Goal: Entertainment & Leisure: Browse casually

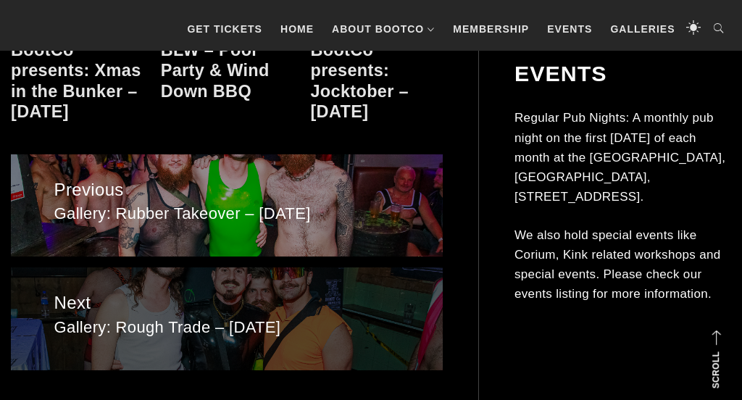
scroll to position [1597, 0]
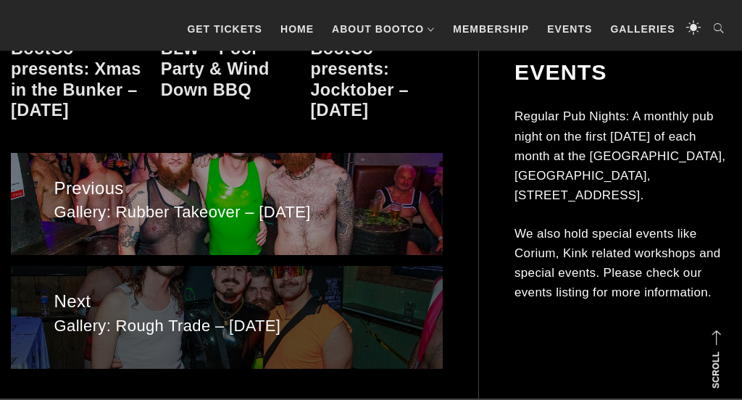
click at [249, 316] on span "Gallery: Rough Trade – [DATE]" at bounding box center [226, 326] width 345 height 21
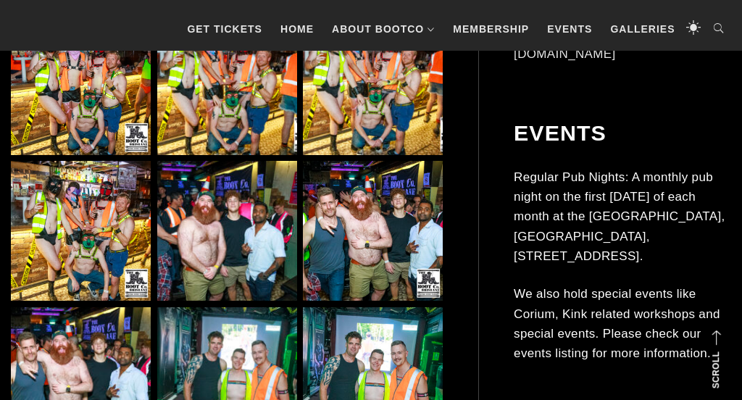
scroll to position [1939, 0]
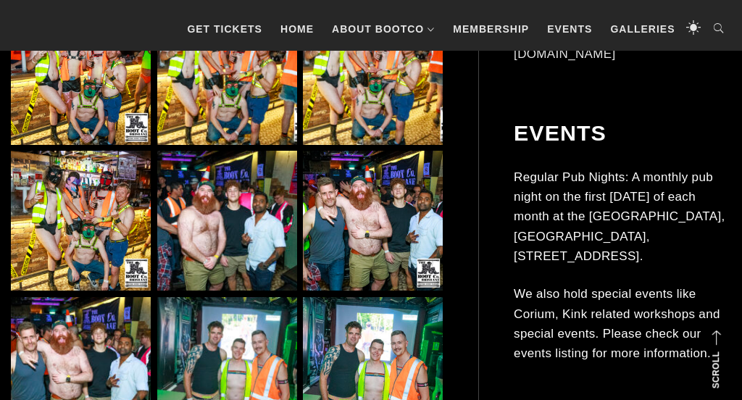
click at [242, 241] on img at bounding box center [227, 221] width 140 height 140
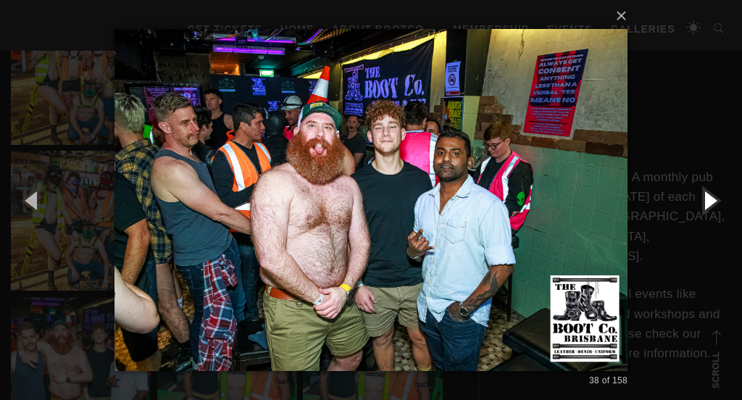
click at [708, 203] on button "button" at bounding box center [708, 200] width 65 height 80
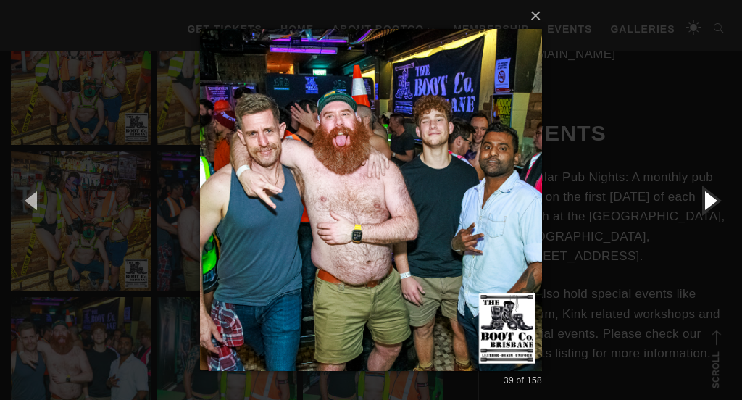
click at [711, 203] on button "button" at bounding box center [708, 200] width 65 height 80
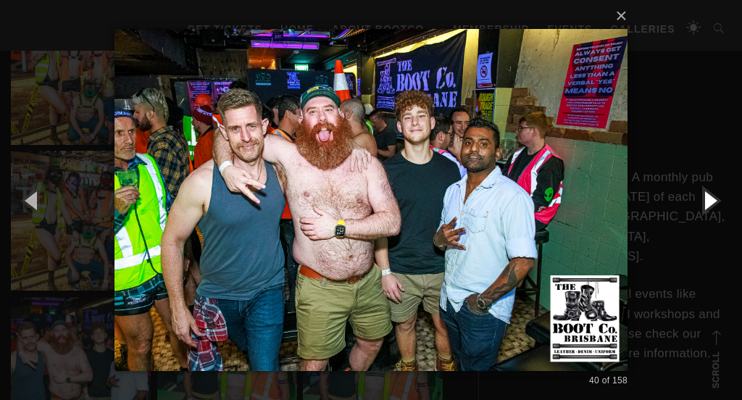
click at [711, 203] on button "button" at bounding box center [708, 200] width 65 height 80
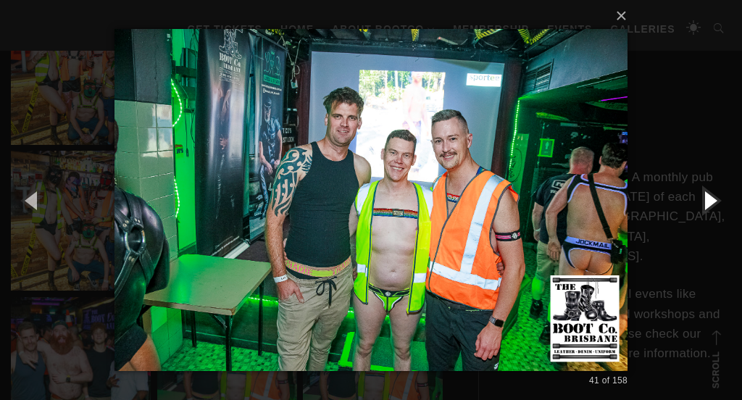
click at [711, 203] on button "button" at bounding box center [708, 200] width 65 height 80
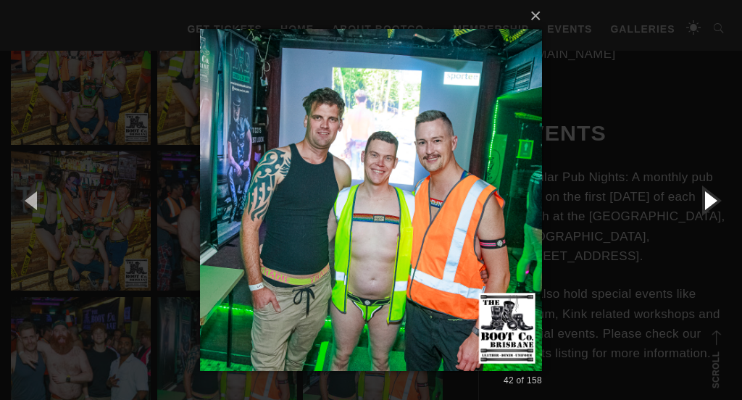
click at [711, 203] on button "button" at bounding box center [708, 200] width 65 height 80
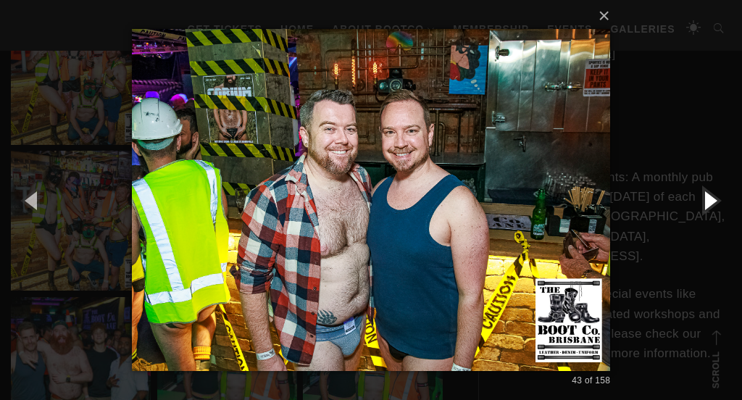
click at [711, 203] on button "button" at bounding box center [708, 200] width 65 height 80
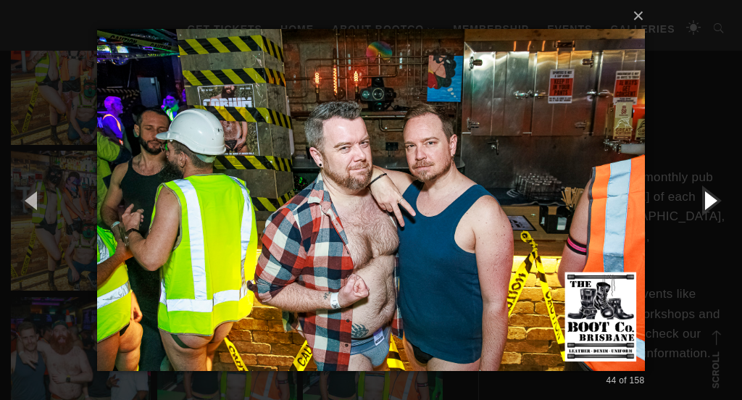
click at [711, 203] on button "button" at bounding box center [708, 200] width 65 height 80
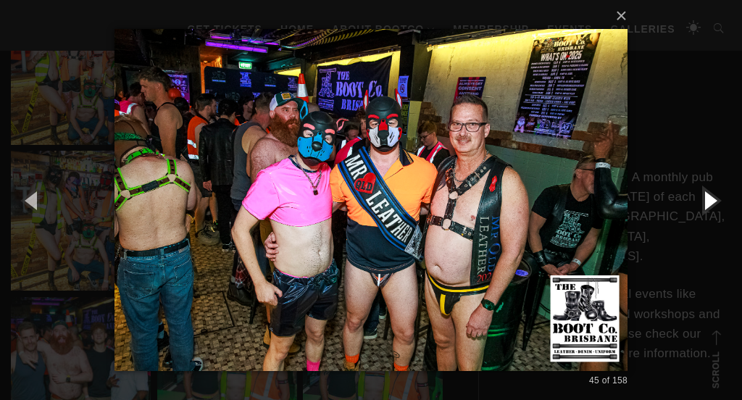
click at [709, 202] on button "button" at bounding box center [708, 200] width 65 height 80
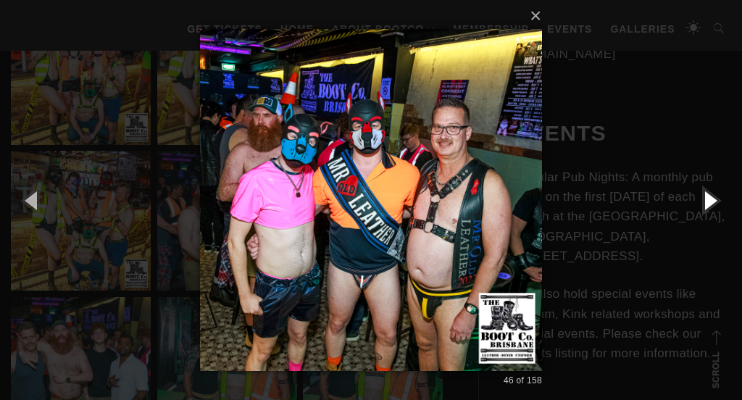
click at [709, 202] on button "button" at bounding box center [708, 200] width 65 height 80
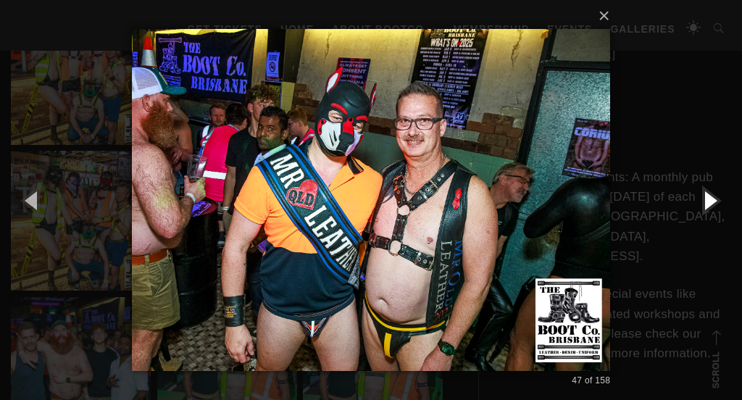
click at [709, 202] on button "button" at bounding box center [708, 200] width 65 height 80
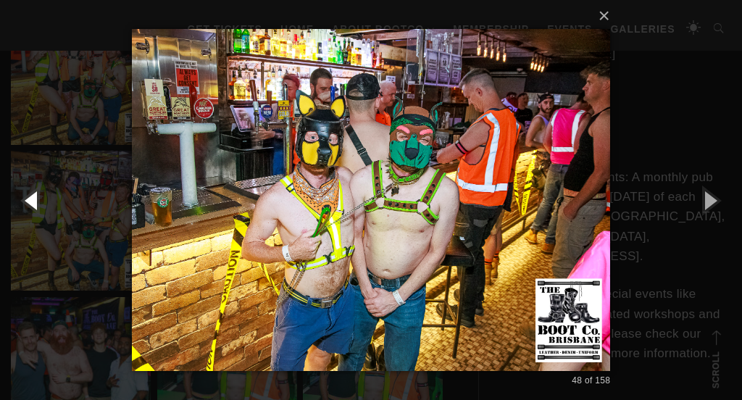
click at [31, 204] on button "button" at bounding box center [32, 200] width 65 height 80
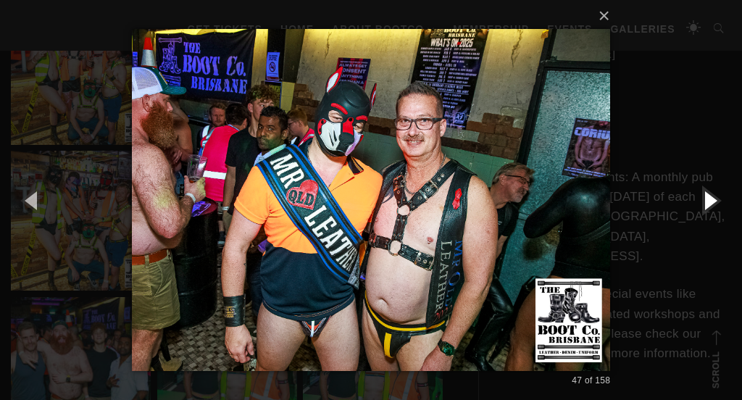
click at [709, 203] on button "button" at bounding box center [708, 200] width 65 height 80
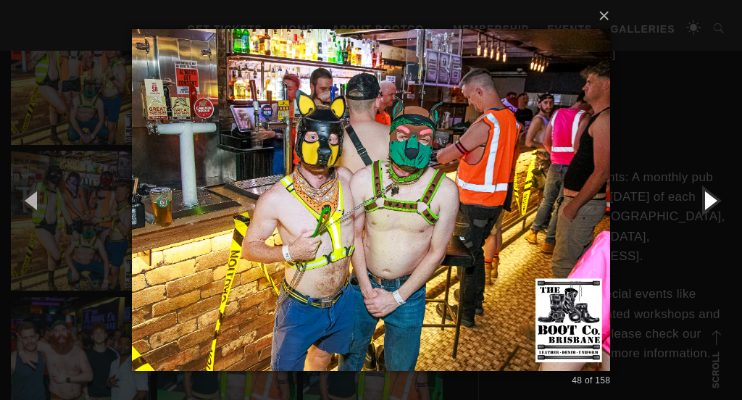
click at [709, 203] on button "button" at bounding box center [708, 200] width 65 height 80
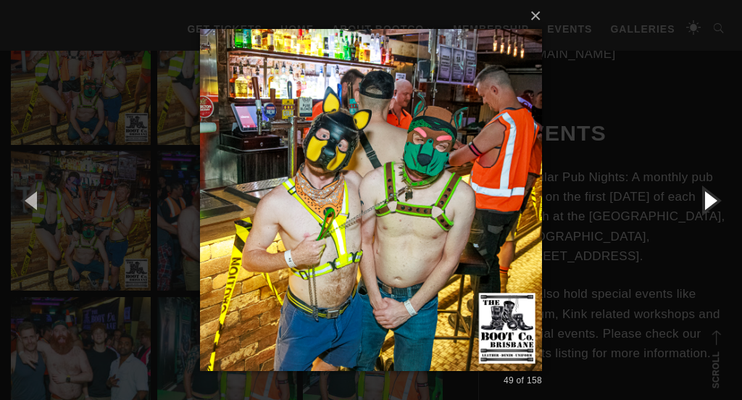
click at [708, 203] on button "button" at bounding box center [708, 200] width 65 height 80
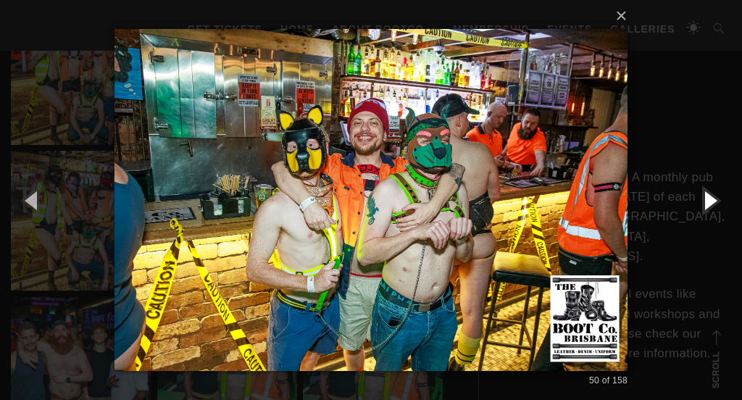
click at [708, 203] on button "button" at bounding box center [708, 200] width 65 height 80
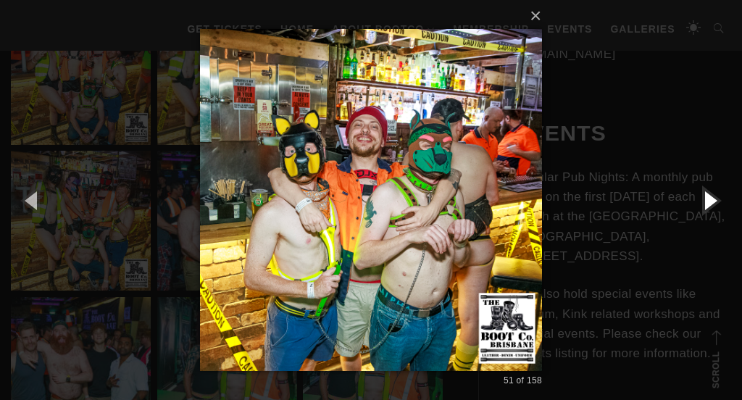
click at [708, 203] on button "button" at bounding box center [708, 200] width 65 height 80
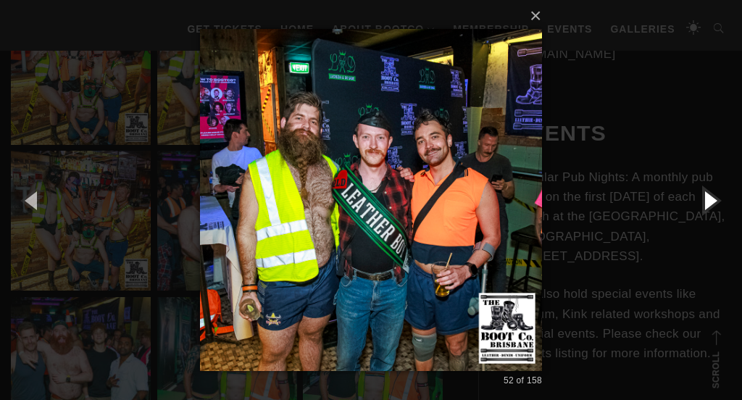
click at [708, 203] on button "button" at bounding box center [708, 200] width 65 height 80
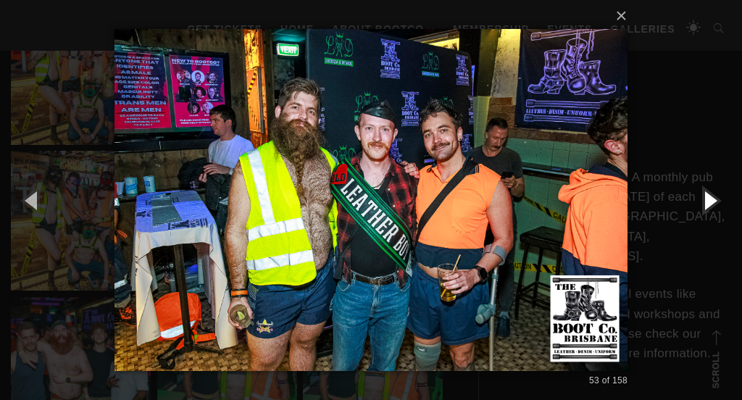
click at [708, 203] on button "button" at bounding box center [708, 200] width 65 height 80
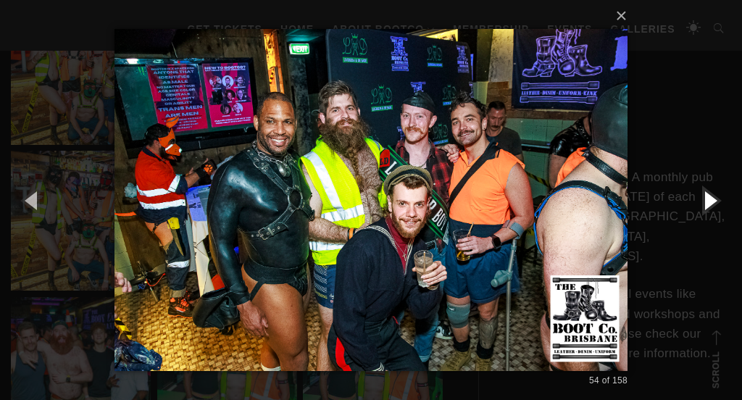
click at [708, 203] on button "button" at bounding box center [708, 200] width 65 height 80
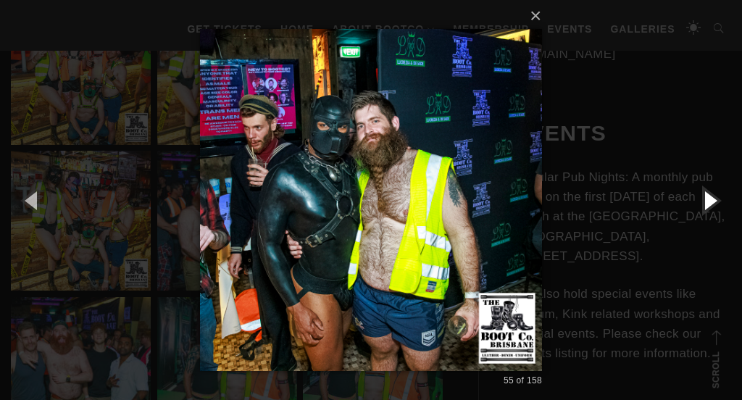
click at [708, 203] on button "button" at bounding box center [708, 200] width 65 height 80
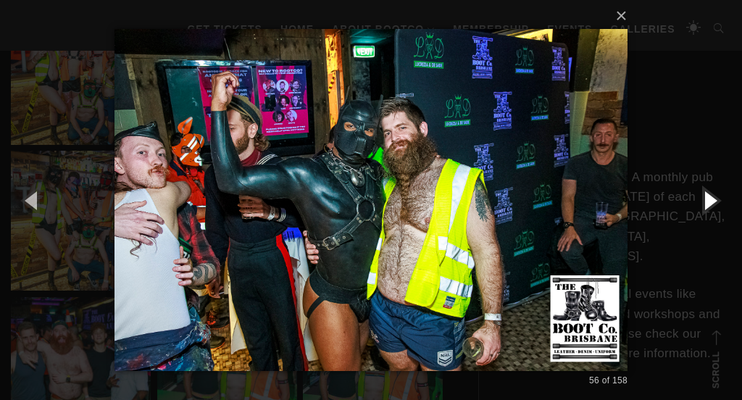
click at [708, 203] on button "button" at bounding box center [708, 200] width 65 height 80
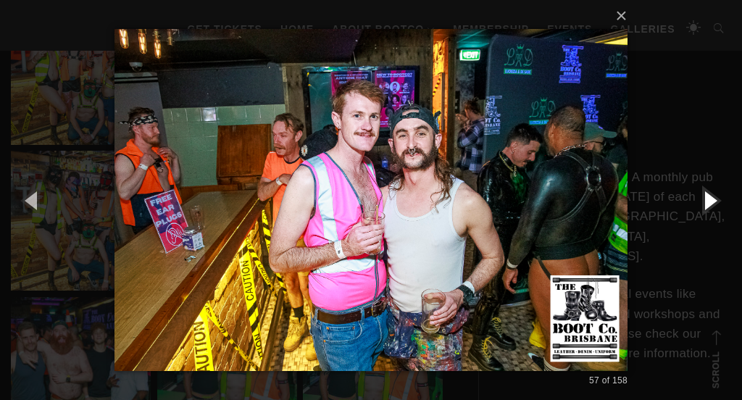
click at [708, 203] on button "button" at bounding box center [708, 200] width 65 height 80
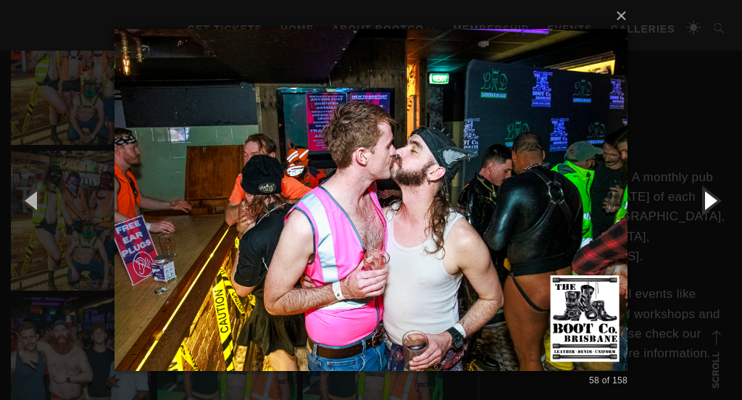
click at [708, 203] on button "button" at bounding box center [708, 200] width 65 height 80
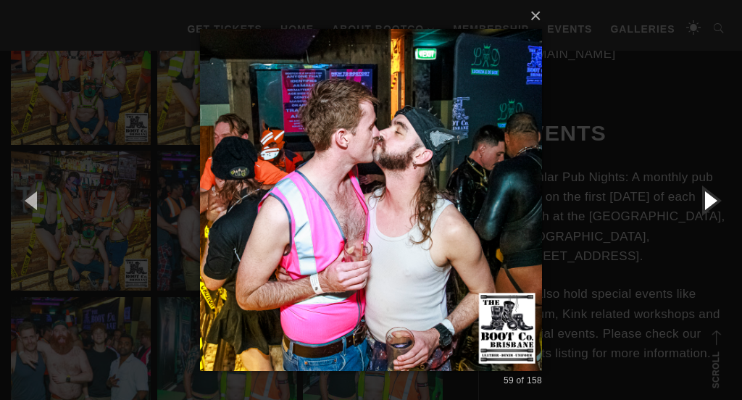
click at [708, 203] on button "button" at bounding box center [708, 200] width 65 height 80
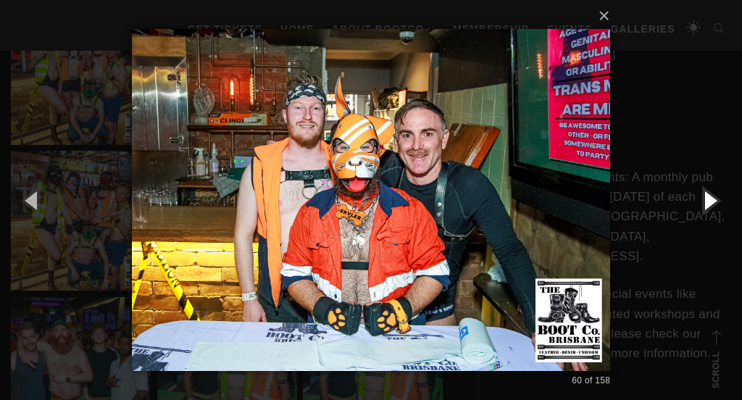
click at [708, 203] on button "button" at bounding box center [708, 200] width 65 height 80
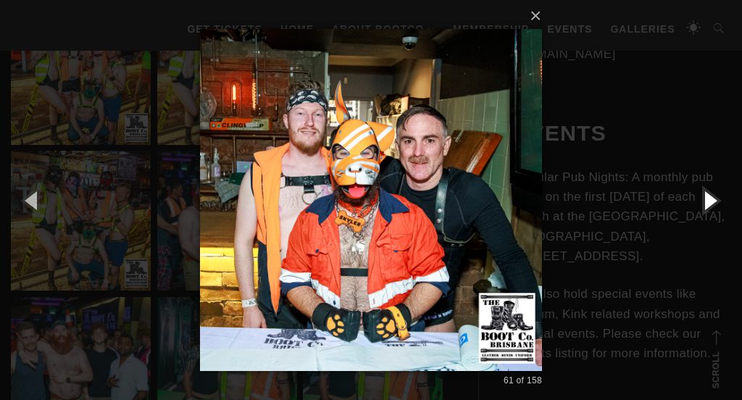
click at [708, 203] on button "button" at bounding box center [708, 200] width 65 height 80
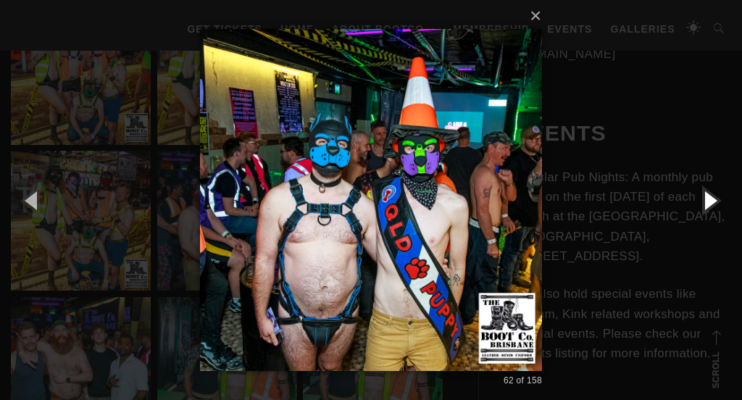
click at [708, 203] on button "button" at bounding box center [708, 200] width 65 height 80
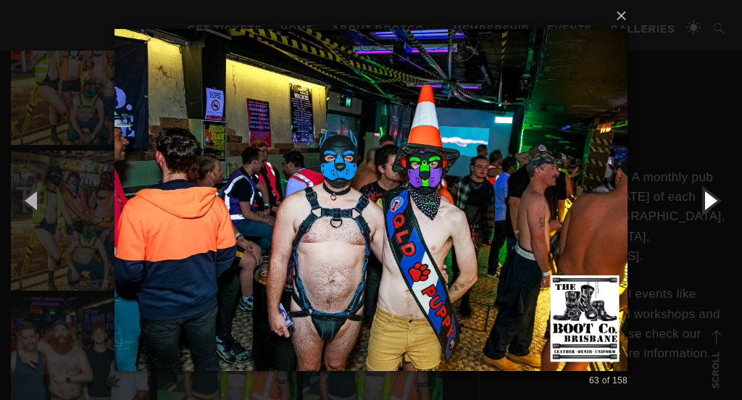
click at [708, 203] on button "button" at bounding box center [708, 200] width 65 height 80
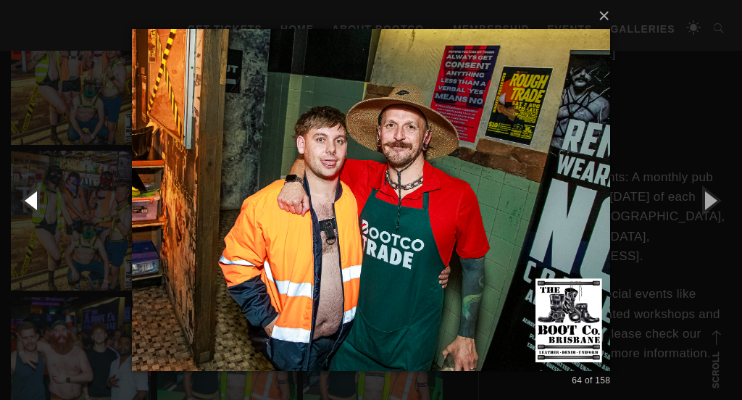
click at [35, 197] on button "button" at bounding box center [32, 200] width 65 height 80
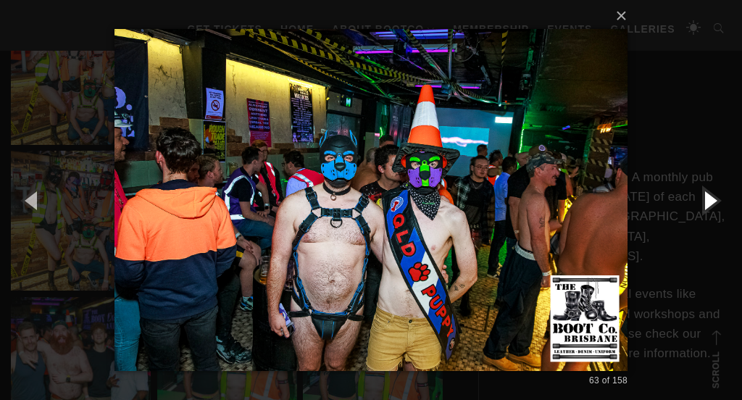
click at [715, 207] on button "button" at bounding box center [708, 200] width 65 height 80
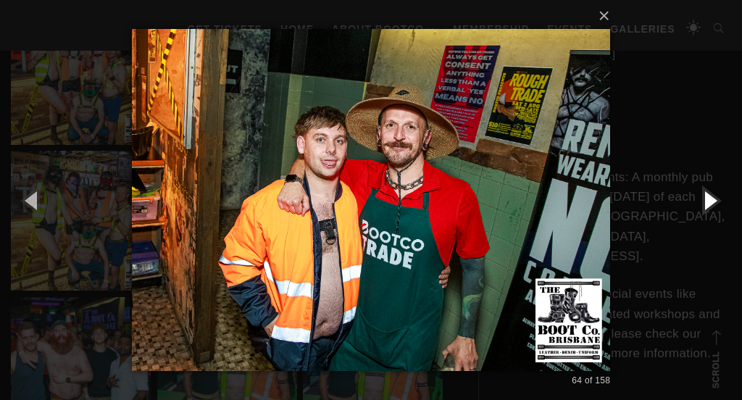
click at [715, 207] on button "button" at bounding box center [708, 200] width 65 height 80
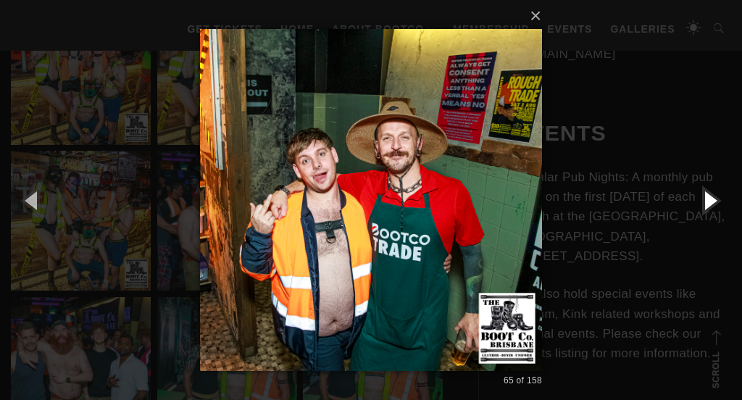
click at [715, 207] on button "button" at bounding box center [708, 200] width 65 height 80
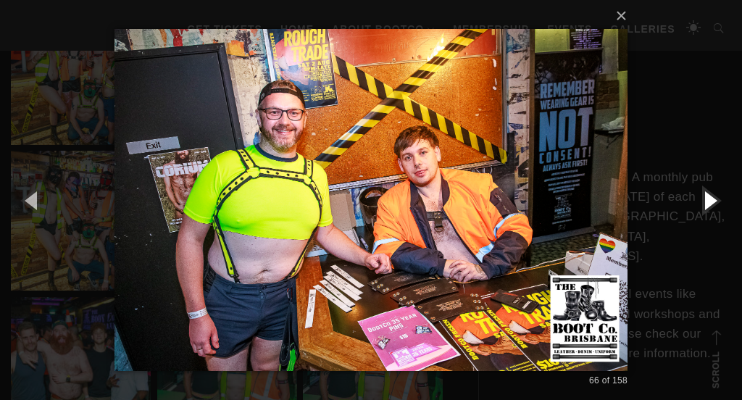
click at [715, 207] on button "button" at bounding box center [708, 200] width 65 height 80
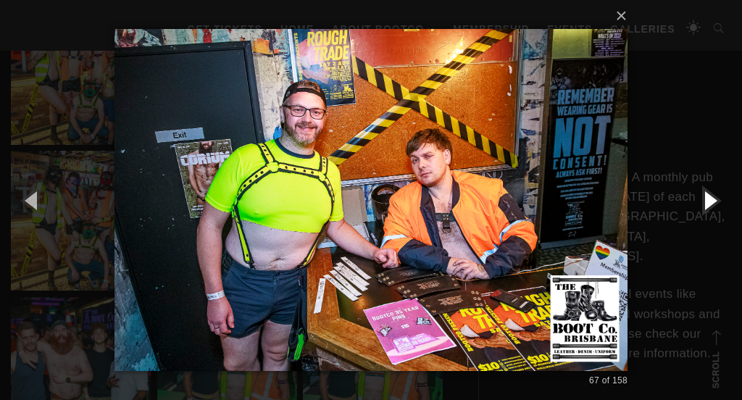
click at [715, 207] on button "button" at bounding box center [708, 200] width 65 height 80
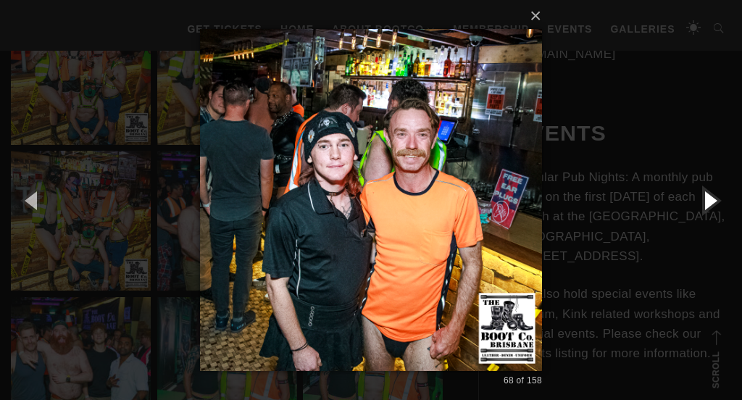
click at [715, 207] on button "button" at bounding box center [708, 200] width 65 height 80
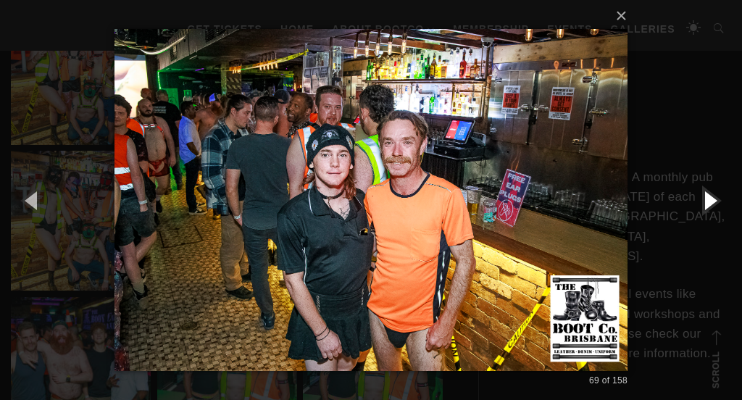
click at [715, 207] on button "button" at bounding box center [708, 200] width 65 height 80
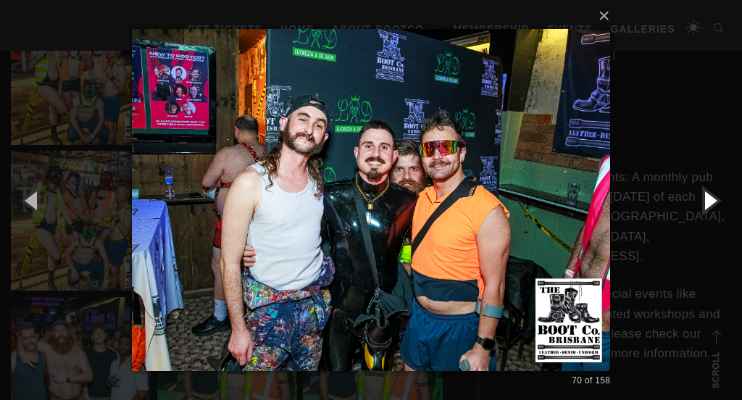
click at [715, 207] on button "button" at bounding box center [708, 200] width 65 height 80
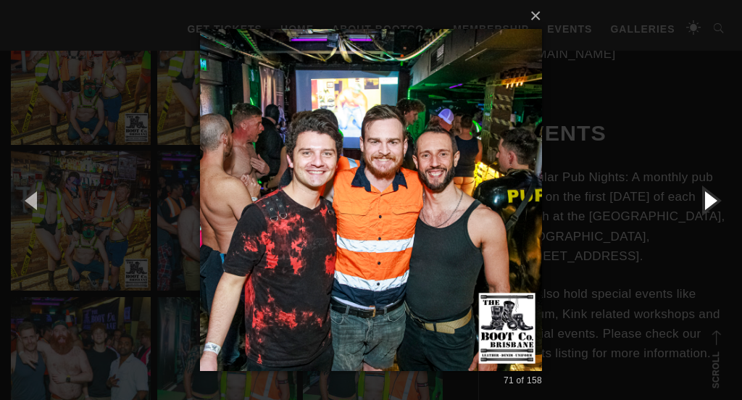
click at [715, 207] on button "button" at bounding box center [708, 200] width 65 height 80
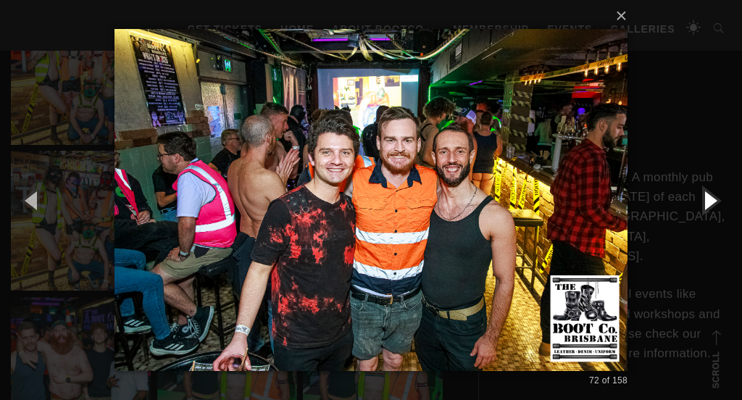
click at [715, 207] on button "button" at bounding box center [708, 200] width 65 height 80
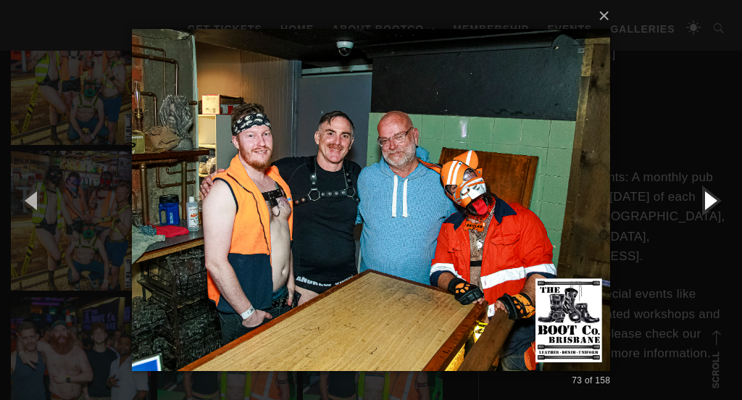
click at [715, 208] on button "button" at bounding box center [708, 200] width 65 height 80
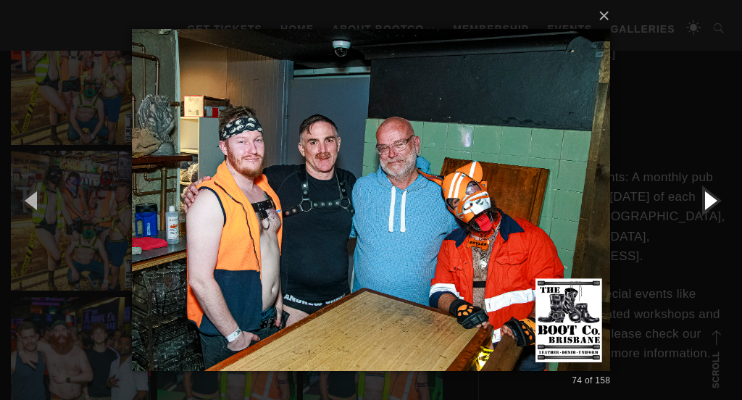
click at [715, 208] on button "button" at bounding box center [708, 200] width 65 height 80
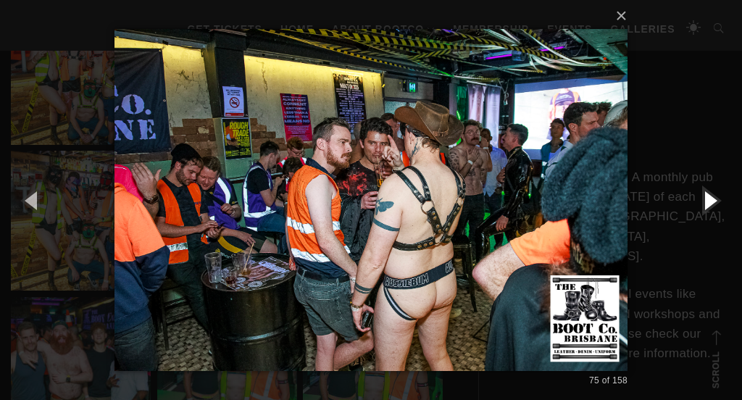
click at [715, 208] on button "button" at bounding box center [708, 200] width 65 height 80
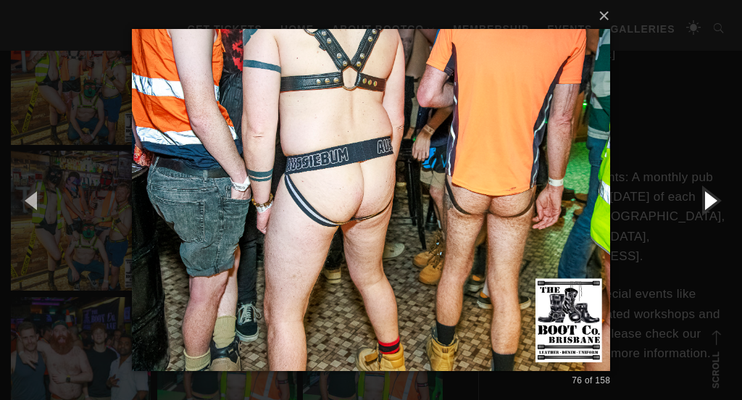
click at [715, 208] on button "button" at bounding box center [708, 200] width 65 height 80
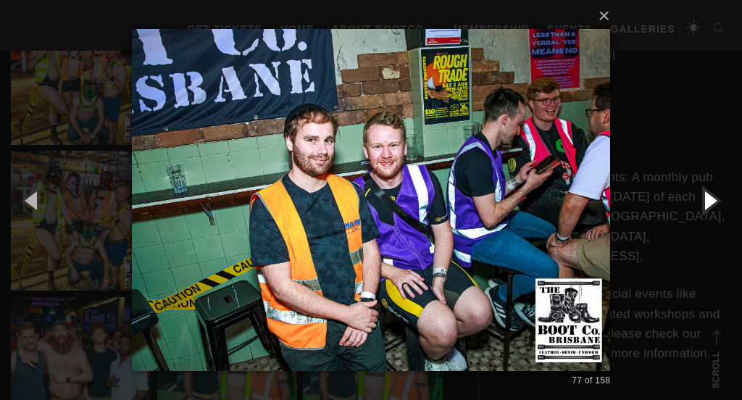
click at [715, 208] on button "button" at bounding box center [708, 200] width 65 height 80
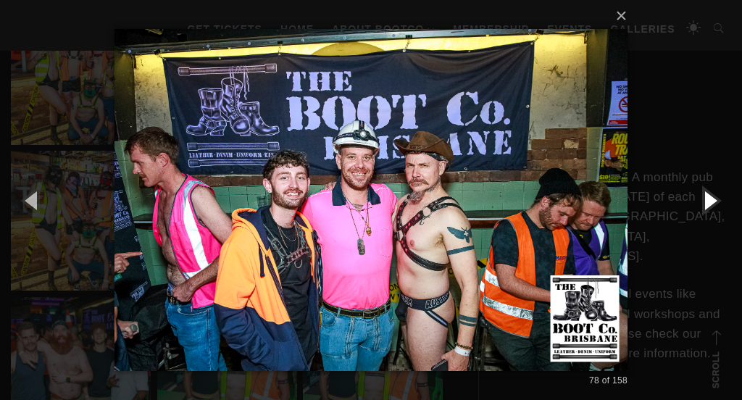
click at [715, 208] on button "button" at bounding box center [708, 200] width 65 height 80
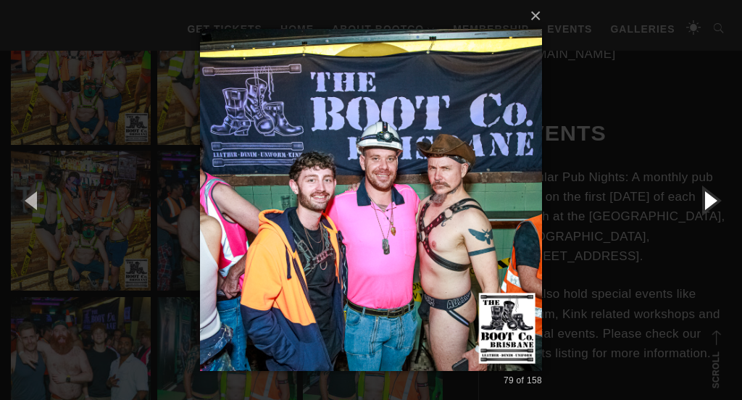
click at [715, 208] on button "button" at bounding box center [708, 200] width 65 height 80
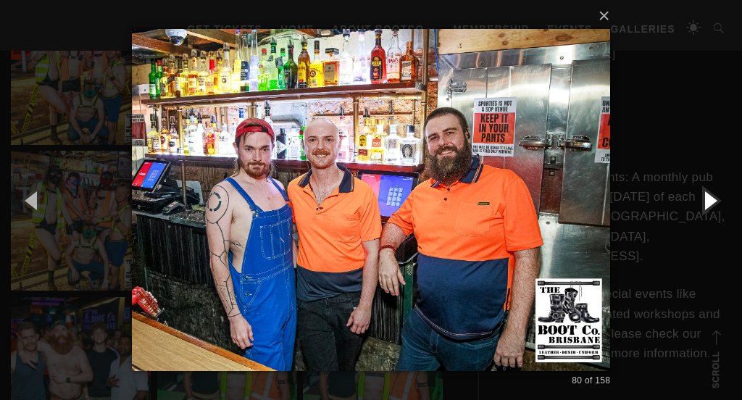
click at [715, 208] on button "button" at bounding box center [708, 200] width 65 height 80
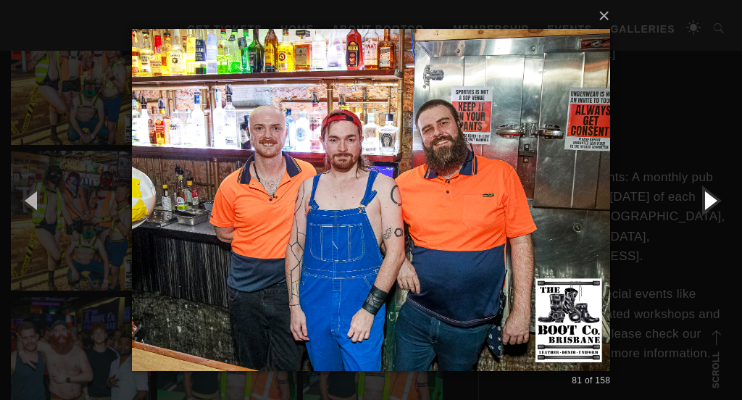
click at [715, 209] on button "button" at bounding box center [708, 200] width 65 height 80
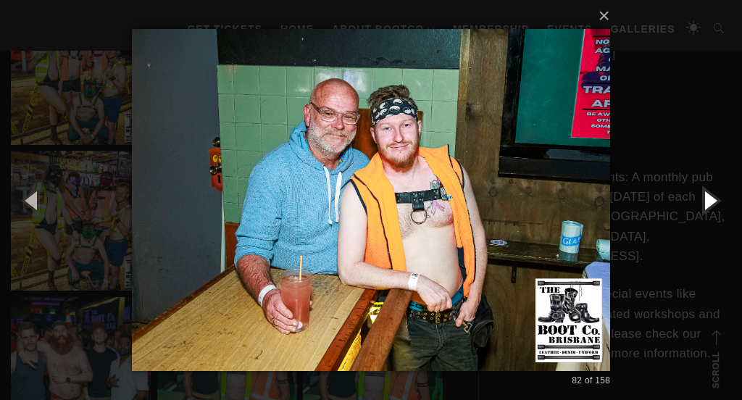
click at [715, 209] on button "button" at bounding box center [708, 200] width 65 height 80
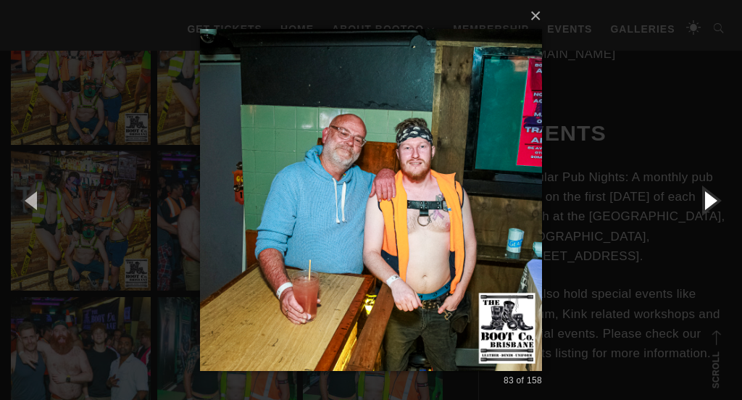
click at [715, 209] on button "button" at bounding box center [708, 200] width 65 height 80
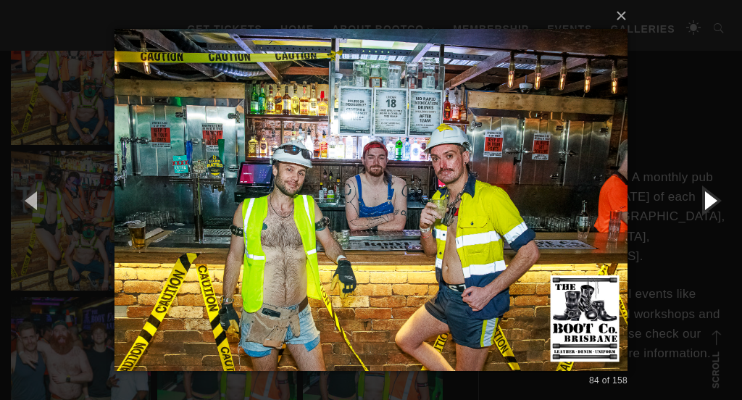
click at [715, 209] on button "button" at bounding box center [708, 200] width 65 height 80
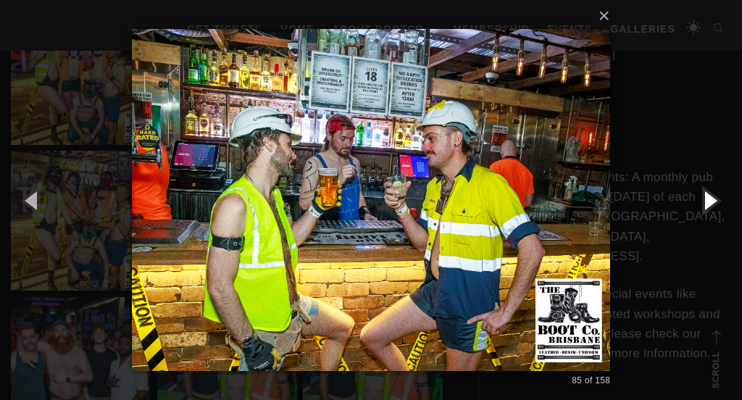
click at [715, 209] on button "button" at bounding box center [708, 200] width 65 height 80
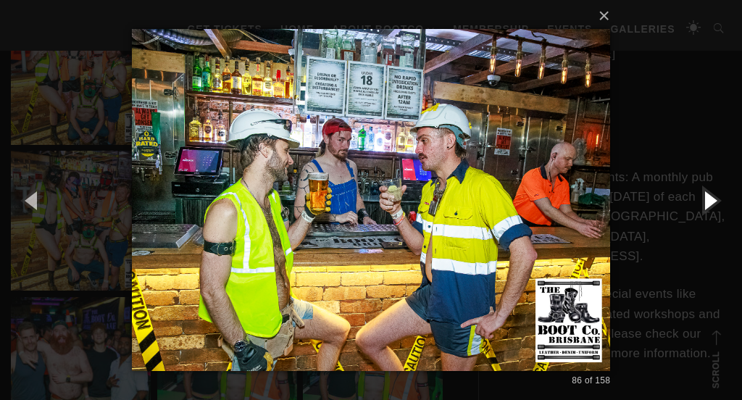
click at [715, 209] on button "button" at bounding box center [708, 200] width 65 height 80
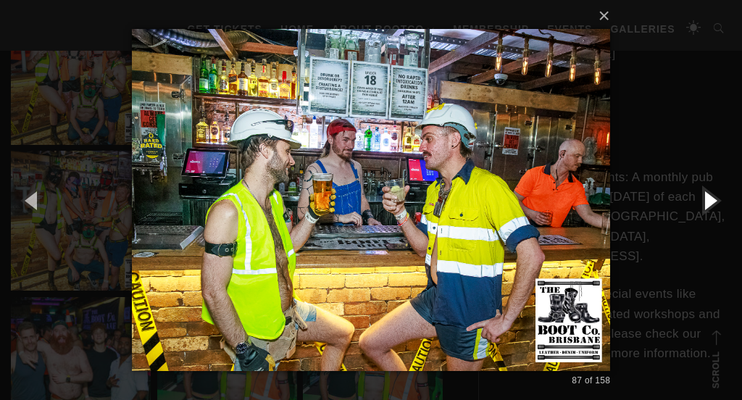
click at [715, 209] on button "button" at bounding box center [708, 200] width 65 height 80
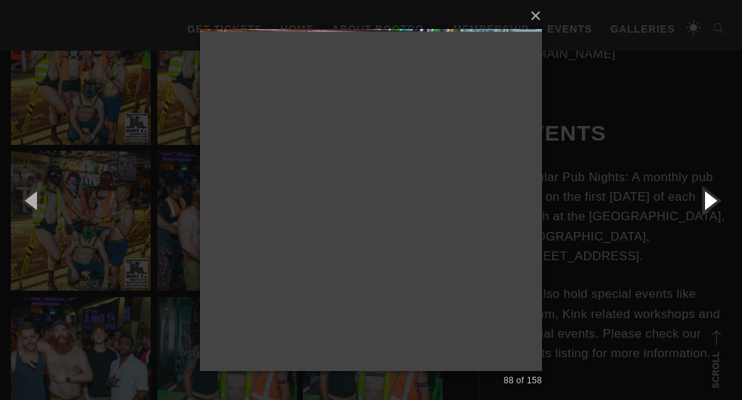
click at [715, 210] on button "button" at bounding box center [708, 200] width 65 height 80
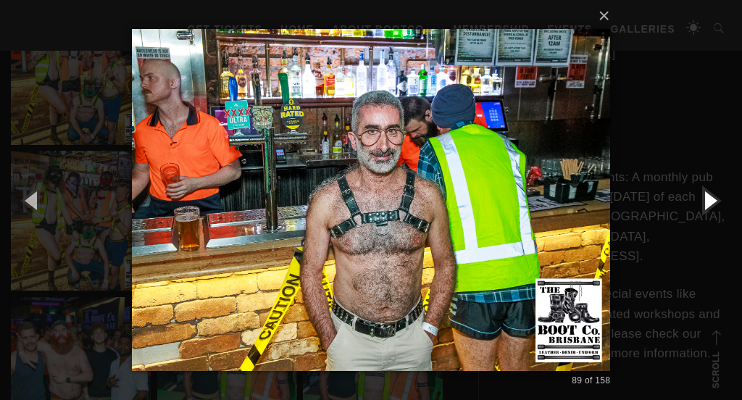
click at [715, 210] on button "button" at bounding box center [708, 200] width 65 height 80
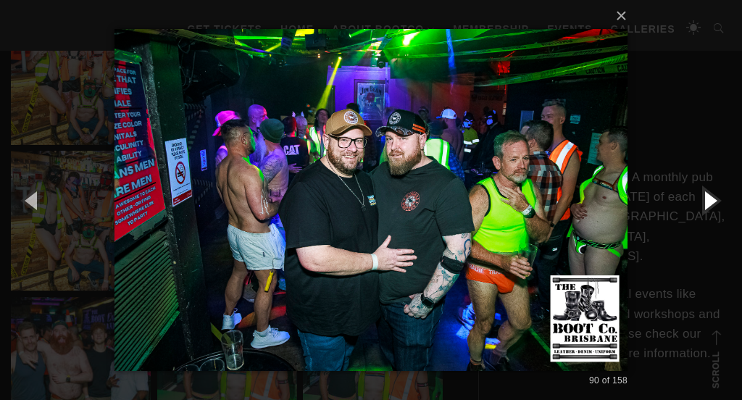
click at [715, 210] on button "button" at bounding box center [708, 200] width 65 height 80
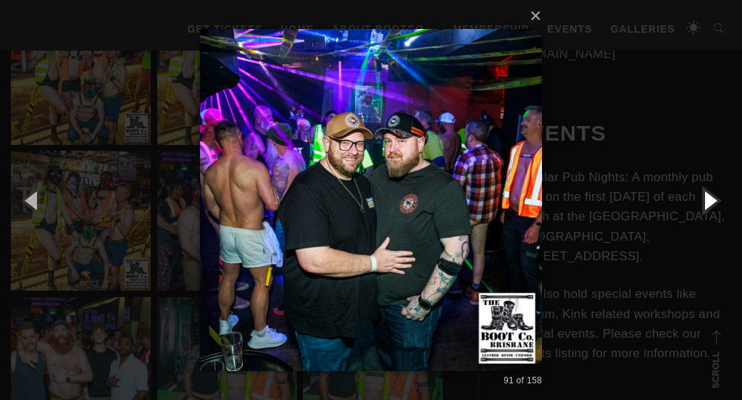
click at [715, 211] on button "button" at bounding box center [708, 200] width 65 height 80
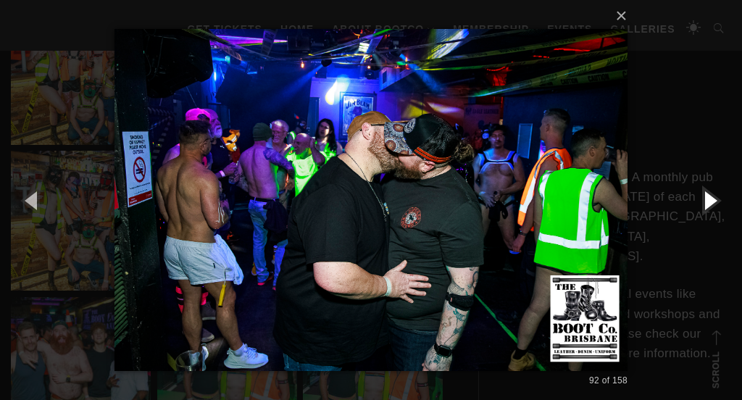
click at [715, 211] on button "button" at bounding box center [708, 200] width 65 height 80
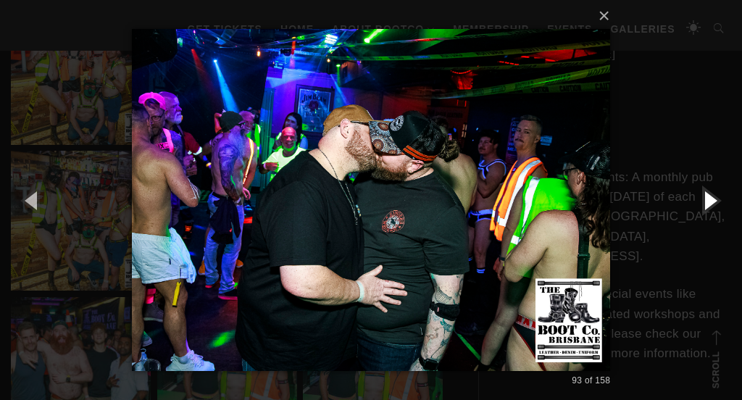
click at [715, 211] on button "button" at bounding box center [708, 200] width 65 height 80
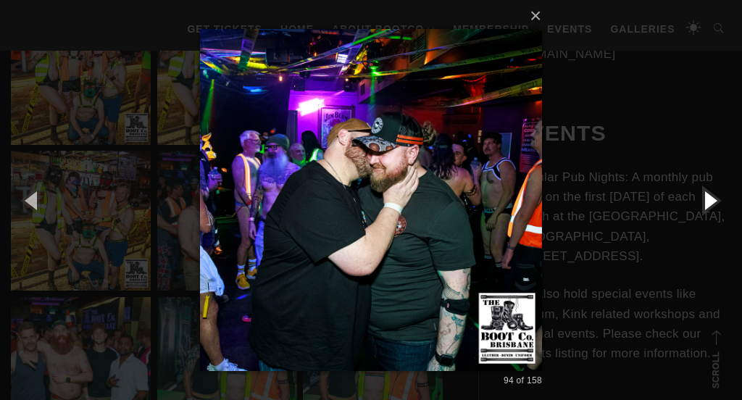
click at [715, 211] on button "button" at bounding box center [708, 200] width 65 height 80
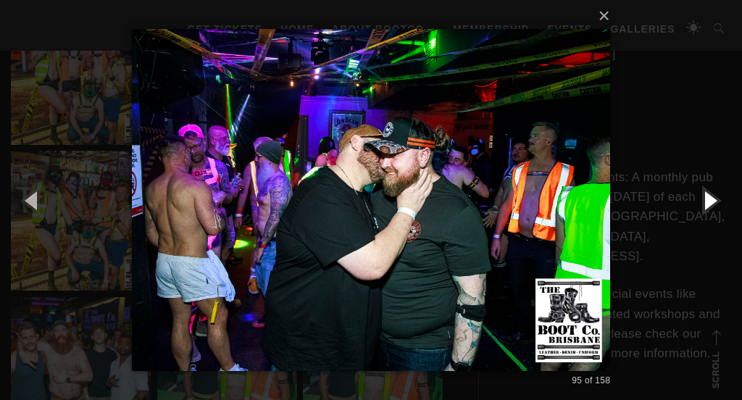
click at [715, 211] on button "button" at bounding box center [708, 200] width 65 height 80
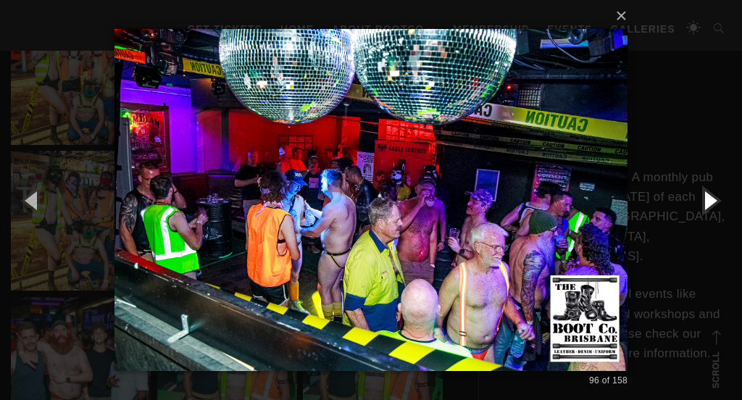
click at [715, 211] on button "button" at bounding box center [708, 200] width 65 height 80
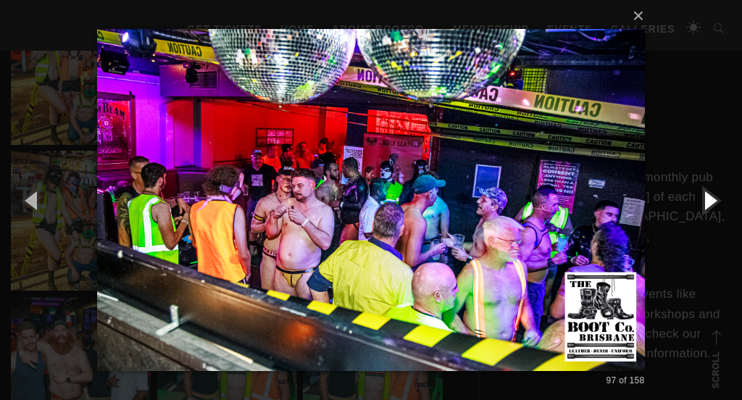
click at [715, 211] on button "button" at bounding box center [708, 200] width 65 height 80
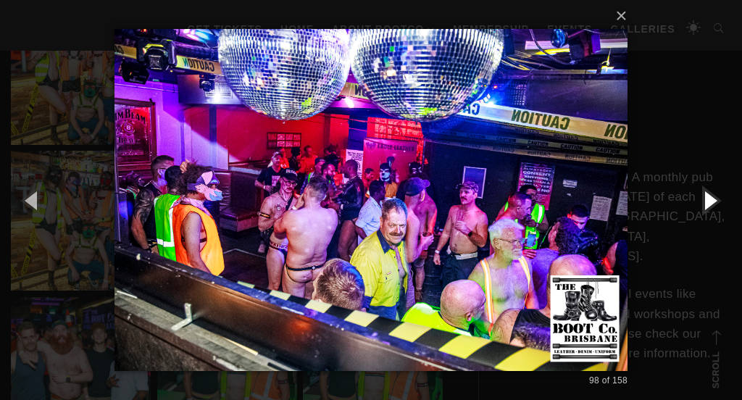
click at [715, 211] on button "button" at bounding box center [708, 200] width 65 height 80
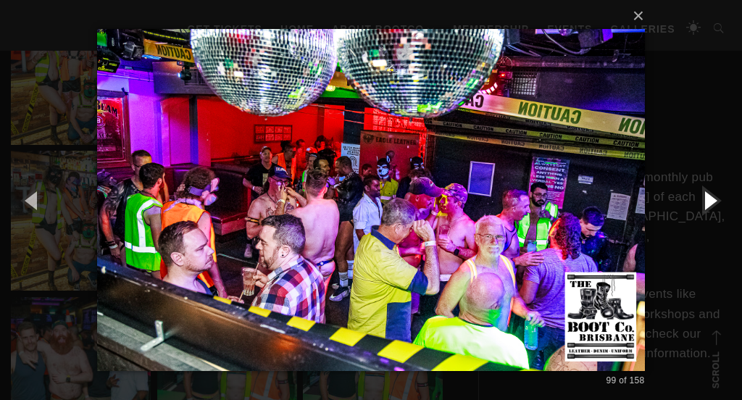
click at [715, 211] on button "button" at bounding box center [708, 200] width 65 height 80
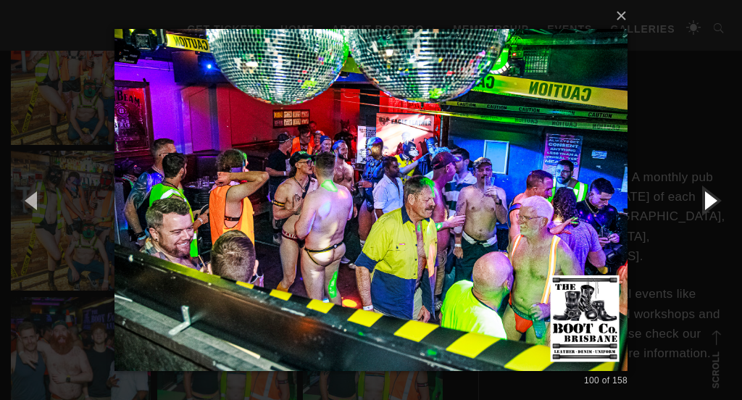
click at [715, 212] on button "button" at bounding box center [708, 200] width 65 height 80
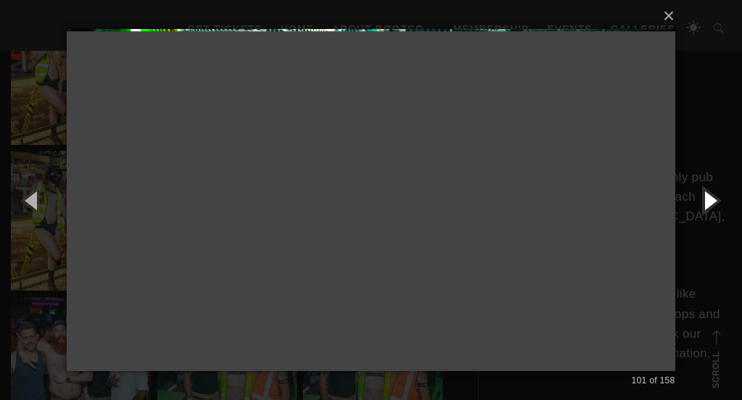
click at [715, 212] on button "button" at bounding box center [708, 200] width 65 height 80
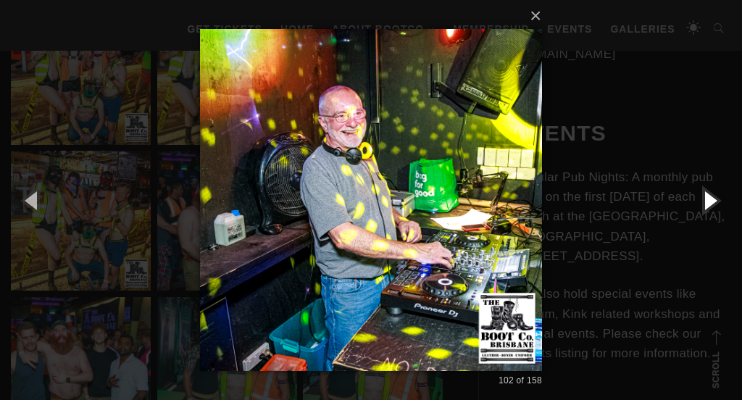
click at [715, 212] on button "button" at bounding box center [708, 200] width 65 height 80
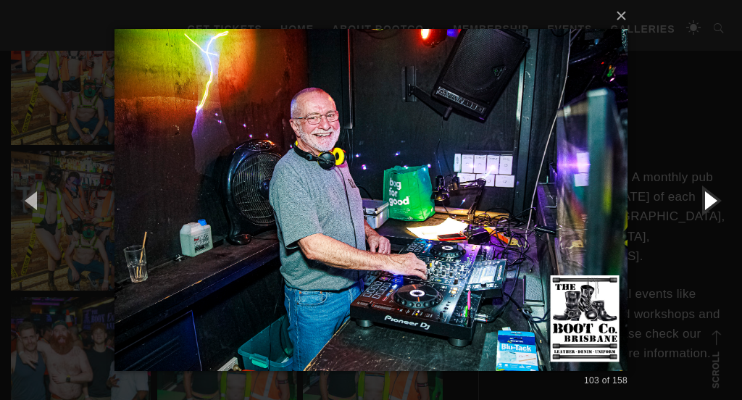
click at [715, 212] on button "button" at bounding box center [708, 200] width 65 height 80
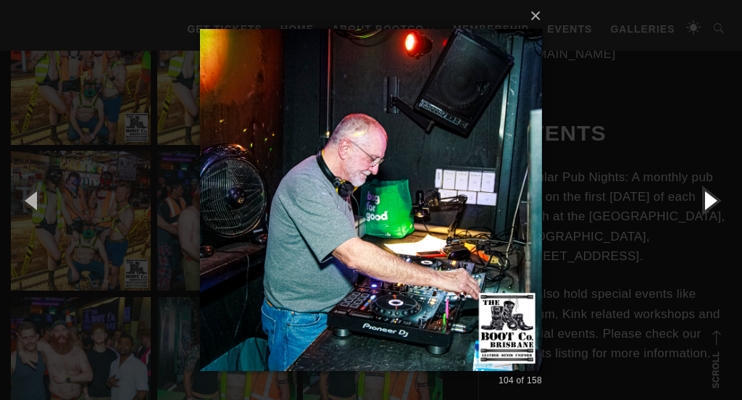
click at [715, 213] on button "button" at bounding box center [708, 200] width 65 height 80
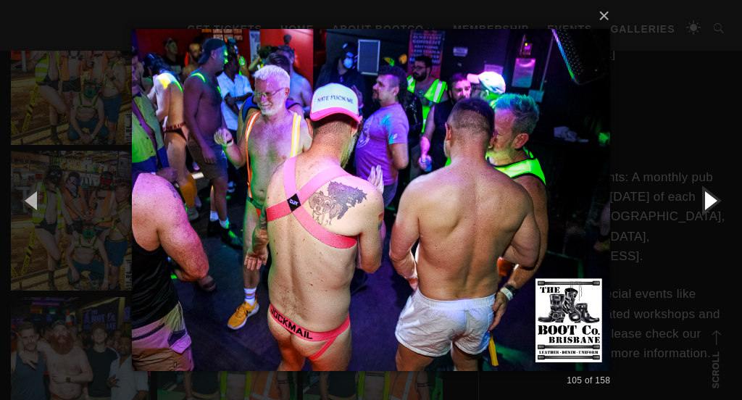
click at [715, 213] on button "button" at bounding box center [708, 200] width 65 height 80
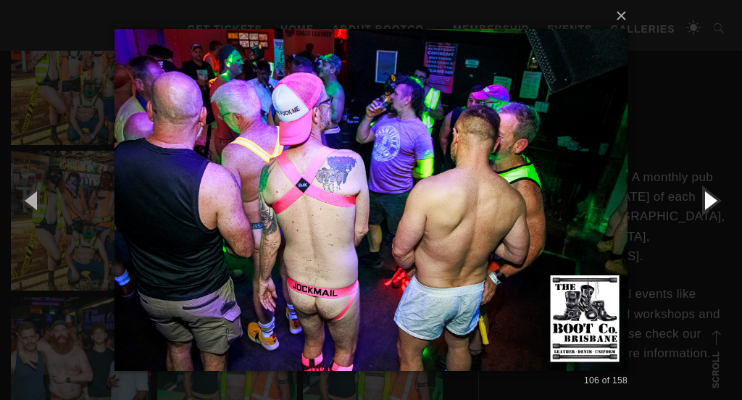
click at [715, 214] on button "button" at bounding box center [708, 200] width 65 height 80
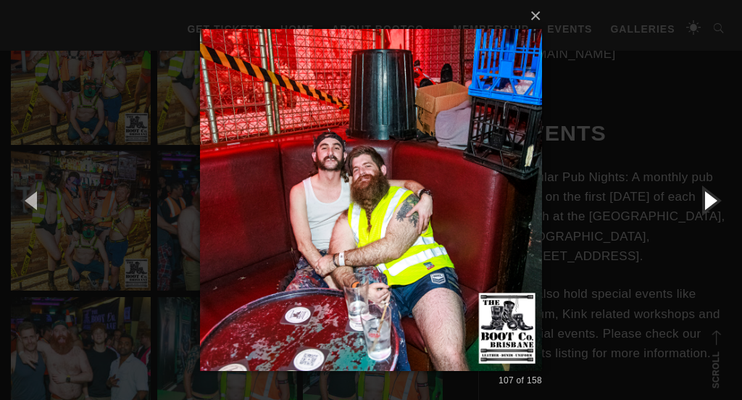
click at [715, 214] on button "button" at bounding box center [708, 200] width 65 height 80
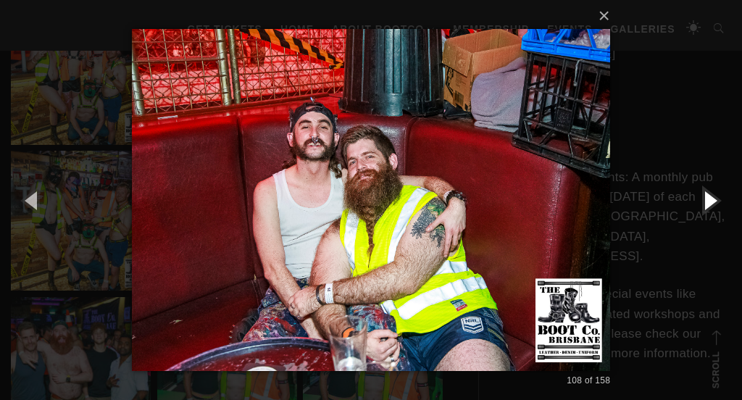
click at [715, 214] on button "button" at bounding box center [708, 200] width 65 height 80
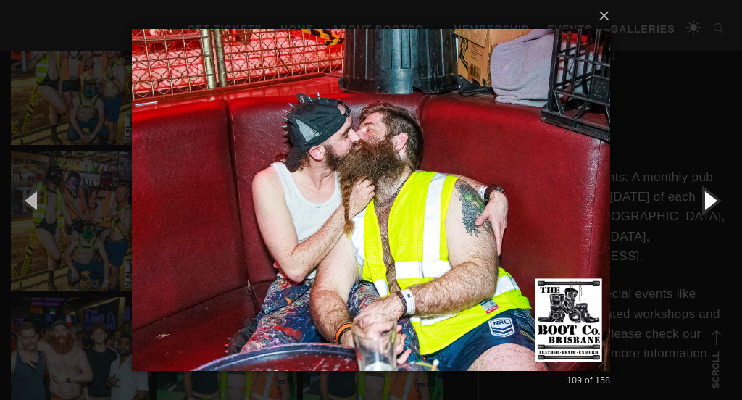
click at [715, 214] on button "button" at bounding box center [708, 200] width 65 height 80
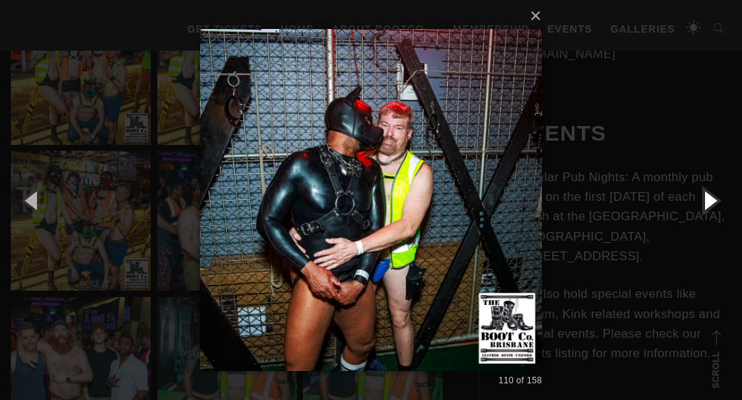
click at [715, 214] on button "button" at bounding box center [708, 200] width 65 height 80
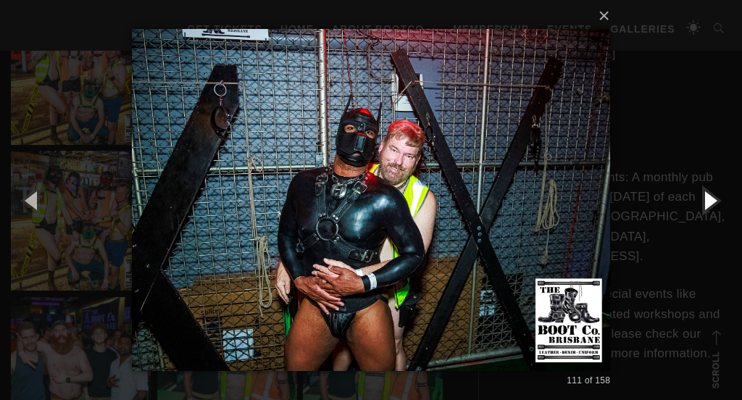
click at [715, 214] on button "button" at bounding box center [708, 200] width 65 height 80
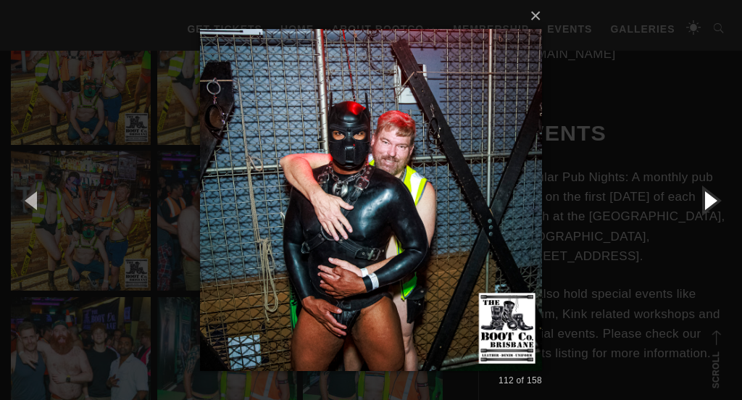
click at [715, 215] on button "button" at bounding box center [708, 200] width 65 height 80
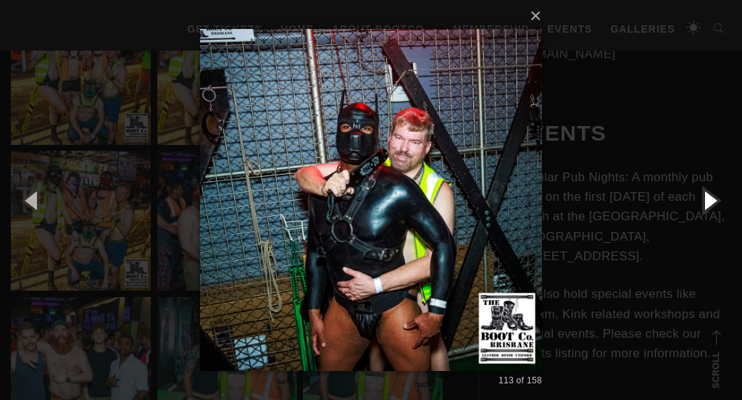
click at [715, 215] on button "button" at bounding box center [708, 200] width 65 height 80
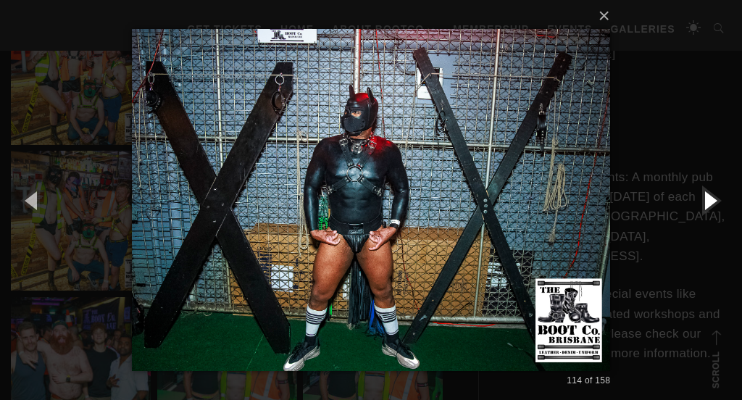
click at [715, 216] on button "button" at bounding box center [708, 200] width 65 height 80
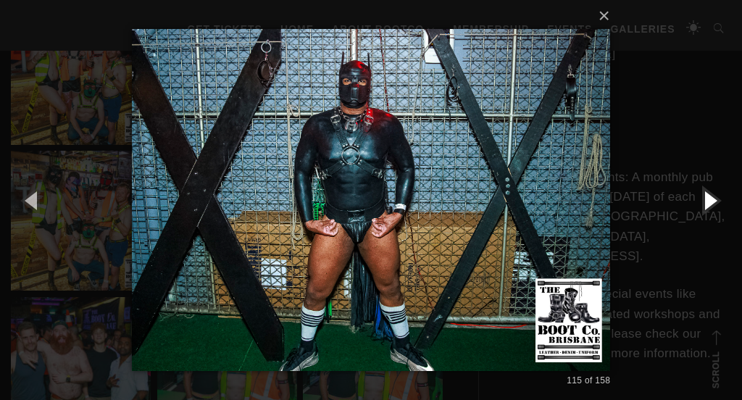
click at [715, 216] on button "button" at bounding box center [708, 200] width 65 height 80
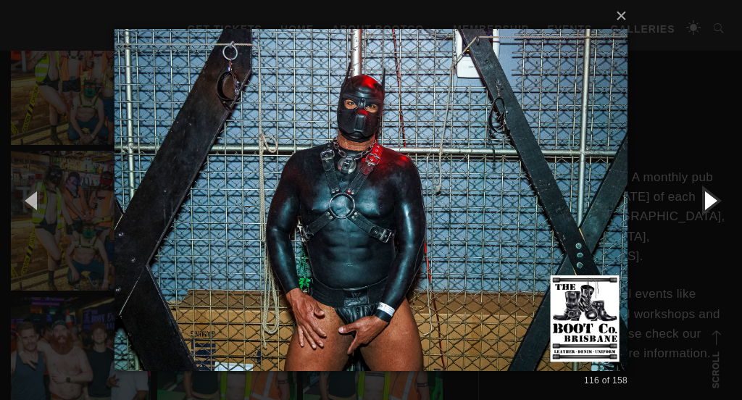
click at [715, 217] on button "button" at bounding box center [708, 200] width 65 height 80
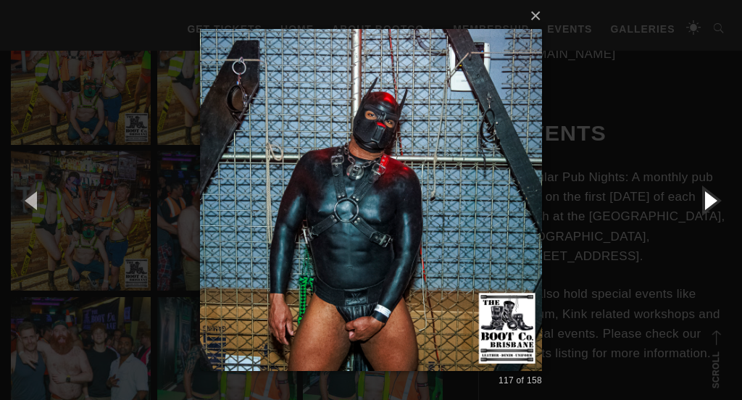
click at [715, 217] on button "button" at bounding box center [708, 200] width 65 height 80
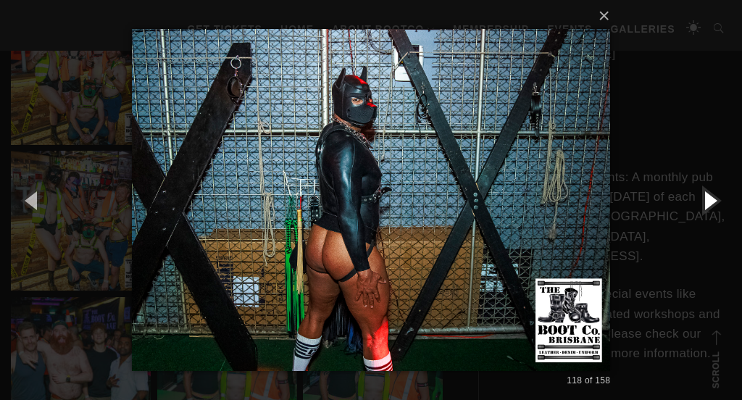
click at [715, 217] on button "button" at bounding box center [708, 200] width 65 height 80
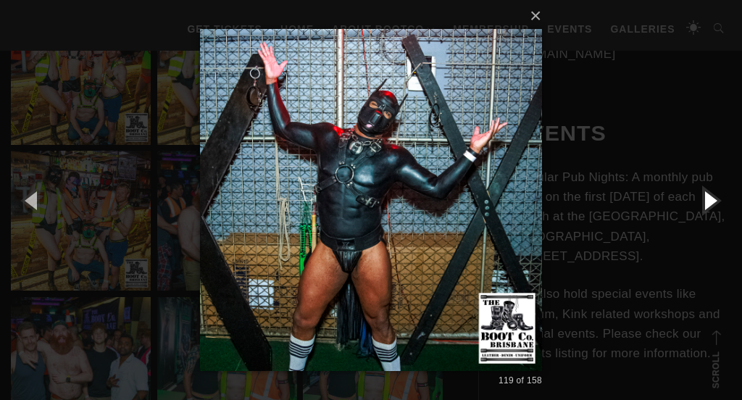
click at [715, 217] on button "button" at bounding box center [708, 200] width 65 height 80
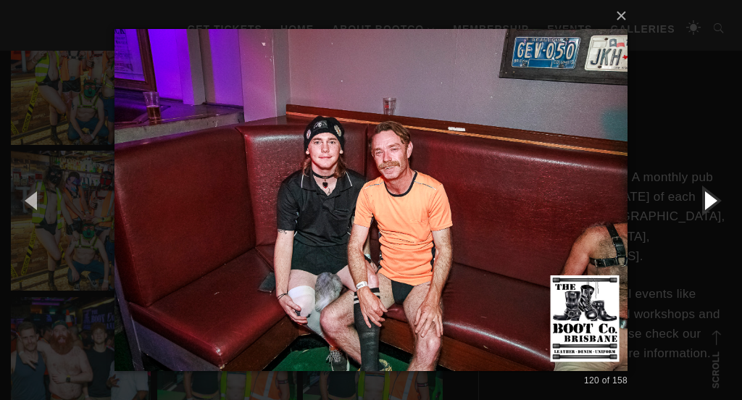
click at [715, 218] on button "button" at bounding box center [708, 200] width 65 height 80
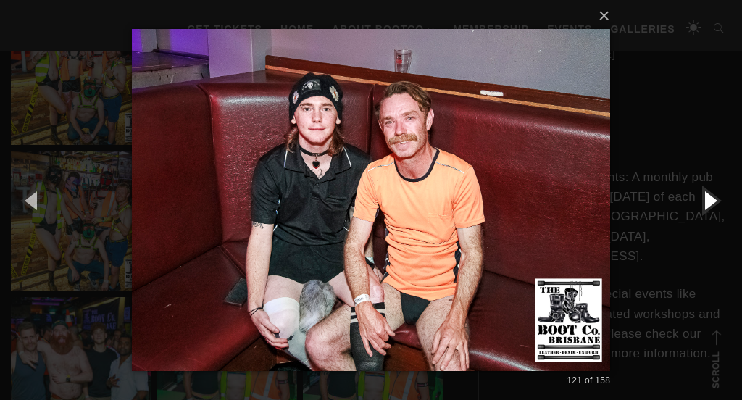
click at [715, 218] on button "button" at bounding box center [708, 200] width 65 height 80
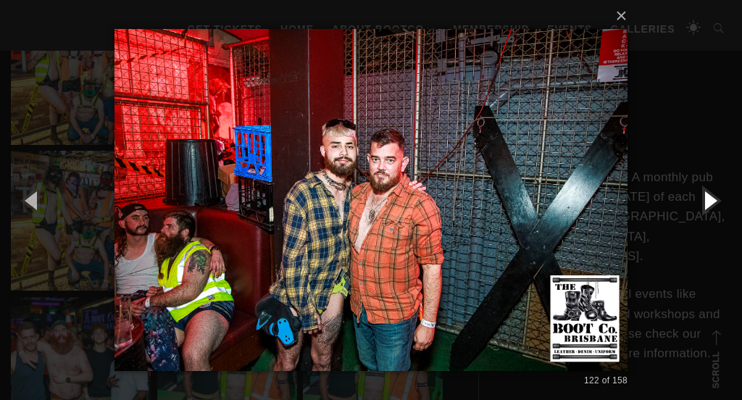
click at [715, 218] on button "button" at bounding box center [708, 200] width 65 height 80
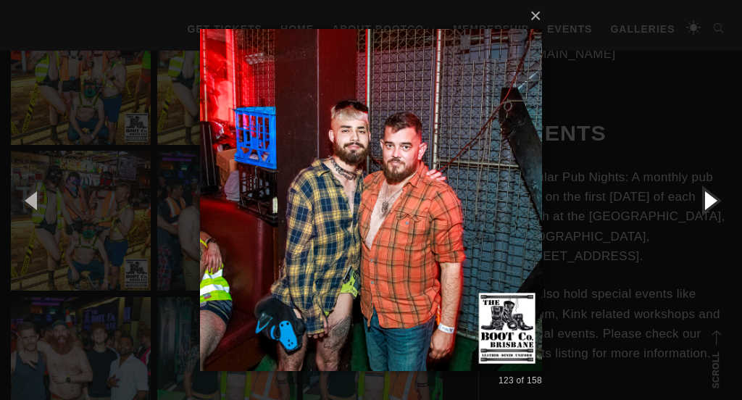
click at [715, 219] on button "button" at bounding box center [708, 200] width 65 height 80
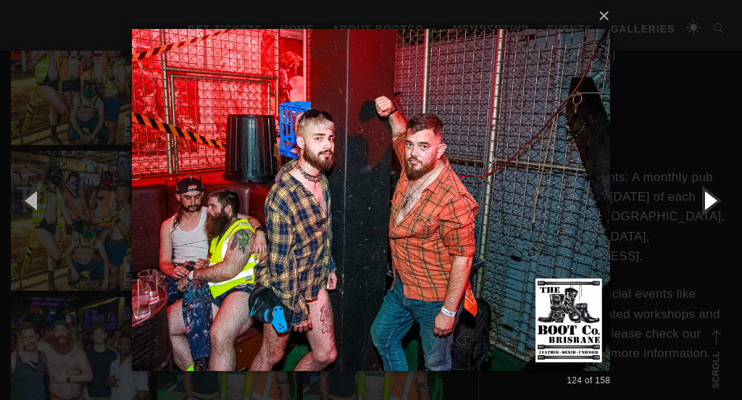
click at [715, 219] on button "button" at bounding box center [708, 200] width 65 height 80
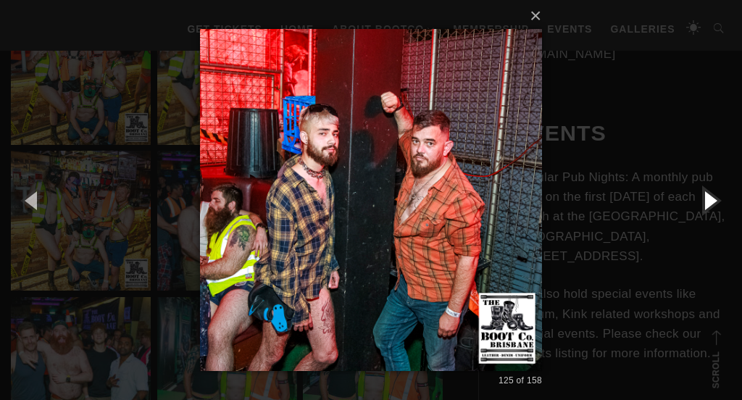
click at [715, 219] on button "button" at bounding box center [708, 200] width 65 height 80
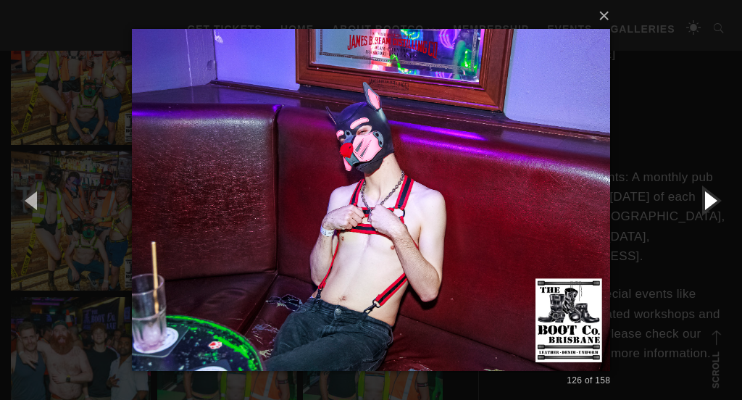
click at [715, 219] on button "button" at bounding box center [708, 200] width 65 height 80
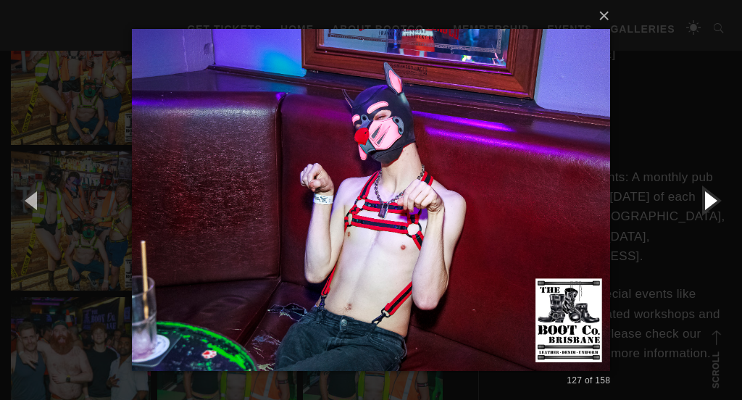
click at [715, 219] on button "button" at bounding box center [708, 200] width 65 height 80
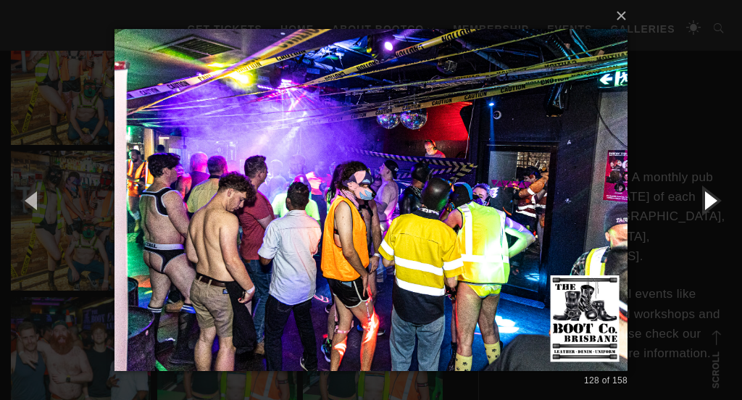
click at [714, 220] on button "button" at bounding box center [708, 200] width 65 height 80
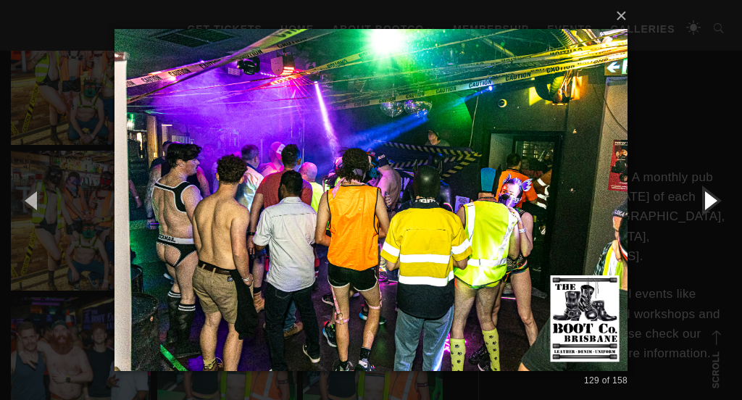
click at [714, 221] on button "button" at bounding box center [708, 200] width 65 height 80
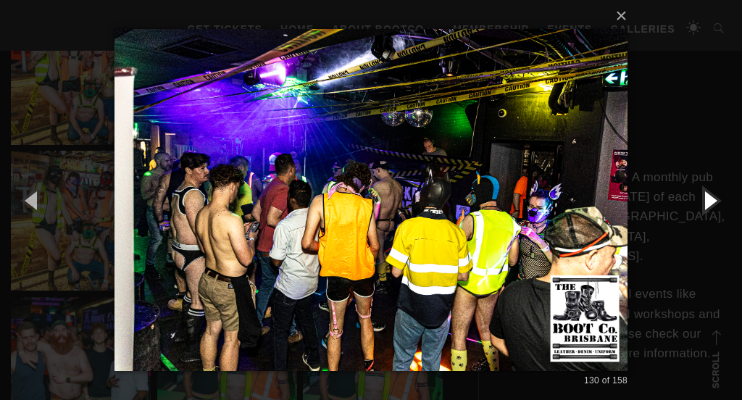
click at [714, 221] on button "button" at bounding box center [708, 200] width 65 height 80
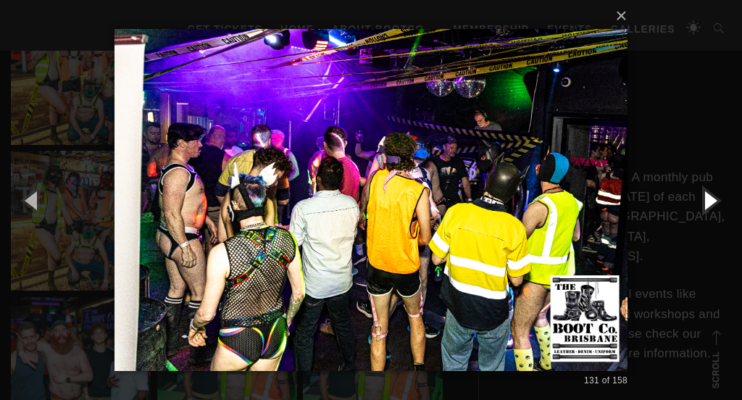
click at [714, 221] on button "button" at bounding box center [708, 200] width 65 height 80
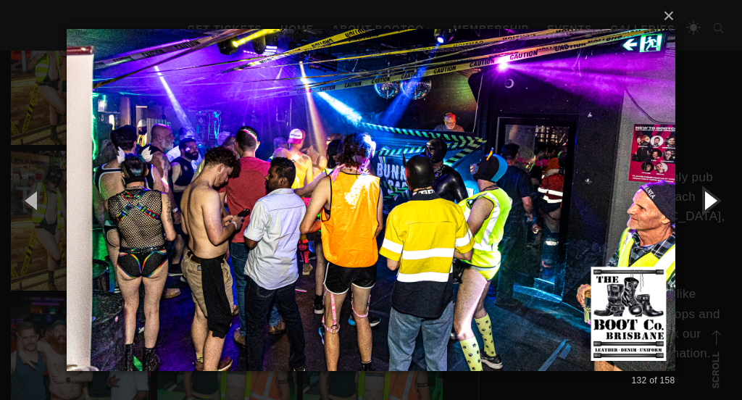
click at [714, 222] on button "button" at bounding box center [708, 200] width 65 height 80
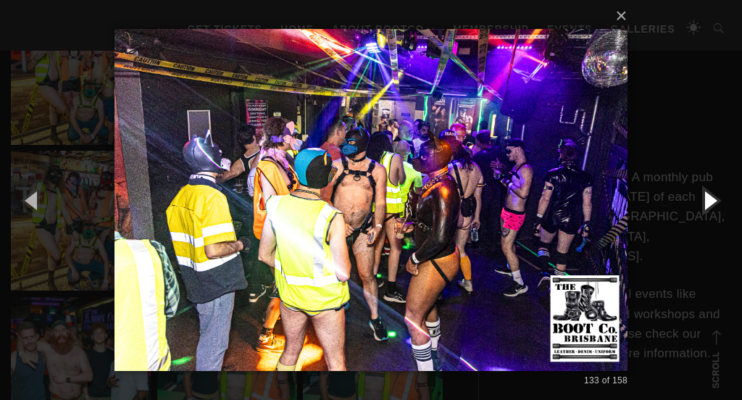
click at [713, 222] on button "button" at bounding box center [708, 200] width 65 height 80
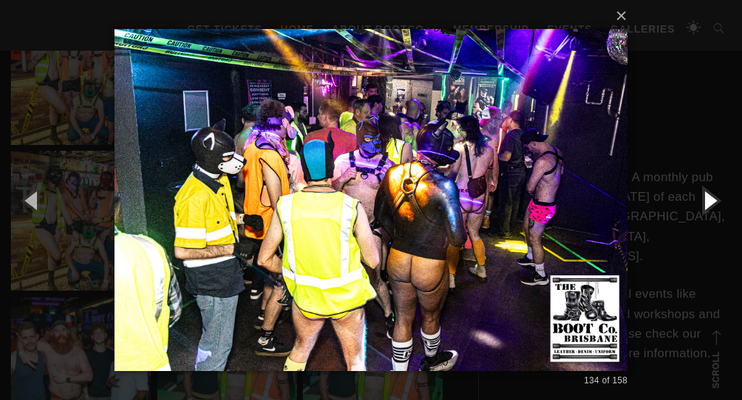
click at [713, 222] on button "button" at bounding box center [708, 200] width 65 height 80
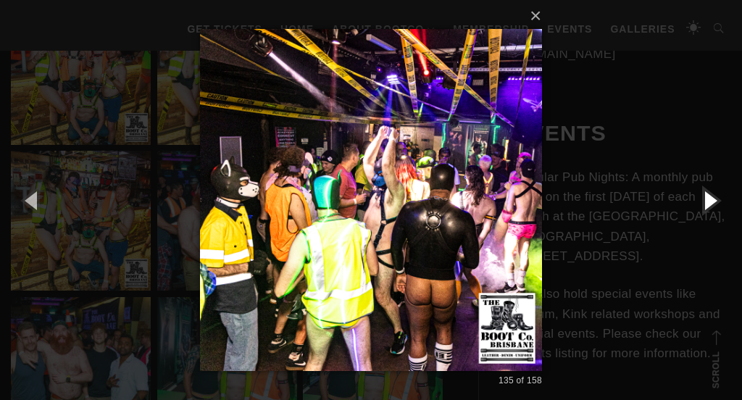
click at [713, 222] on button "button" at bounding box center [708, 200] width 65 height 80
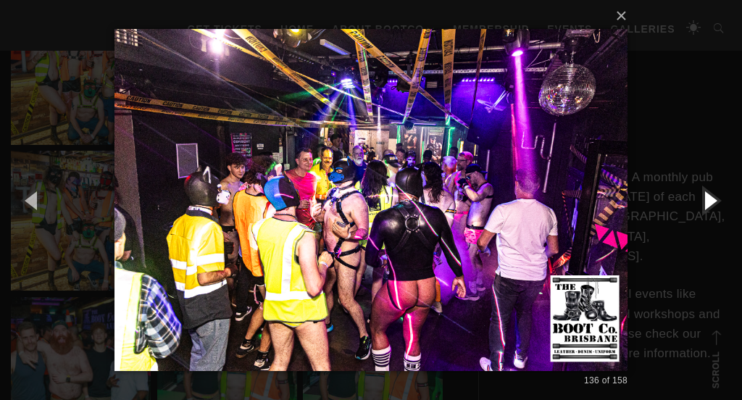
click at [713, 222] on button "button" at bounding box center [708, 200] width 65 height 80
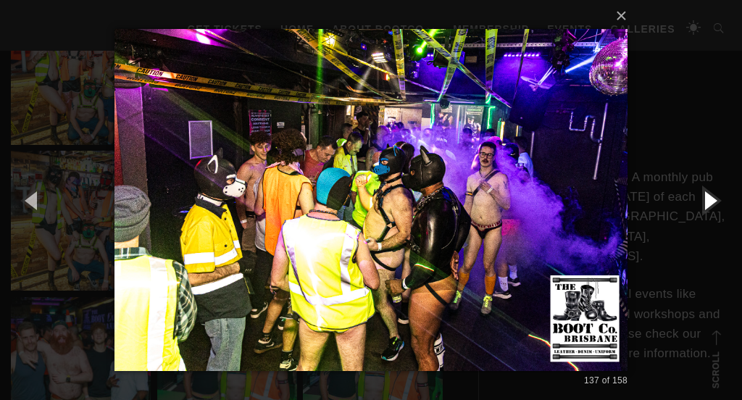
click at [713, 222] on button "button" at bounding box center [708, 200] width 65 height 80
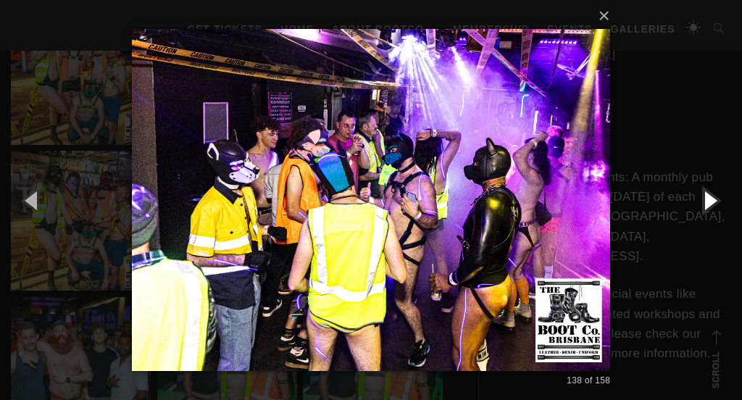
click at [713, 222] on button "button" at bounding box center [708, 200] width 65 height 80
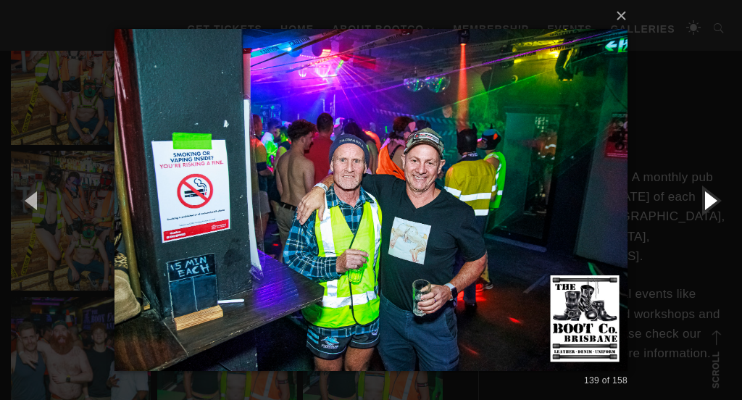
click at [713, 223] on button "button" at bounding box center [708, 200] width 65 height 80
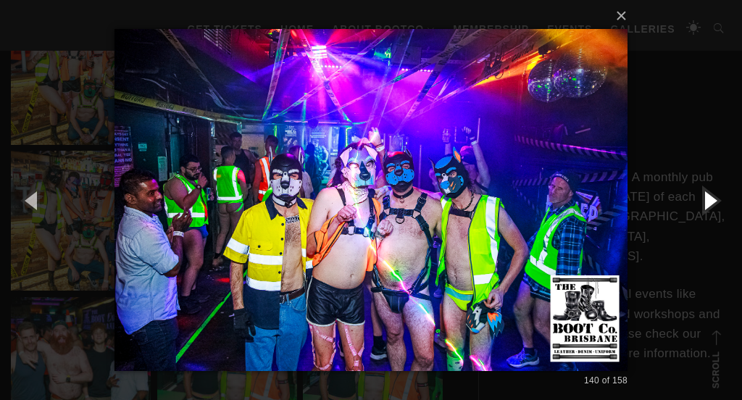
click at [713, 224] on button "button" at bounding box center [708, 200] width 65 height 80
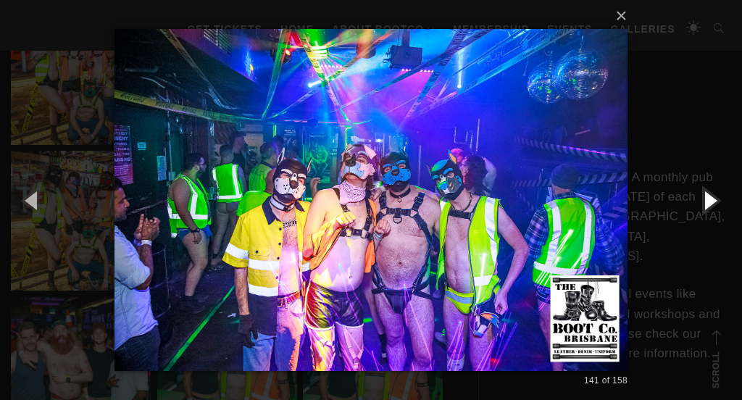
click at [713, 224] on button "button" at bounding box center [708, 200] width 65 height 80
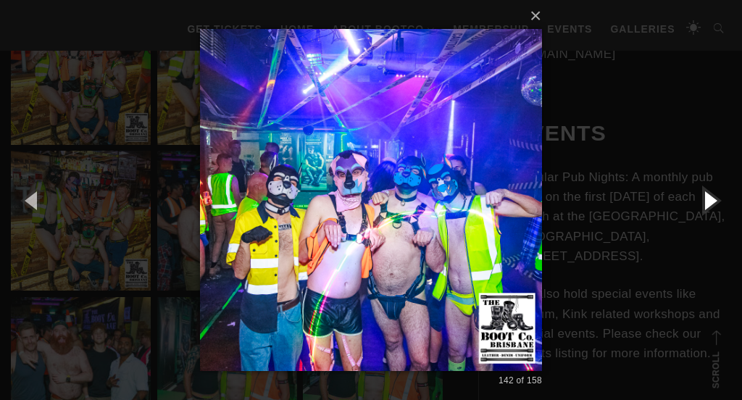
click at [713, 225] on button "button" at bounding box center [708, 200] width 65 height 80
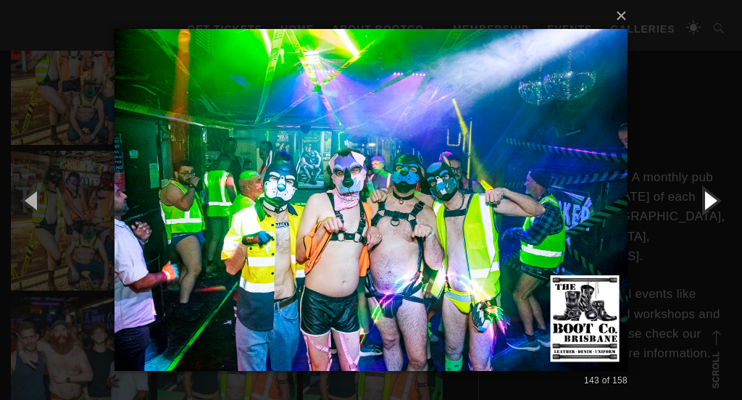
click at [712, 225] on button "button" at bounding box center [708, 200] width 65 height 80
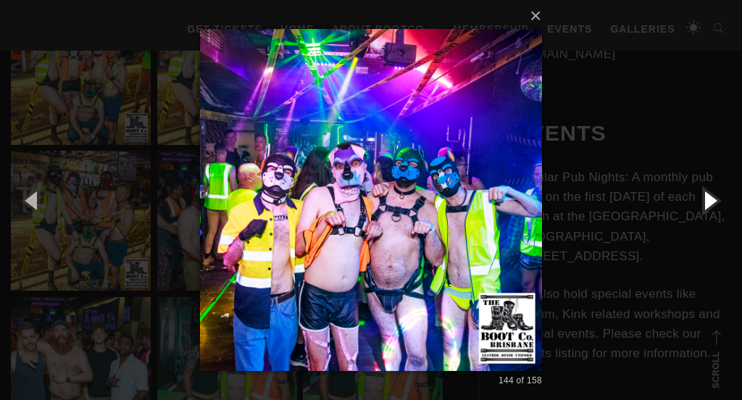
click at [712, 225] on button "button" at bounding box center [708, 200] width 65 height 80
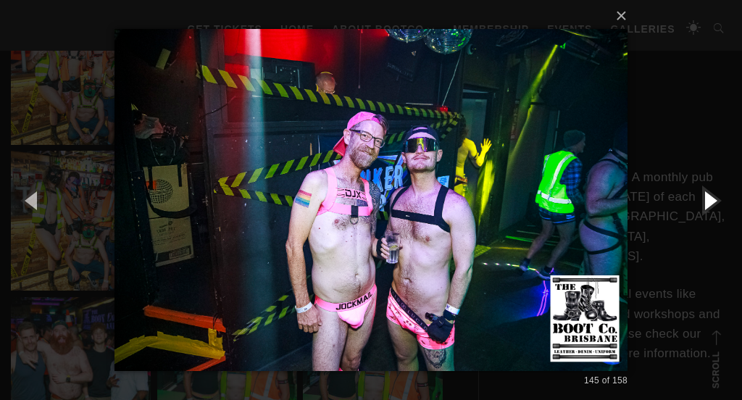
click at [712, 225] on button "button" at bounding box center [708, 200] width 65 height 80
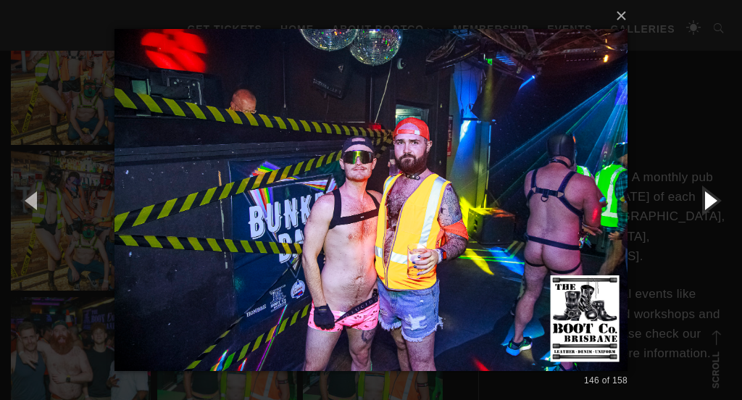
click at [712, 226] on button "button" at bounding box center [708, 200] width 65 height 80
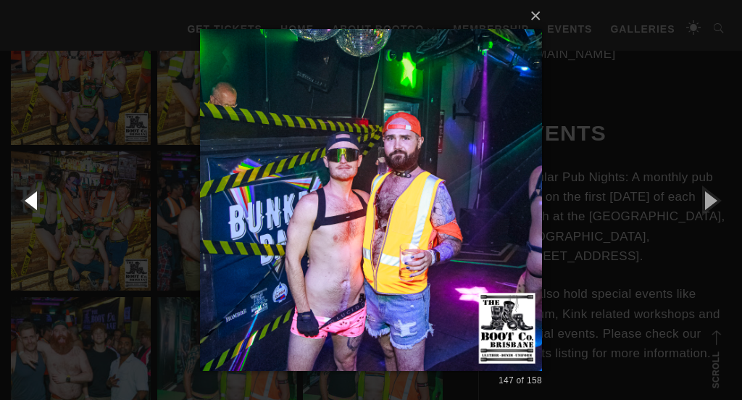
click at [28, 201] on button "button" at bounding box center [32, 200] width 65 height 80
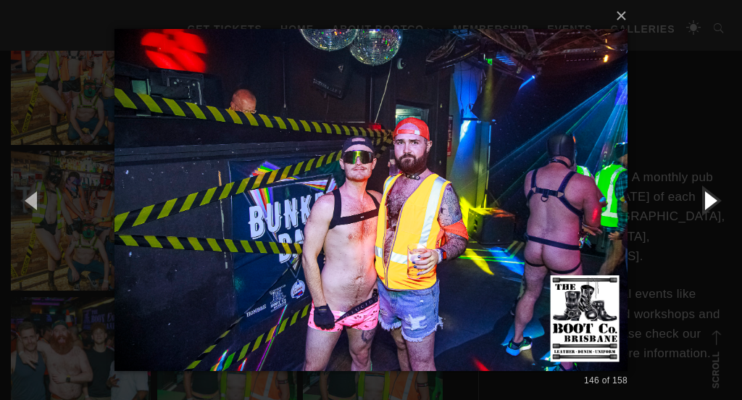
click at [718, 200] on button "button" at bounding box center [708, 200] width 65 height 80
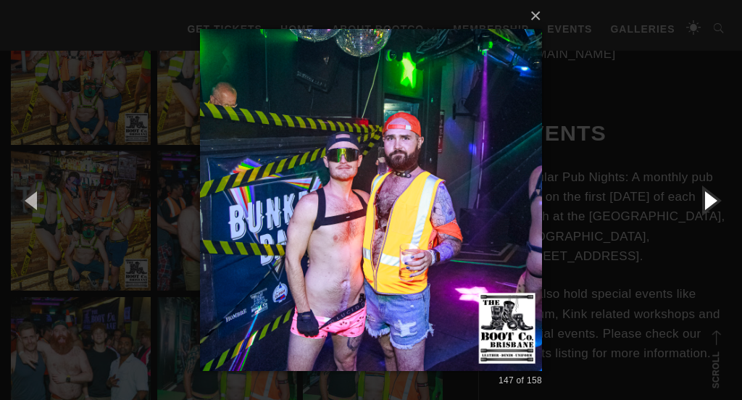
click at [718, 201] on button "button" at bounding box center [708, 200] width 65 height 80
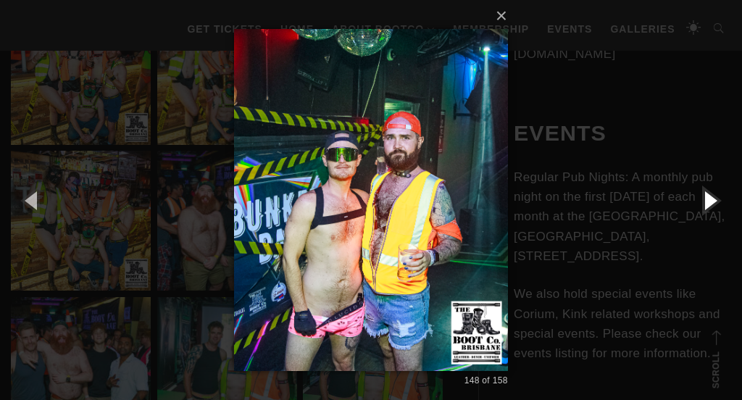
click at [718, 201] on button "button" at bounding box center [708, 200] width 65 height 80
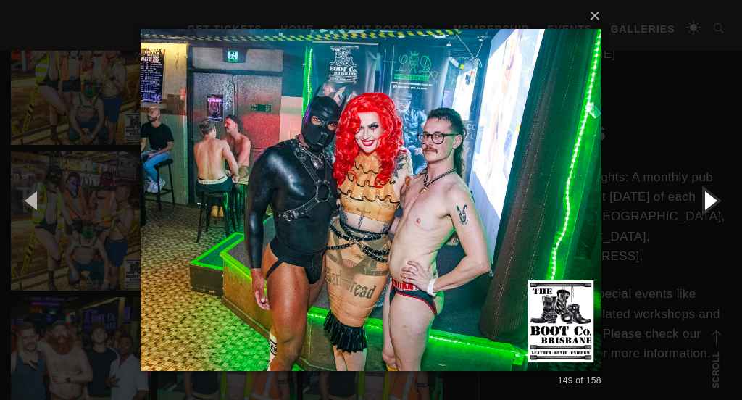
click at [706, 196] on button "button" at bounding box center [708, 200] width 65 height 80
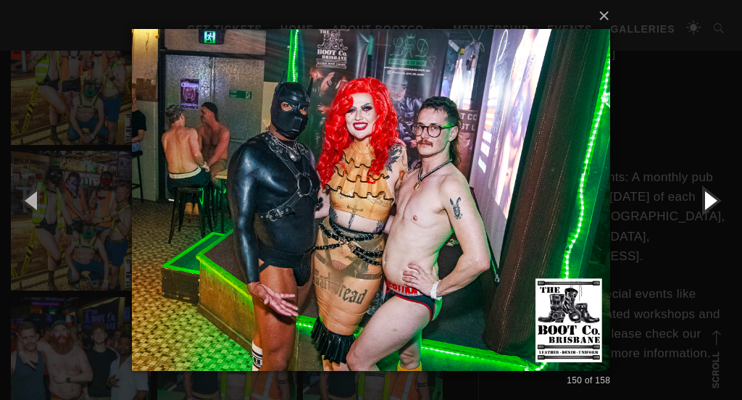
click at [706, 196] on button "button" at bounding box center [708, 200] width 65 height 80
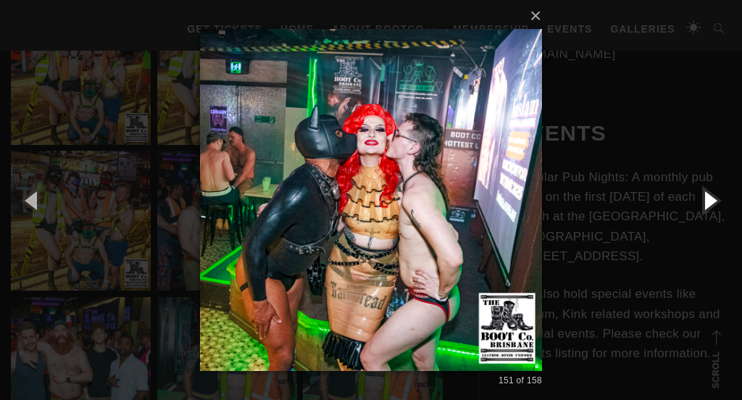
click at [706, 196] on button "button" at bounding box center [708, 200] width 65 height 80
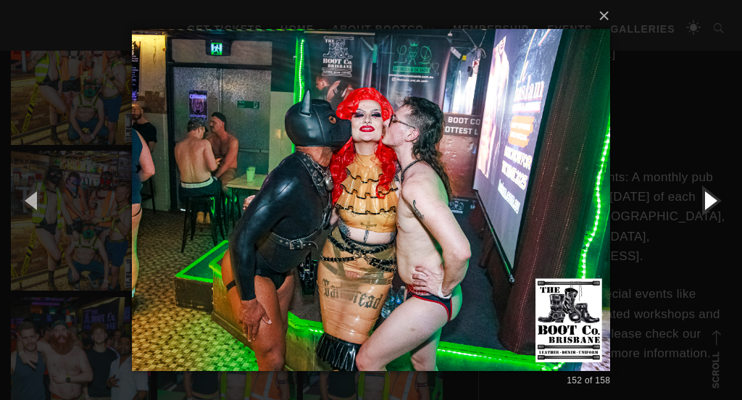
click at [706, 196] on button "button" at bounding box center [708, 200] width 65 height 80
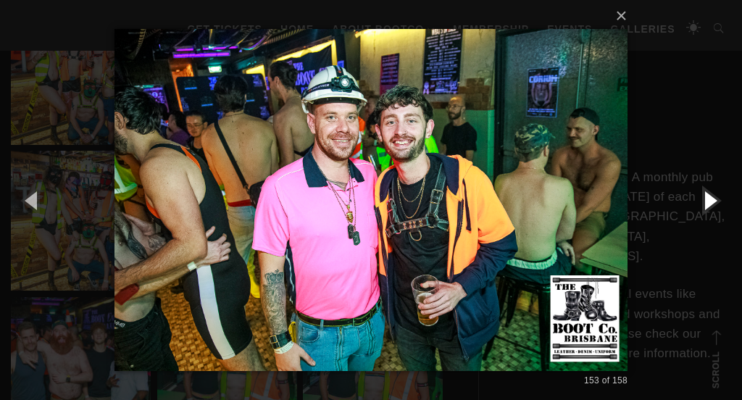
click at [706, 196] on button "button" at bounding box center [708, 200] width 65 height 80
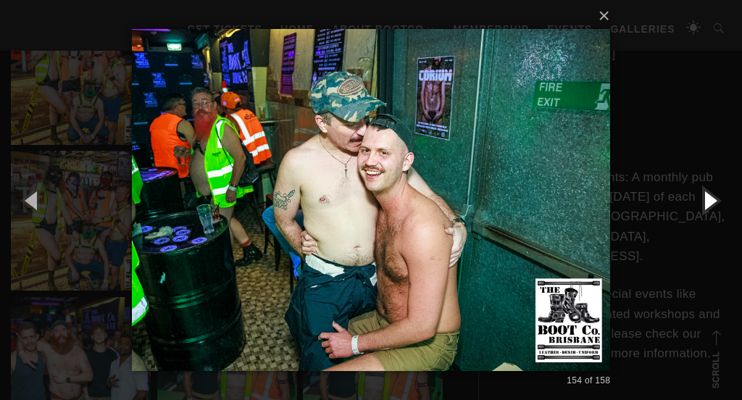
click at [706, 196] on button "button" at bounding box center [708, 200] width 65 height 80
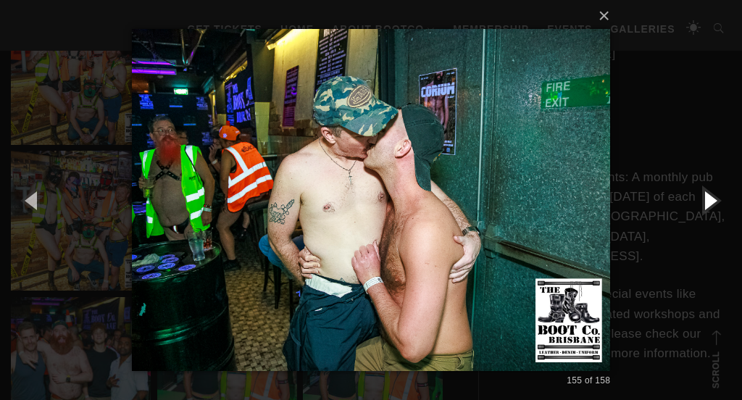
click at [706, 196] on button "button" at bounding box center [708, 200] width 65 height 80
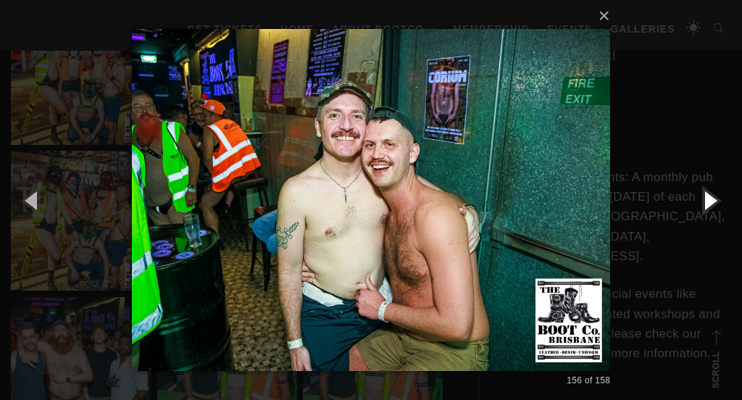
click at [706, 196] on button "button" at bounding box center [708, 200] width 65 height 80
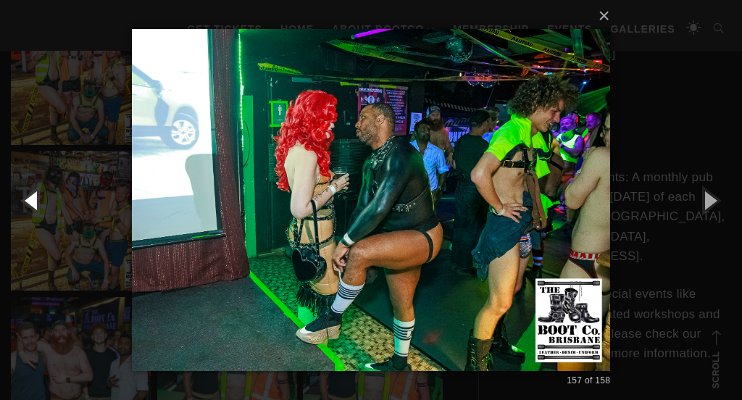
click at [25, 199] on button "button" at bounding box center [32, 200] width 65 height 80
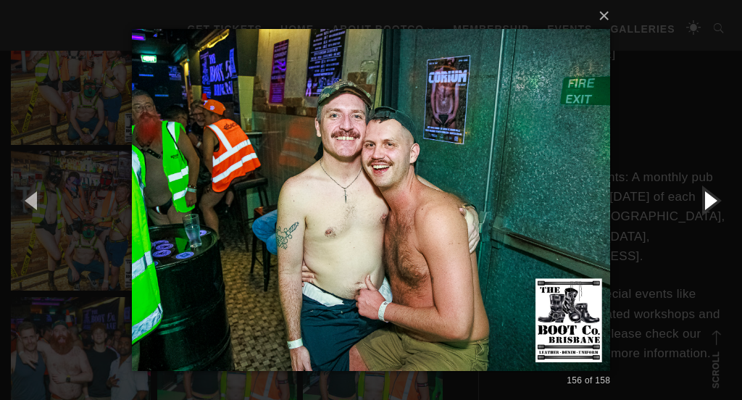
click at [708, 202] on button "button" at bounding box center [708, 200] width 65 height 80
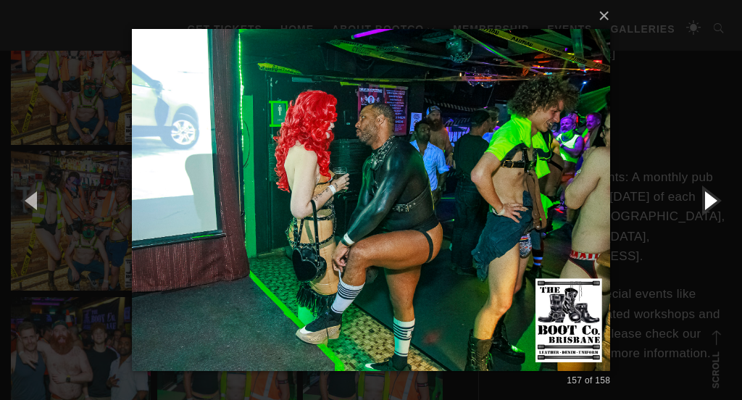
click at [708, 202] on button "button" at bounding box center [708, 200] width 65 height 80
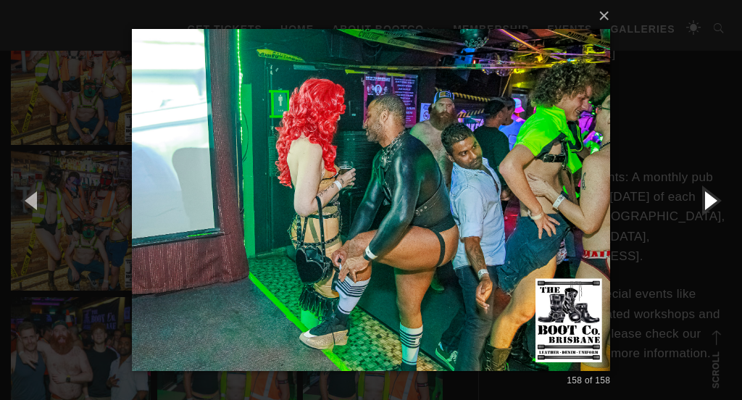
click at [708, 202] on button "button" at bounding box center [708, 200] width 65 height 80
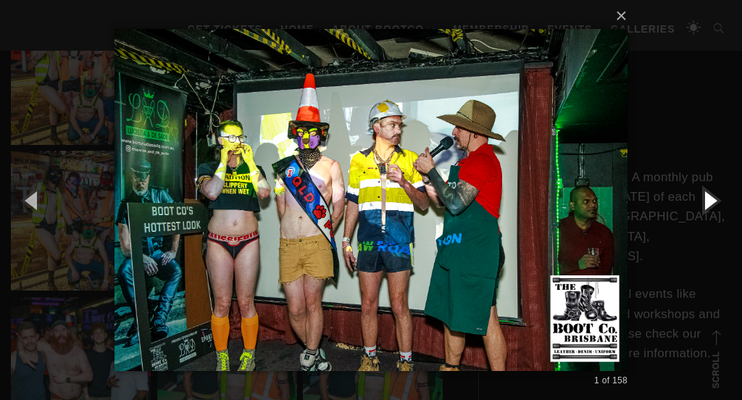
click at [708, 202] on button "button" at bounding box center [708, 200] width 65 height 80
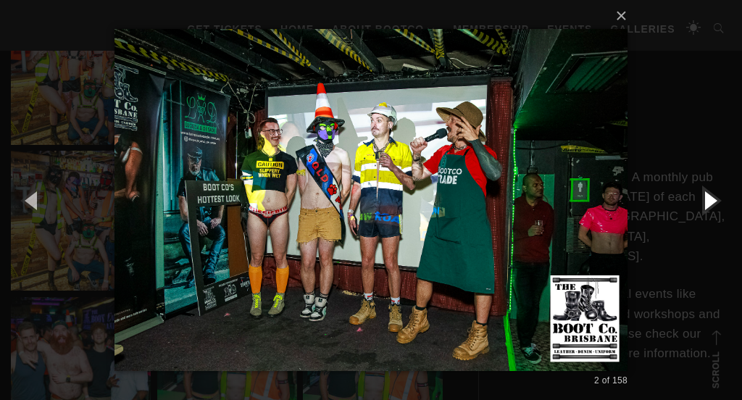
click at [708, 203] on button "button" at bounding box center [708, 200] width 65 height 80
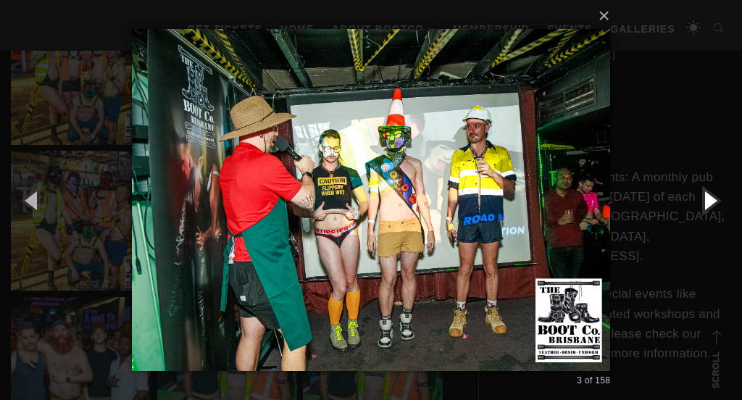
click at [708, 203] on button "button" at bounding box center [708, 200] width 65 height 80
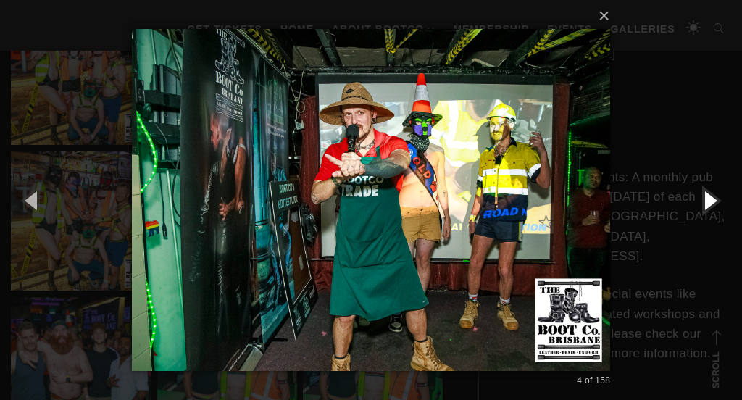
click at [707, 203] on button "button" at bounding box center [708, 200] width 65 height 80
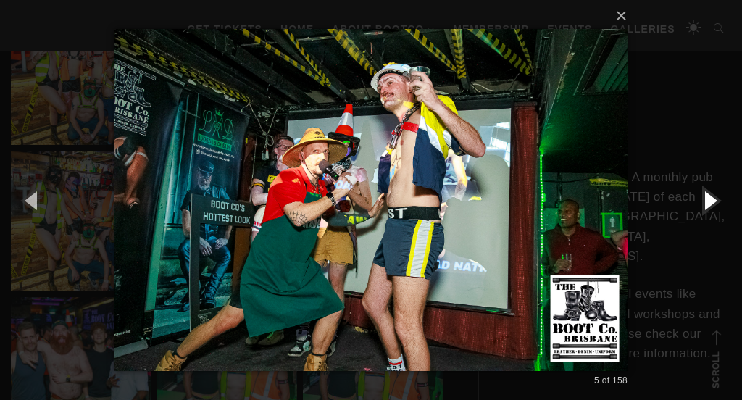
click at [707, 204] on button "button" at bounding box center [708, 200] width 65 height 80
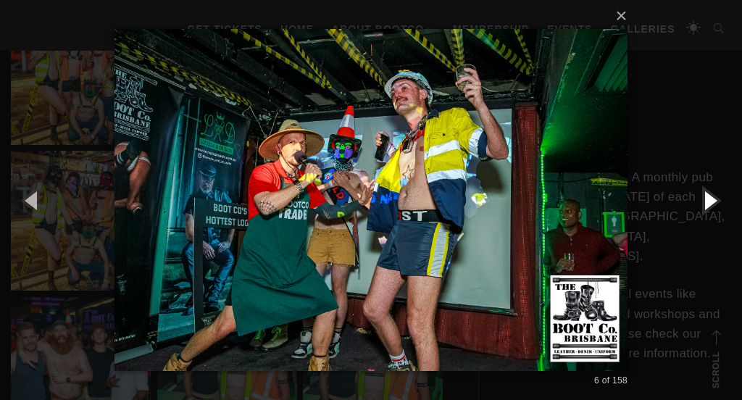
click at [707, 204] on button "button" at bounding box center [708, 200] width 65 height 80
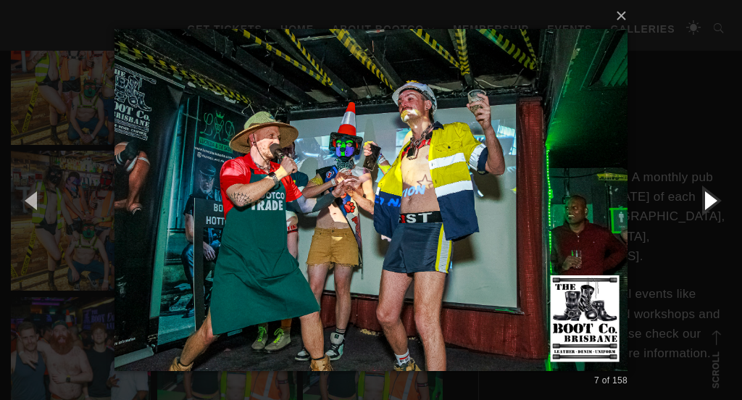
click at [707, 204] on button "button" at bounding box center [708, 200] width 65 height 80
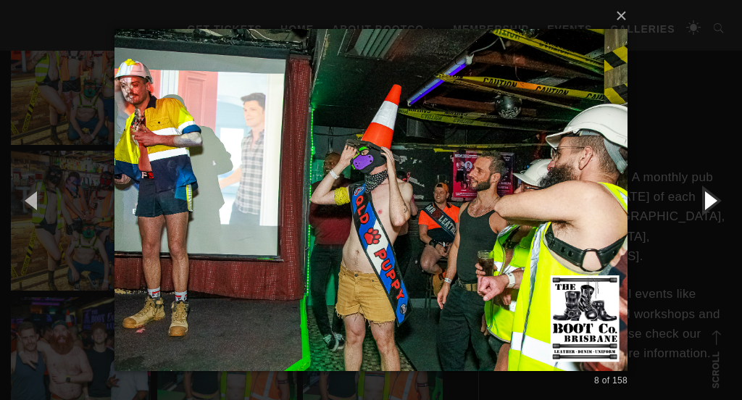
click at [707, 204] on button "button" at bounding box center [708, 200] width 65 height 80
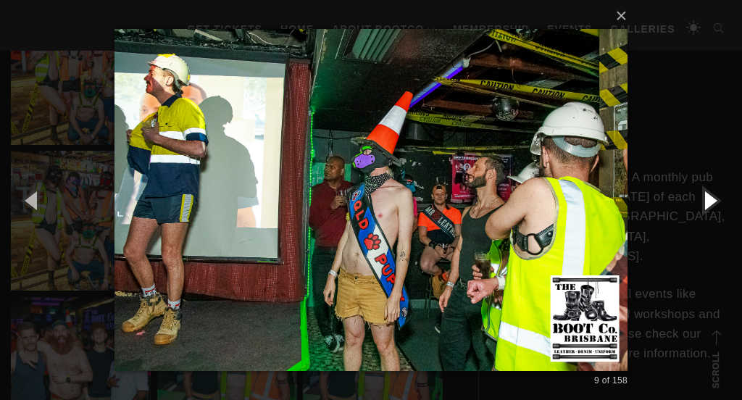
click at [707, 204] on button "button" at bounding box center [708, 200] width 65 height 80
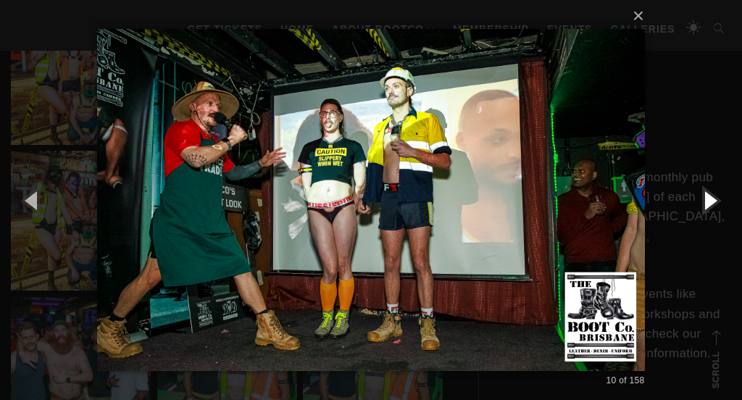
click at [707, 205] on button "button" at bounding box center [708, 200] width 65 height 80
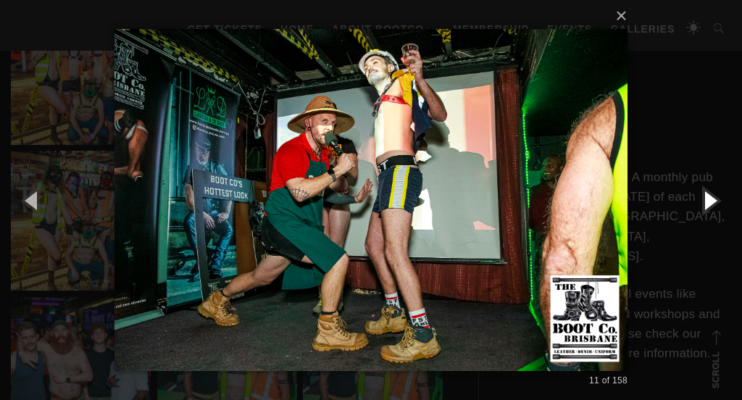
click at [707, 205] on button "button" at bounding box center [708, 200] width 65 height 80
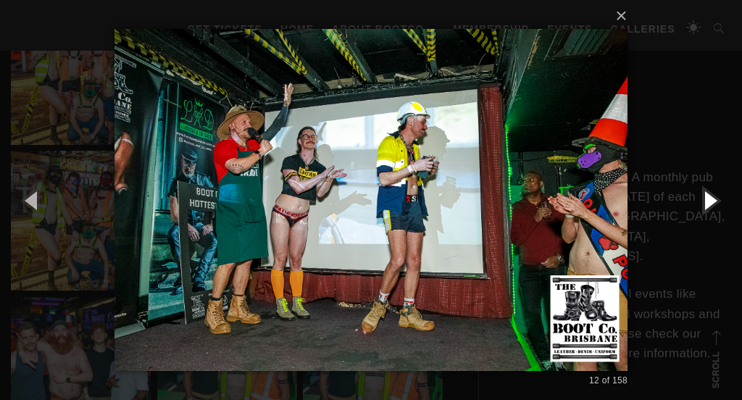
click at [707, 206] on button "button" at bounding box center [708, 200] width 65 height 80
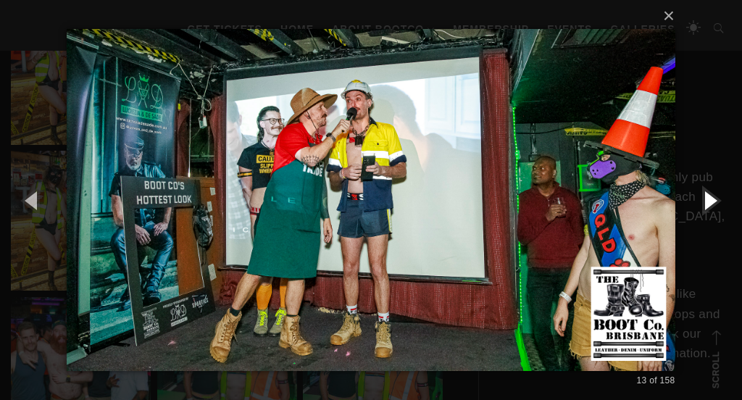
click at [707, 206] on button "button" at bounding box center [708, 200] width 65 height 80
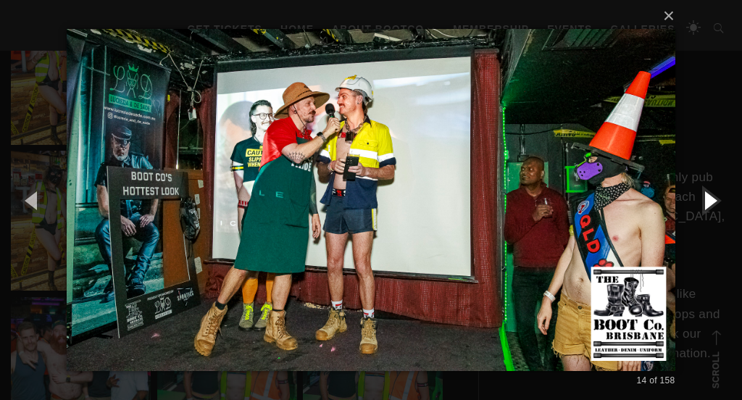
click at [707, 206] on button "button" at bounding box center [708, 200] width 65 height 80
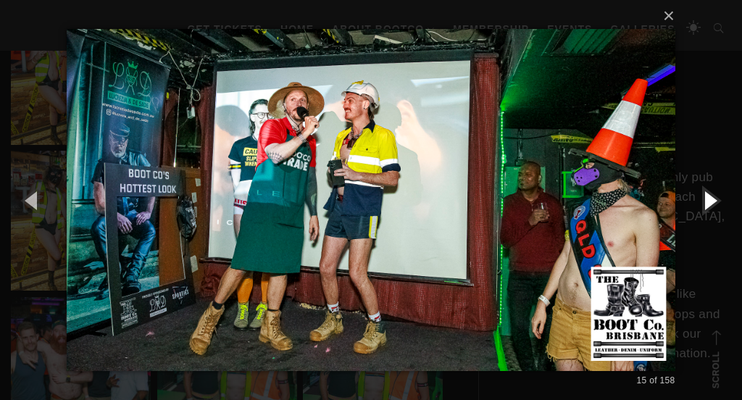
click at [707, 206] on button "button" at bounding box center [708, 200] width 65 height 80
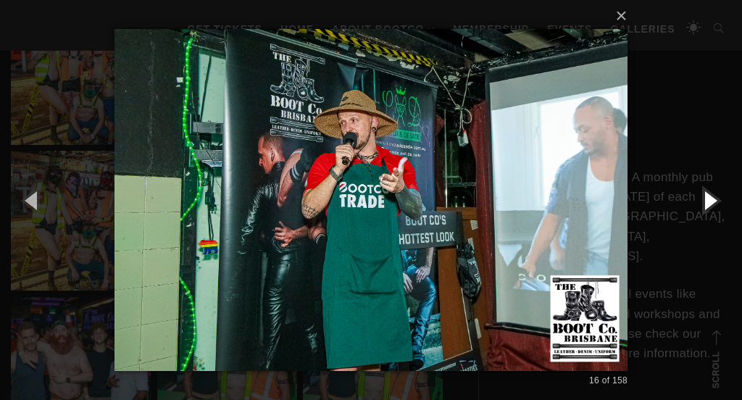
click at [707, 206] on button "button" at bounding box center [708, 200] width 65 height 80
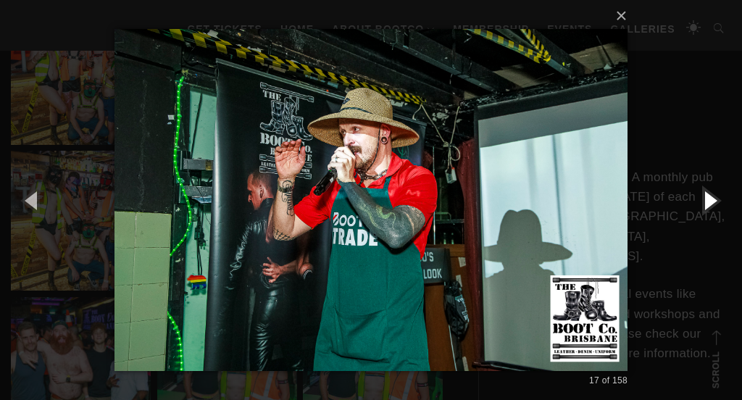
click at [707, 206] on button "button" at bounding box center [708, 200] width 65 height 80
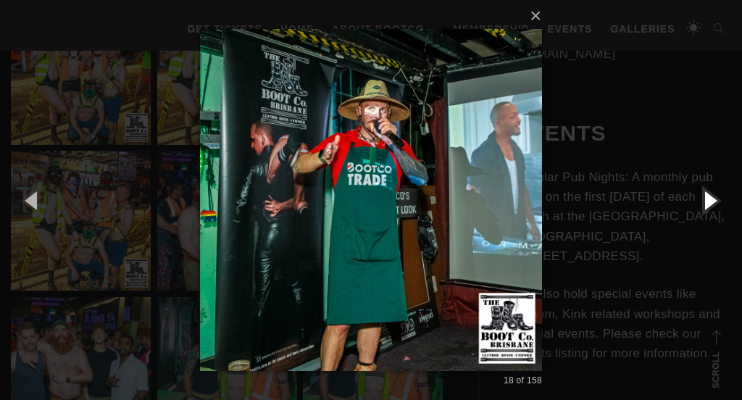
click at [707, 206] on button "button" at bounding box center [708, 200] width 65 height 80
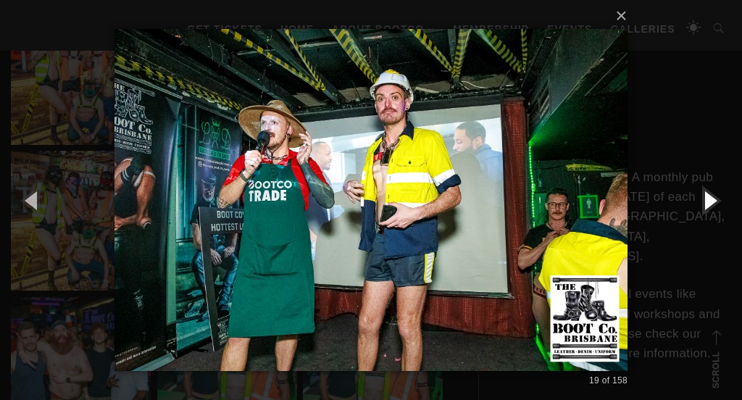
click at [707, 206] on button "button" at bounding box center [708, 200] width 65 height 80
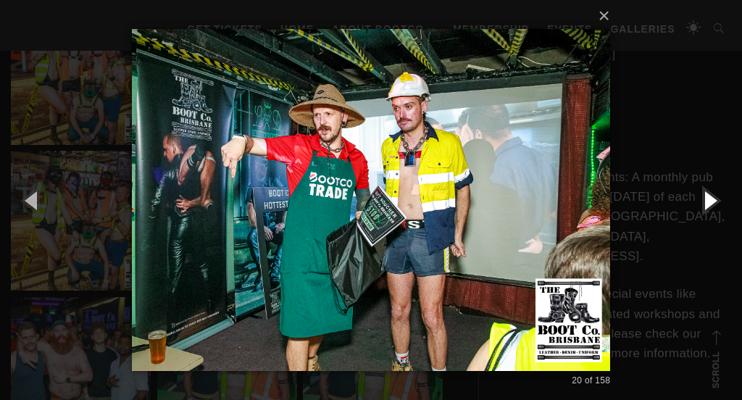
click at [707, 206] on button "button" at bounding box center [708, 200] width 65 height 80
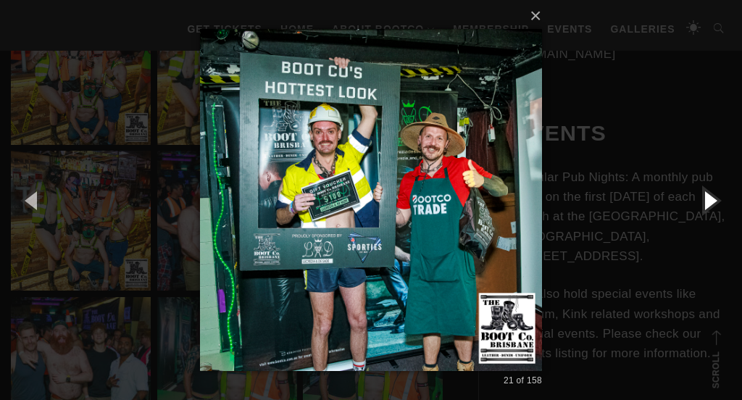
click at [707, 206] on button "button" at bounding box center [708, 200] width 65 height 80
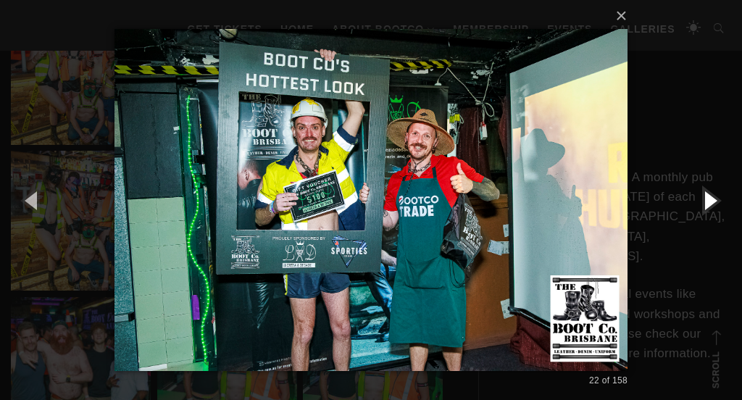
click at [707, 206] on button "button" at bounding box center [708, 200] width 65 height 80
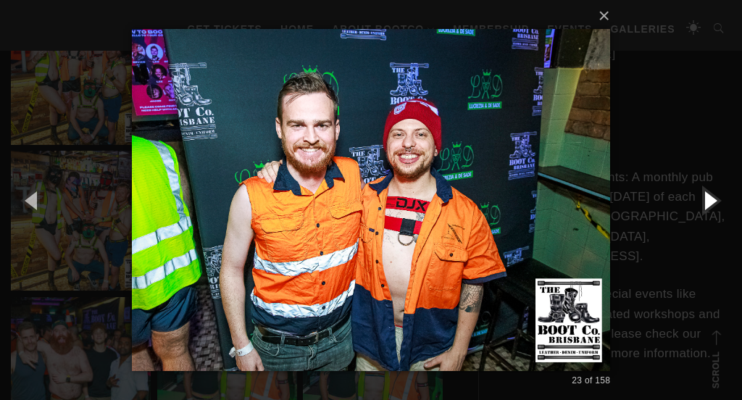
click at [707, 207] on button "button" at bounding box center [708, 200] width 65 height 80
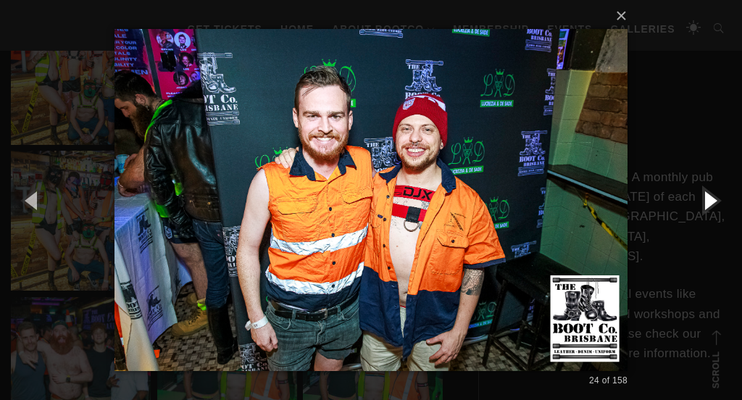
click at [707, 207] on button "button" at bounding box center [708, 200] width 65 height 80
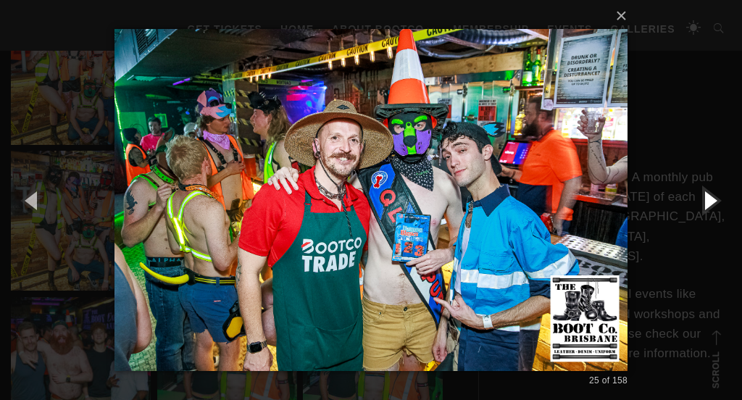
click at [707, 207] on button "button" at bounding box center [708, 200] width 65 height 80
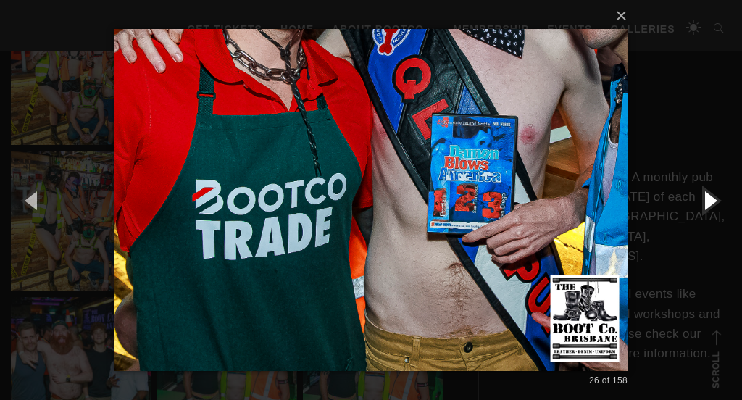
click at [707, 207] on button "button" at bounding box center [708, 200] width 65 height 80
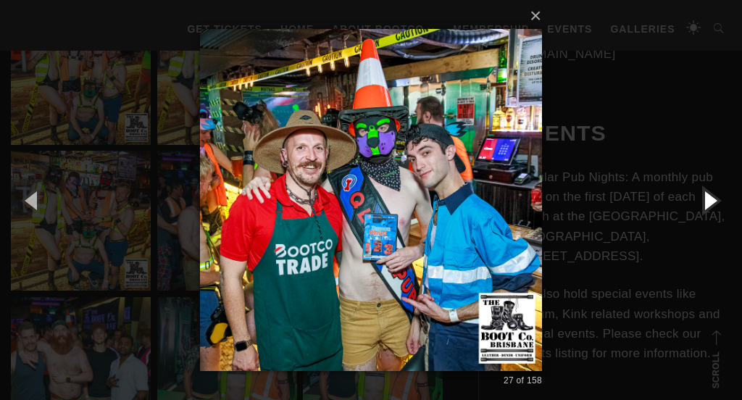
click at [707, 208] on button "button" at bounding box center [708, 200] width 65 height 80
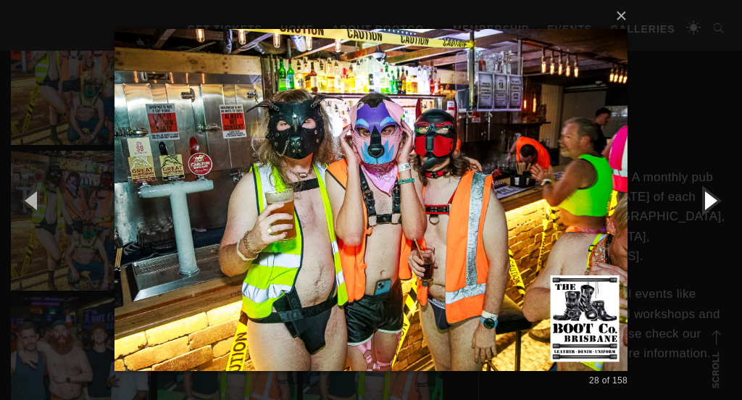
click at [707, 208] on button "button" at bounding box center [708, 200] width 65 height 80
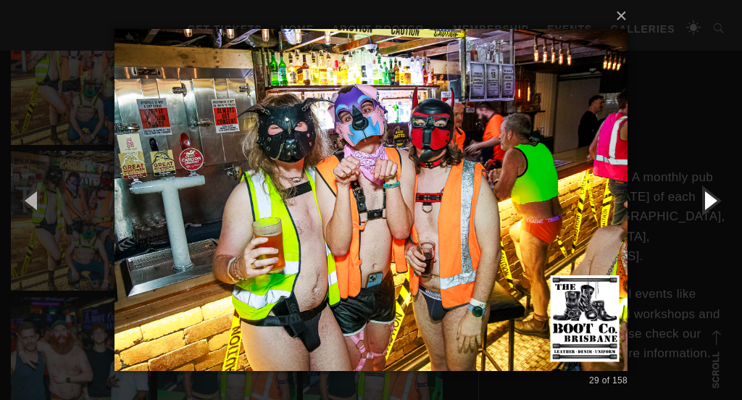
click at [707, 208] on button "button" at bounding box center [708, 200] width 65 height 80
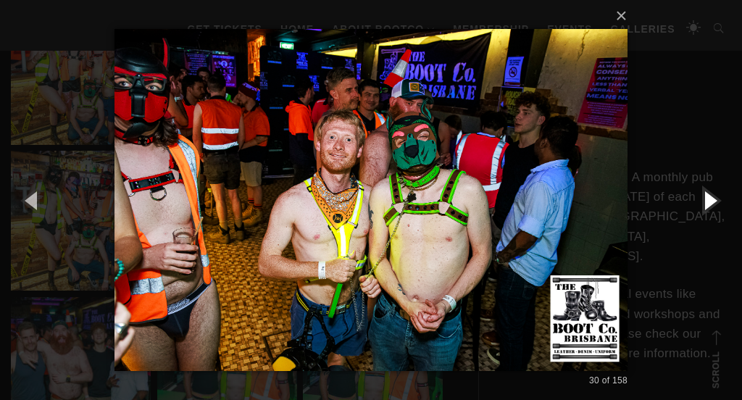
click at [707, 208] on button "button" at bounding box center [708, 200] width 65 height 80
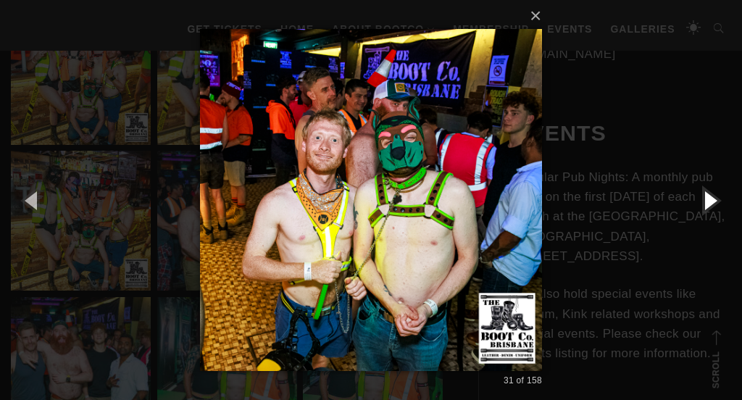
click at [707, 208] on button "button" at bounding box center [708, 200] width 65 height 80
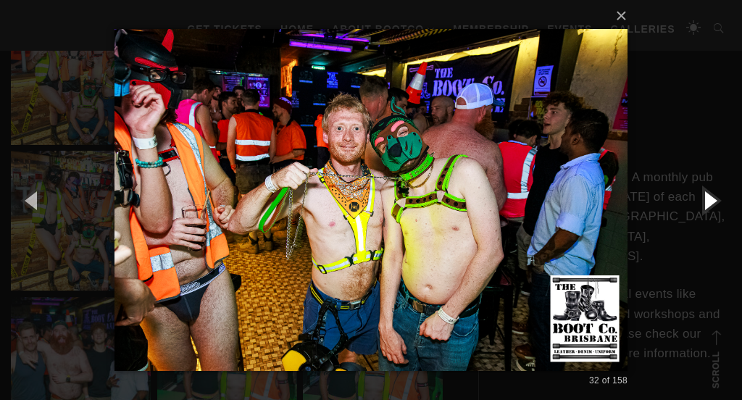
click at [707, 208] on button "button" at bounding box center [708, 200] width 65 height 80
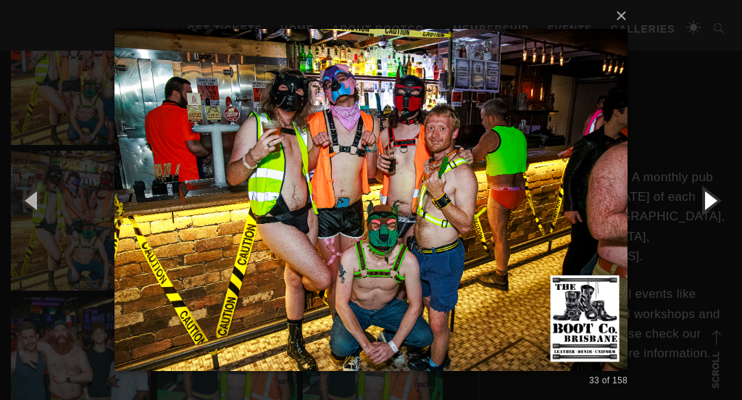
click at [707, 209] on button "button" at bounding box center [708, 200] width 65 height 80
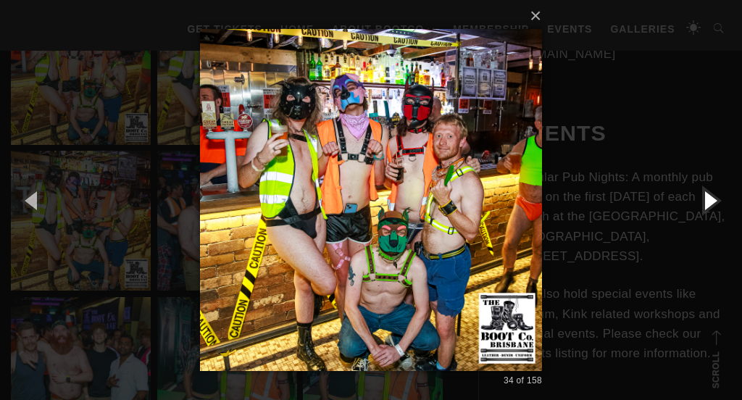
click at [707, 209] on button "button" at bounding box center [708, 200] width 65 height 80
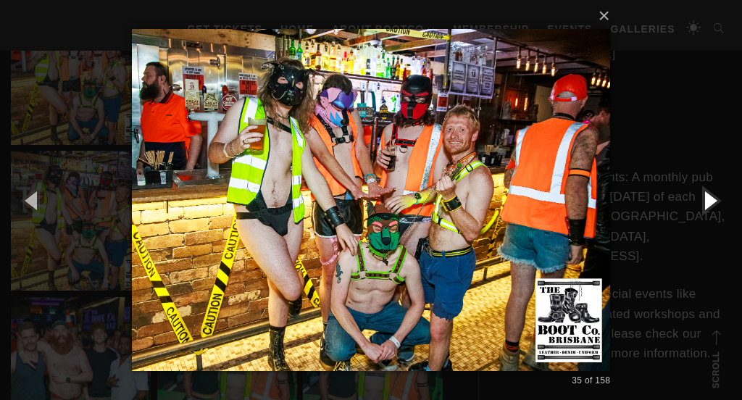
click at [707, 209] on button "button" at bounding box center [708, 200] width 65 height 80
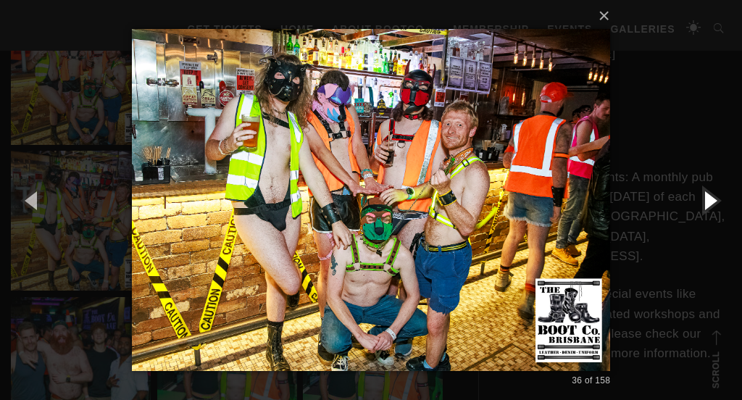
click at [707, 209] on button "button" at bounding box center [708, 200] width 65 height 80
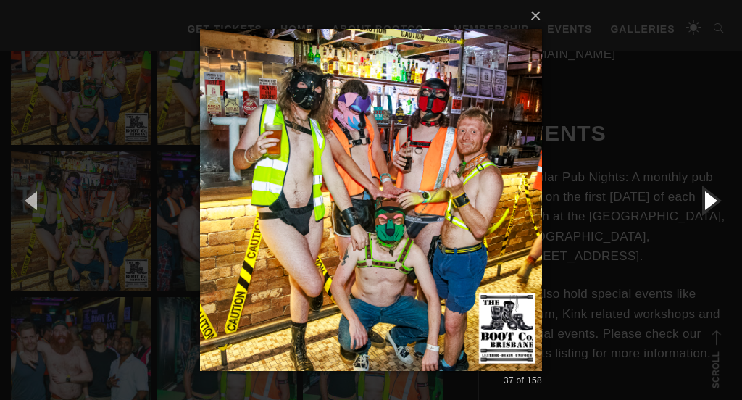
click at [707, 209] on button "button" at bounding box center [708, 200] width 65 height 80
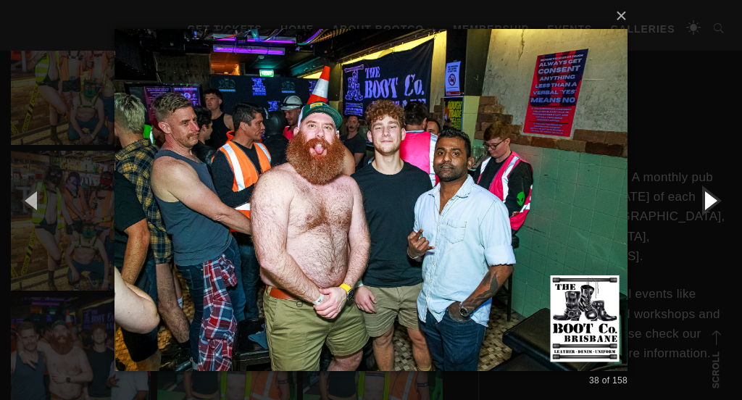
click at [707, 209] on button "button" at bounding box center [708, 200] width 65 height 80
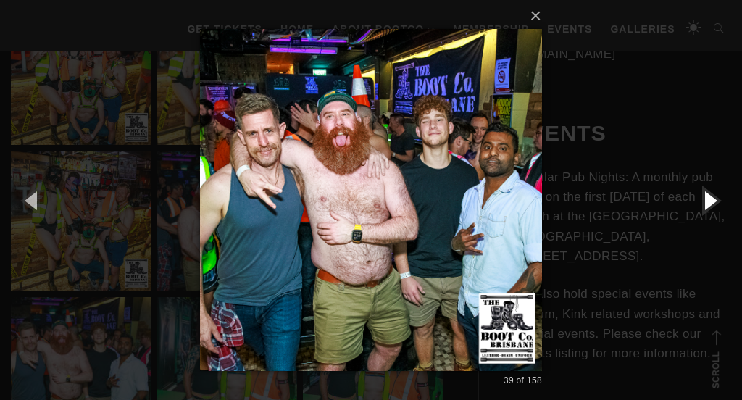
click at [707, 209] on button "button" at bounding box center [708, 200] width 65 height 80
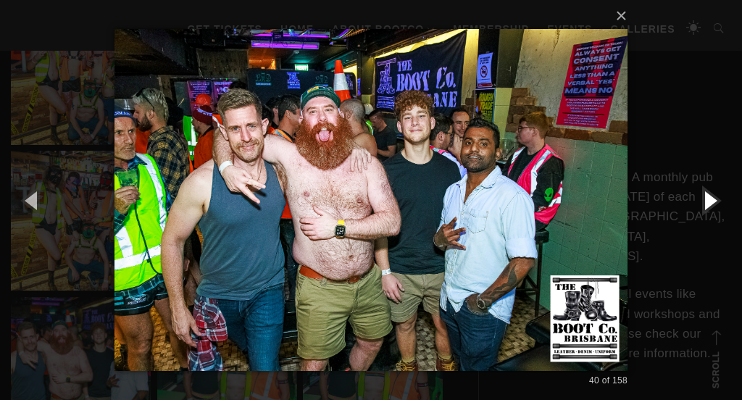
click at [707, 209] on button "button" at bounding box center [708, 200] width 65 height 80
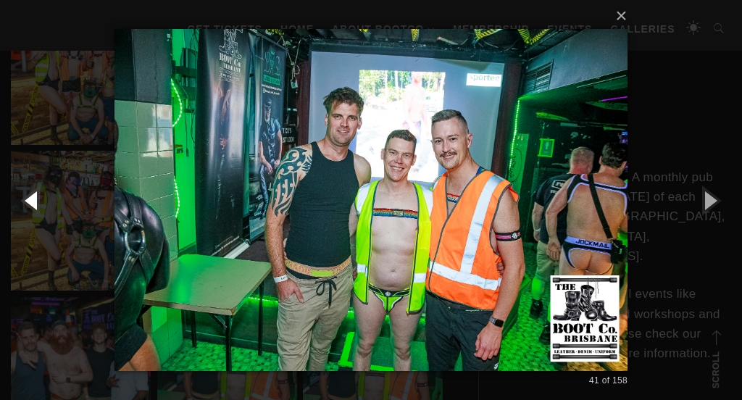
click at [43, 198] on button "button" at bounding box center [32, 200] width 65 height 80
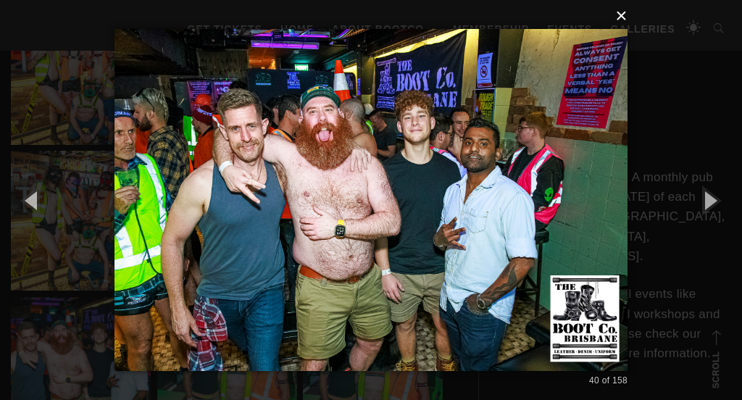
click at [623, 19] on button "×" at bounding box center [375, 16] width 513 height 32
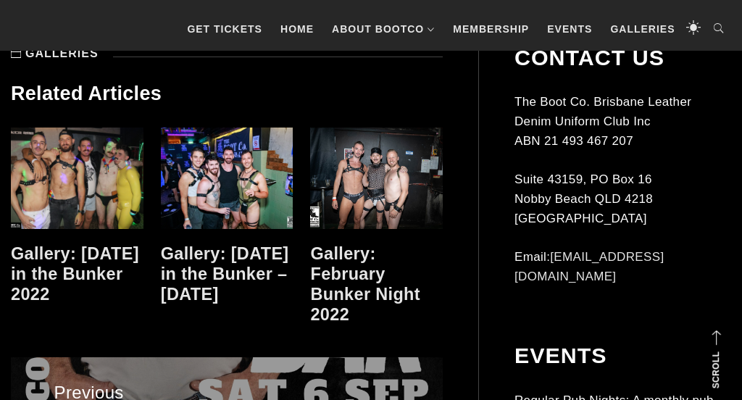
scroll to position [7655, 0]
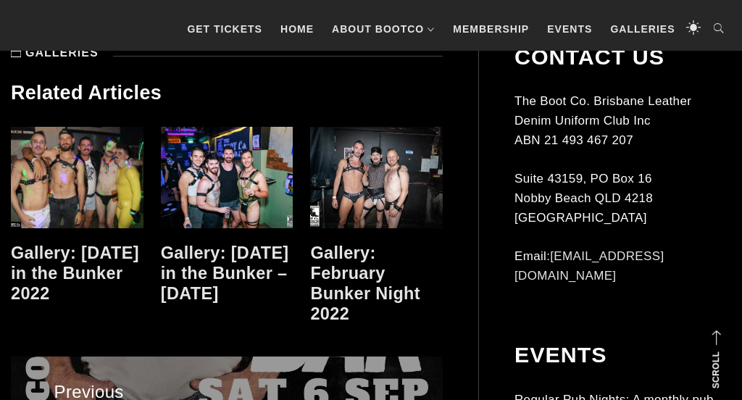
click at [199, 176] on link at bounding box center [227, 177] width 133 height 101
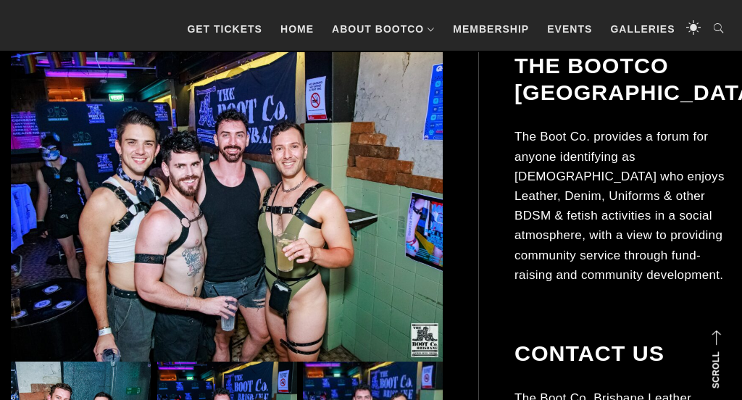
scroll to position [356, 0]
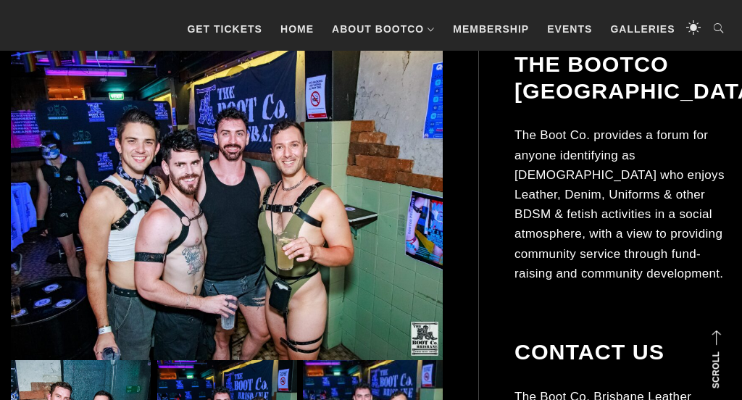
click at [382, 251] on img at bounding box center [227, 205] width 432 height 309
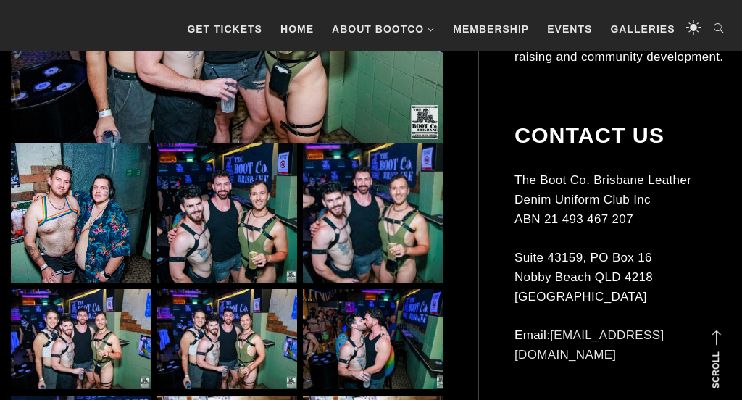
scroll to position [579, 0]
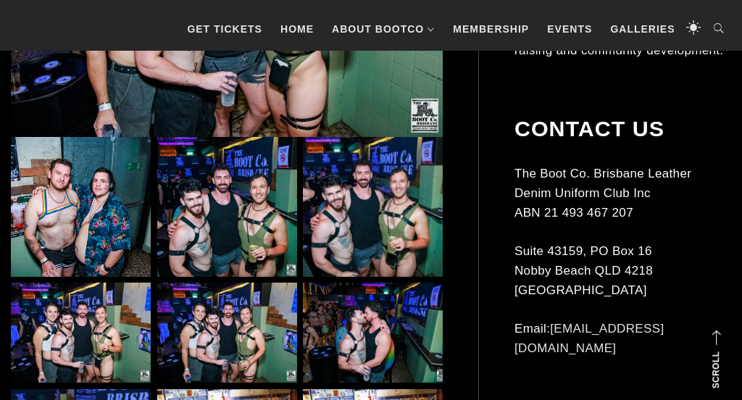
click at [76, 209] on img at bounding box center [81, 207] width 140 height 140
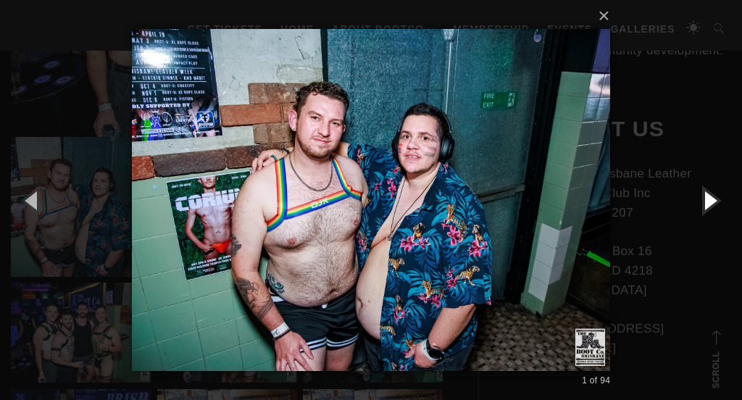
click at [705, 198] on button "button" at bounding box center [708, 200] width 65 height 80
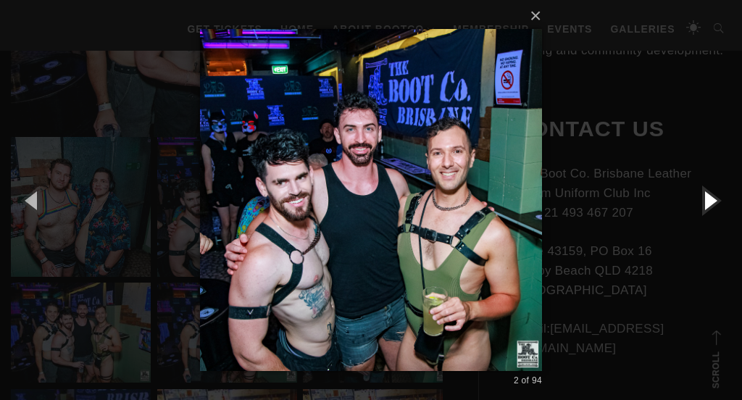
click at [705, 198] on button "button" at bounding box center [708, 200] width 65 height 80
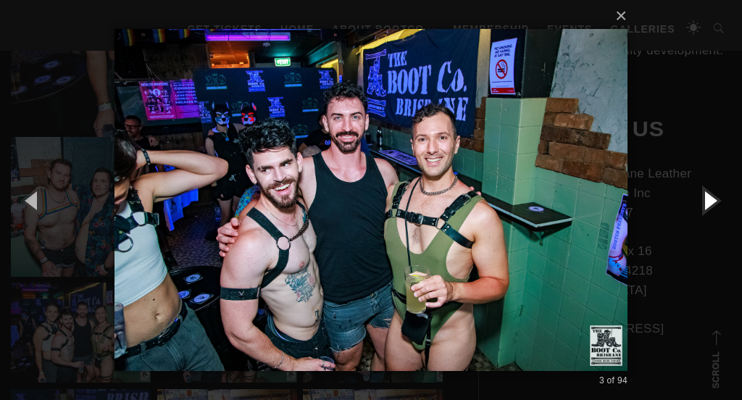
click at [705, 198] on button "button" at bounding box center [708, 200] width 65 height 80
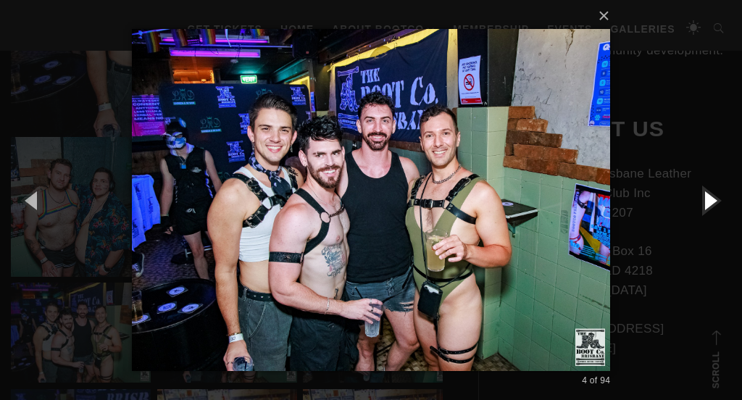
click at [706, 198] on button "button" at bounding box center [708, 200] width 65 height 80
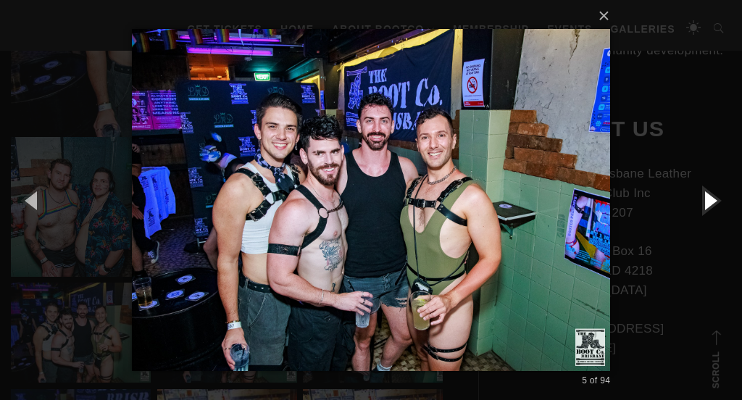
click at [711, 198] on button "button" at bounding box center [708, 200] width 65 height 80
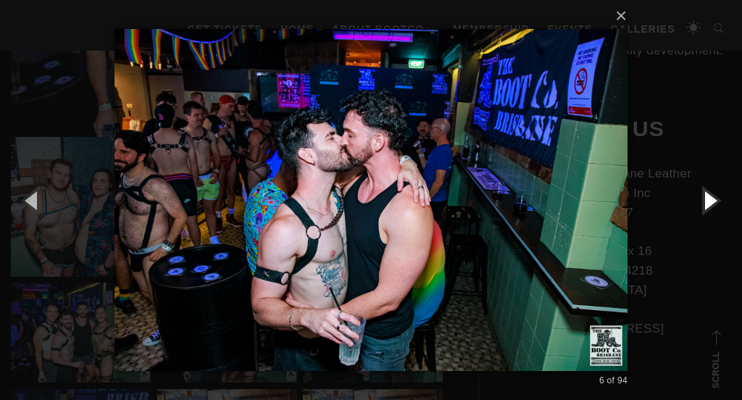
click at [711, 198] on button "button" at bounding box center [708, 200] width 65 height 80
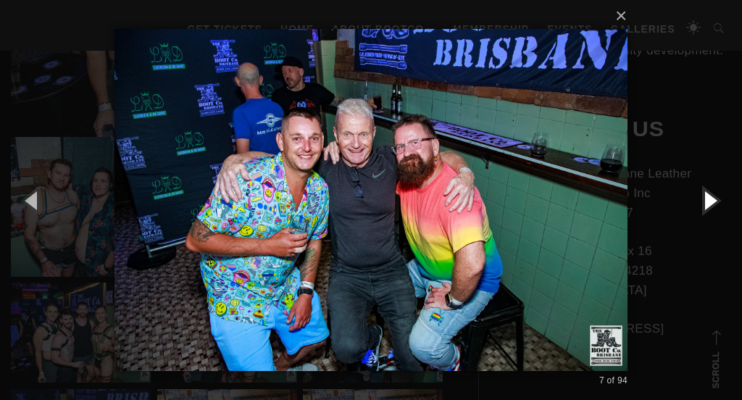
click at [711, 198] on button "button" at bounding box center [708, 200] width 65 height 80
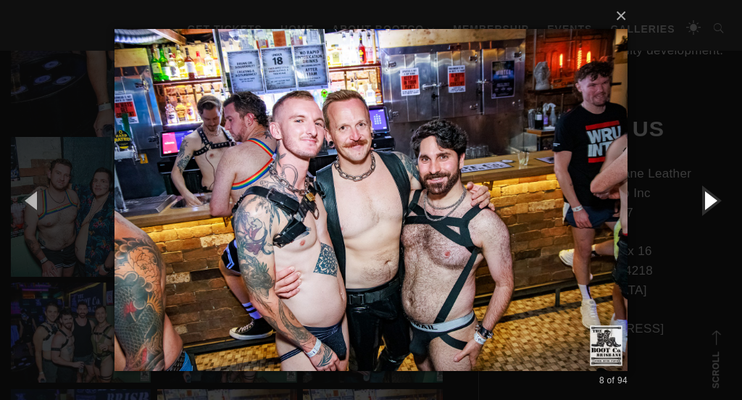
click at [711, 198] on button "button" at bounding box center [708, 200] width 65 height 80
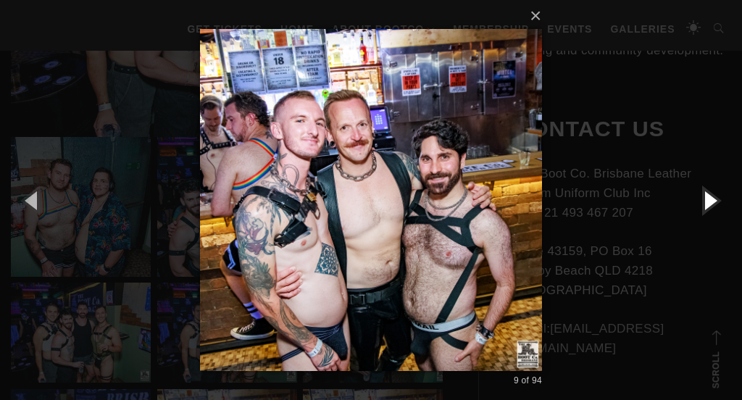
click at [711, 198] on button "button" at bounding box center [708, 200] width 65 height 80
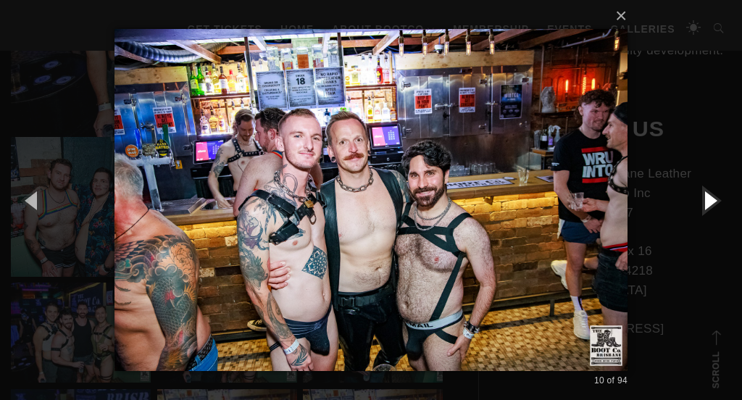
click at [711, 198] on button "button" at bounding box center [708, 200] width 65 height 80
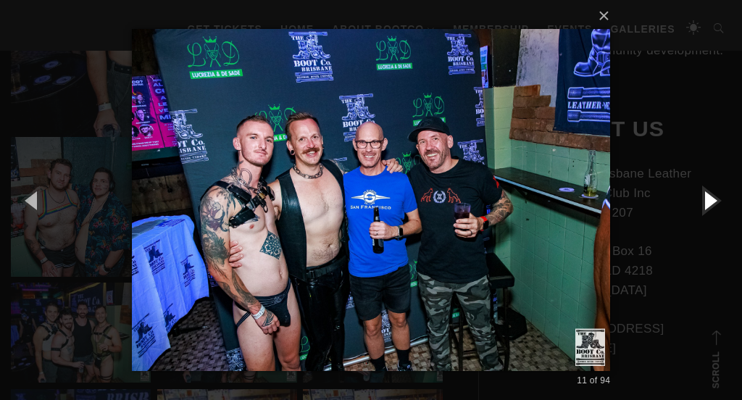
click at [711, 198] on button "button" at bounding box center [708, 200] width 65 height 80
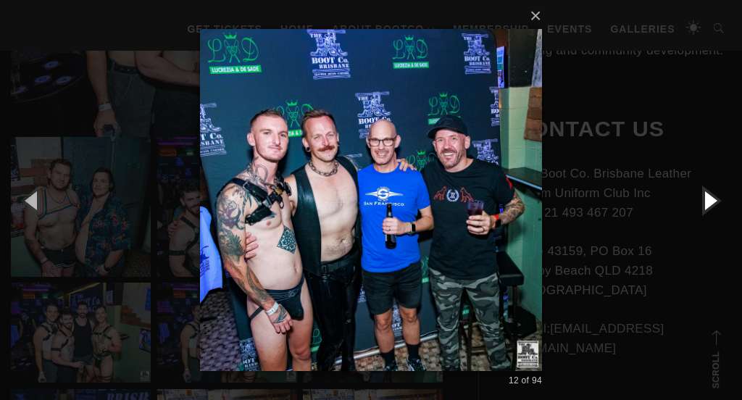
click at [711, 198] on button "button" at bounding box center [708, 200] width 65 height 80
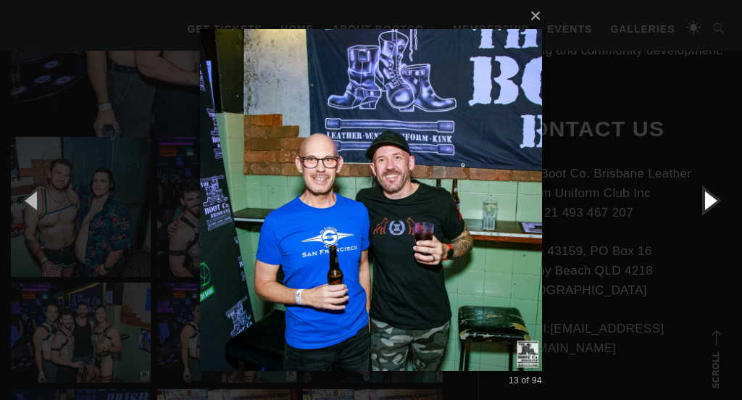
click at [711, 198] on button "button" at bounding box center [708, 200] width 65 height 80
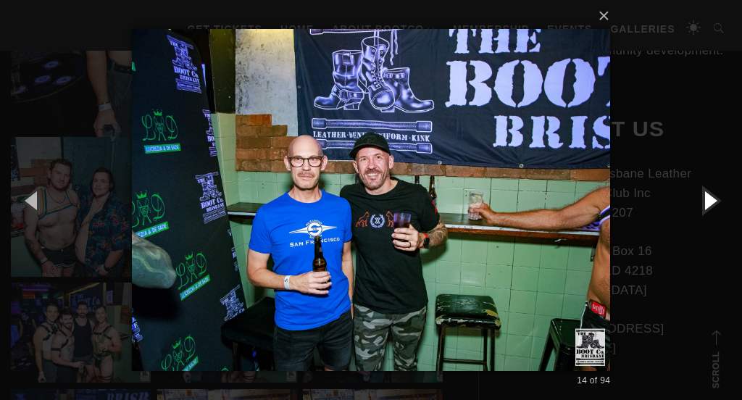
click at [711, 198] on button "button" at bounding box center [708, 200] width 65 height 80
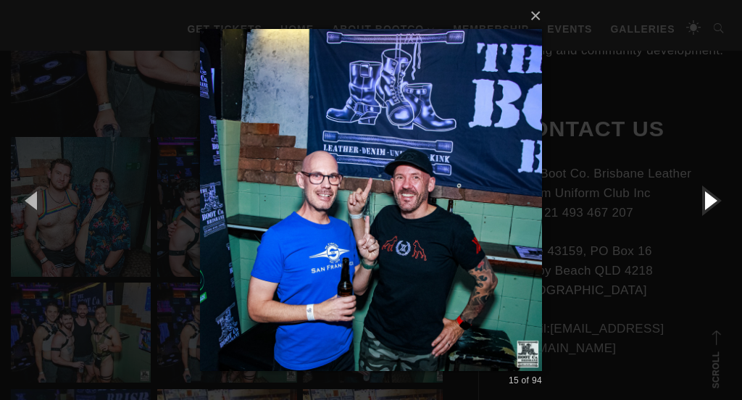
click at [711, 198] on button "button" at bounding box center [708, 200] width 65 height 80
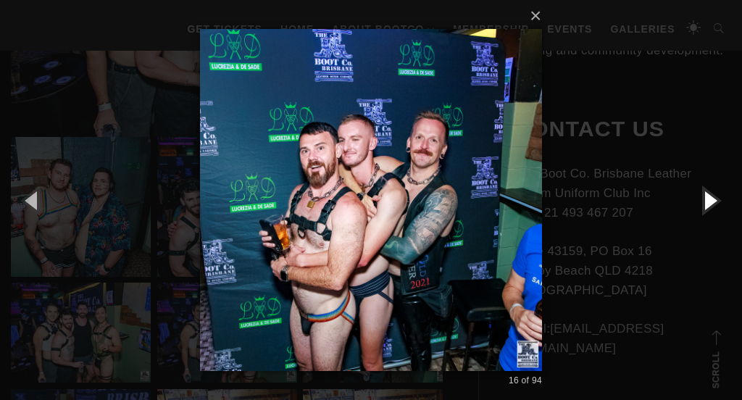
click at [711, 198] on button "button" at bounding box center [708, 200] width 65 height 80
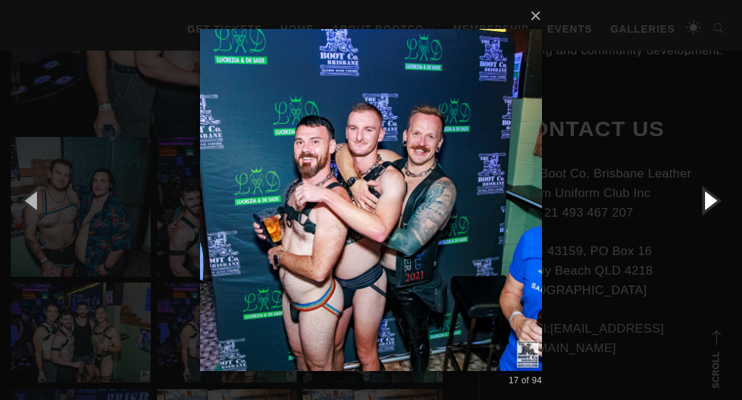
click at [711, 198] on button "button" at bounding box center [708, 200] width 65 height 80
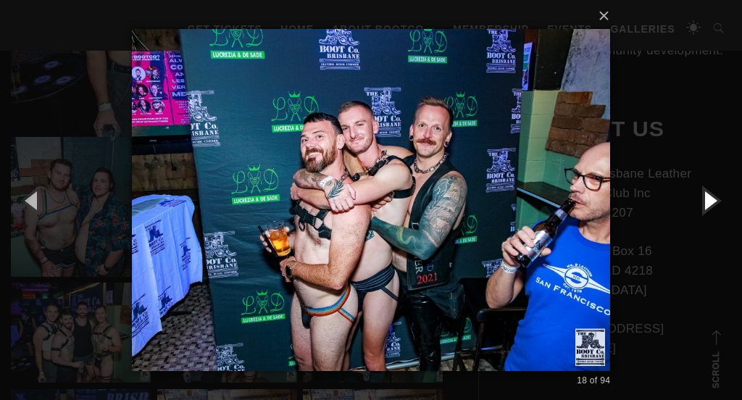
click at [711, 198] on button "button" at bounding box center [708, 200] width 65 height 80
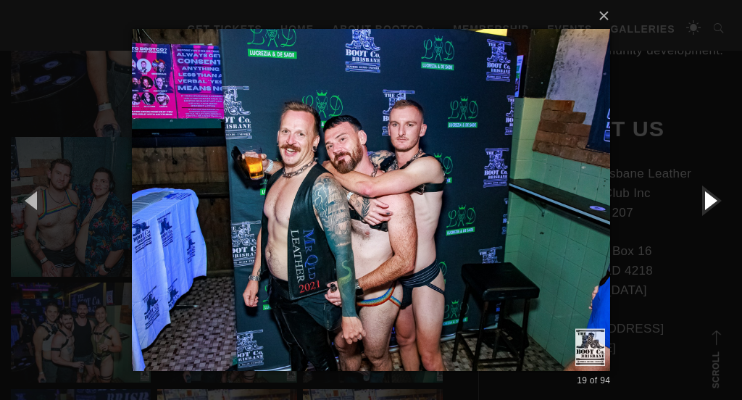
click at [711, 198] on button "button" at bounding box center [708, 200] width 65 height 80
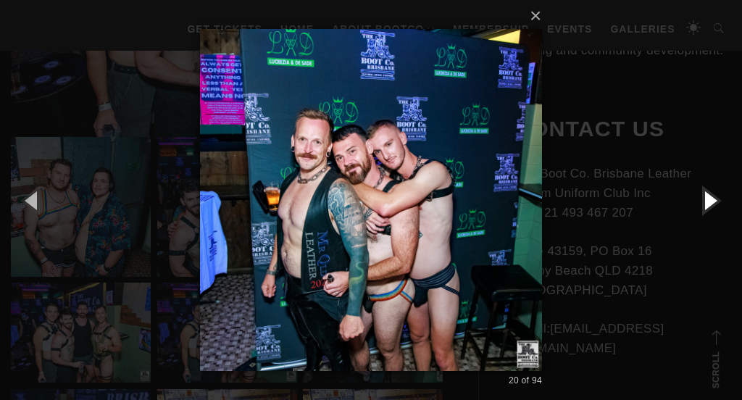
click at [711, 199] on button "button" at bounding box center [708, 200] width 65 height 80
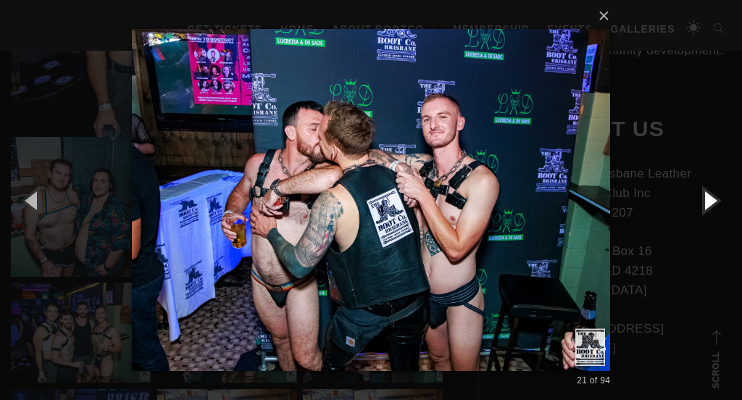
click at [711, 199] on button "button" at bounding box center [708, 200] width 65 height 80
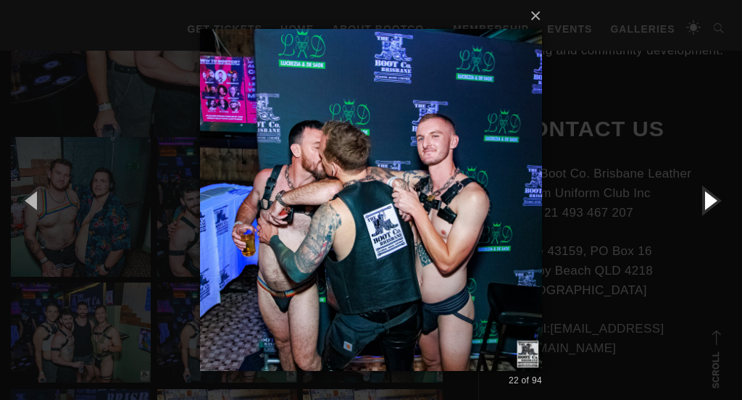
click at [711, 199] on button "button" at bounding box center [708, 200] width 65 height 80
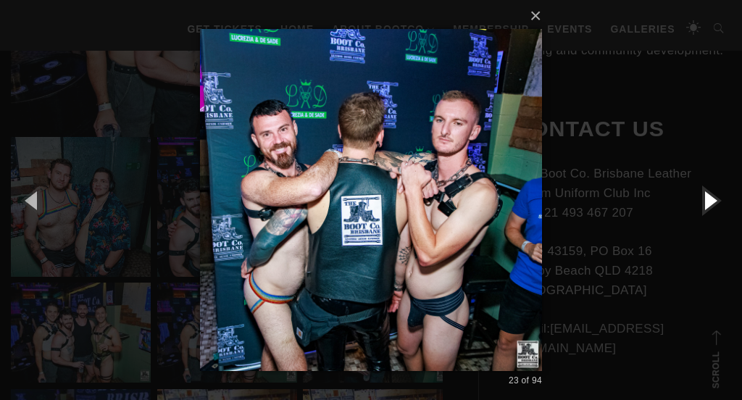
click at [711, 199] on button "button" at bounding box center [708, 200] width 65 height 80
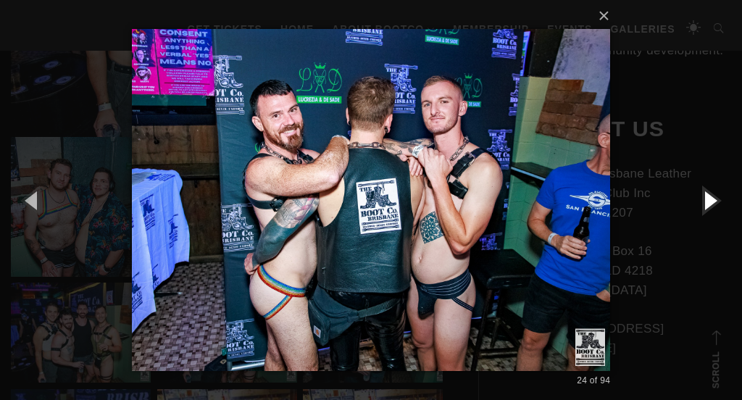
click at [711, 199] on button "button" at bounding box center [708, 200] width 65 height 80
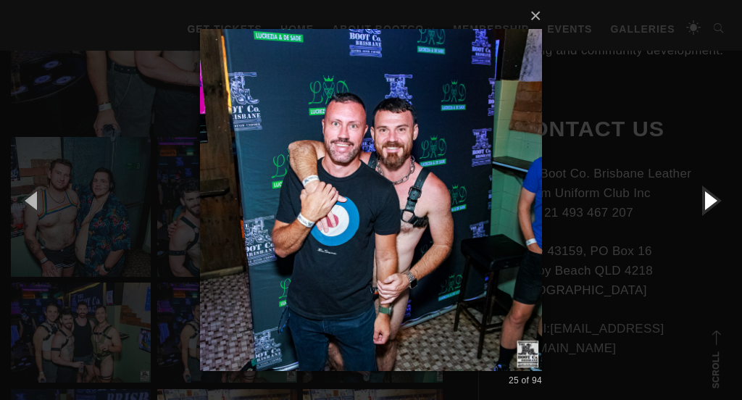
click at [711, 199] on button "button" at bounding box center [708, 200] width 65 height 80
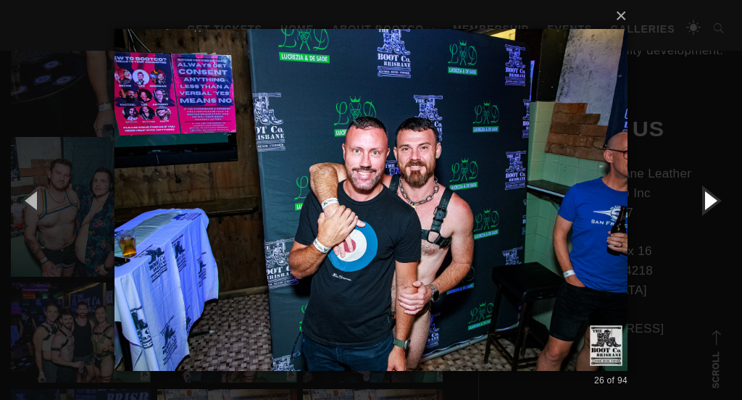
click at [711, 199] on button "button" at bounding box center [708, 200] width 65 height 80
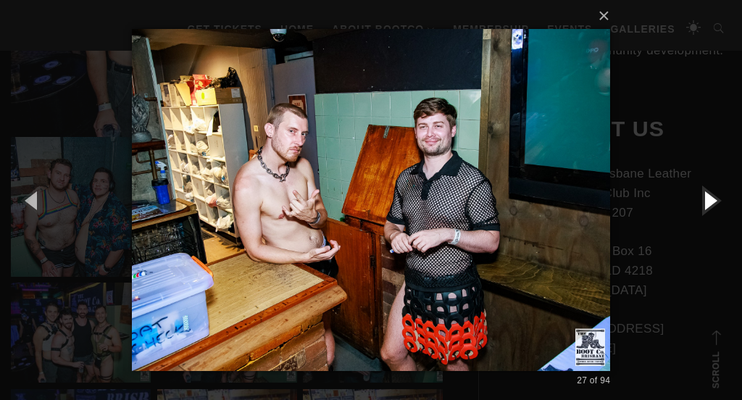
click at [711, 199] on button "button" at bounding box center [708, 200] width 65 height 80
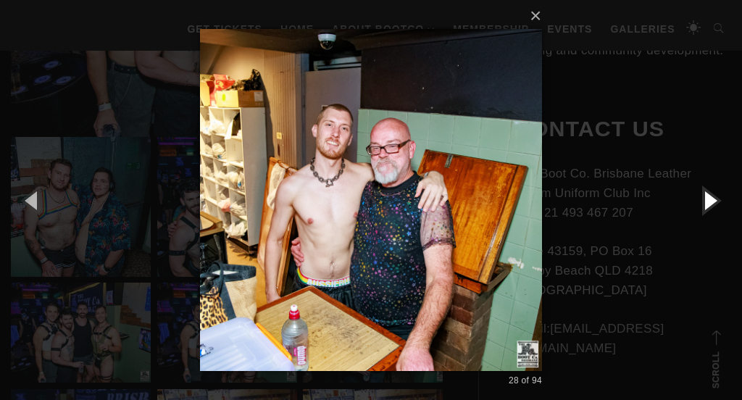
click at [711, 199] on button "button" at bounding box center [708, 200] width 65 height 80
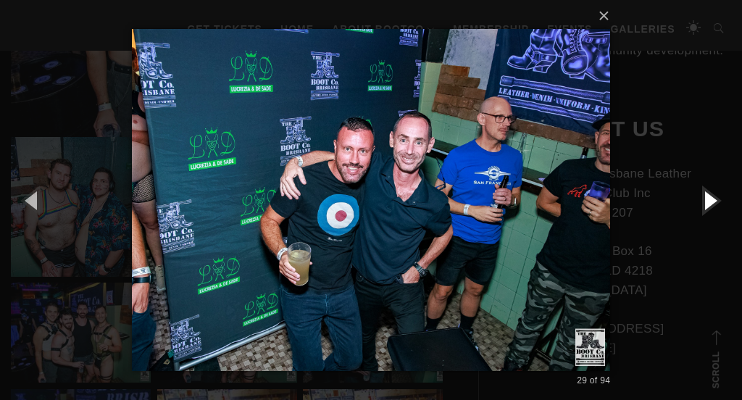
click at [711, 199] on button "button" at bounding box center [708, 200] width 65 height 80
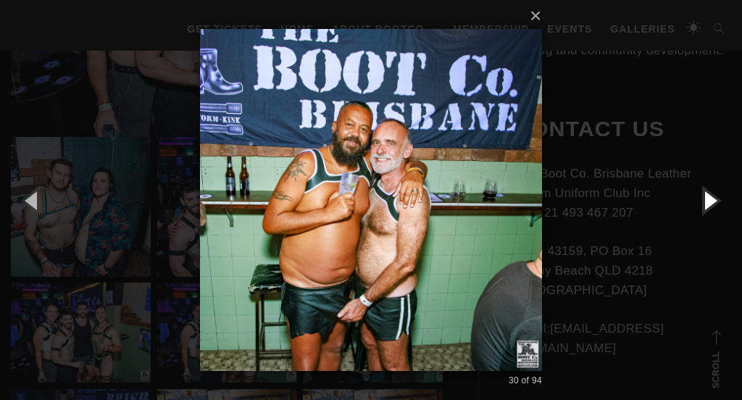
click at [711, 199] on button "button" at bounding box center [708, 200] width 65 height 80
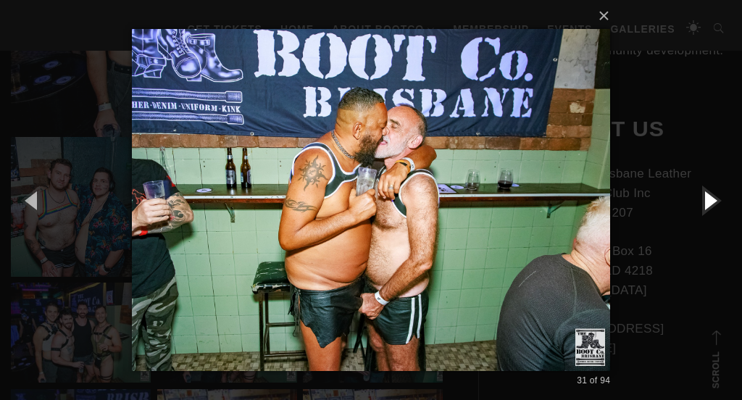
click at [711, 199] on button "button" at bounding box center [708, 200] width 65 height 80
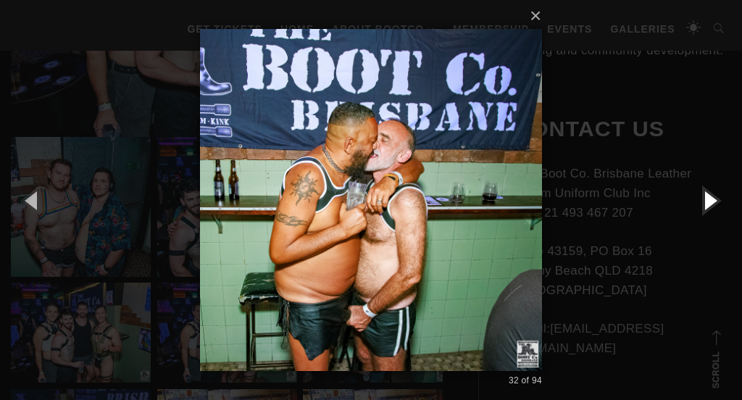
click at [711, 199] on button "button" at bounding box center [708, 200] width 65 height 80
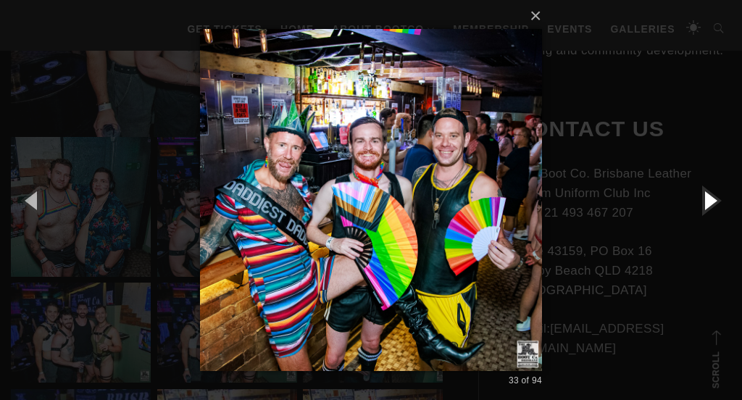
click at [711, 199] on button "button" at bounding box center [708, 200] width 65 height 80
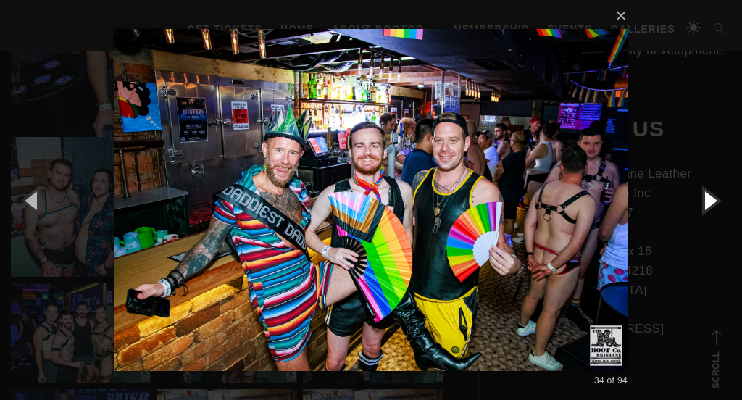
click at [711, 200] on button "button" at bounding box center [708, 200] width 65 height 80
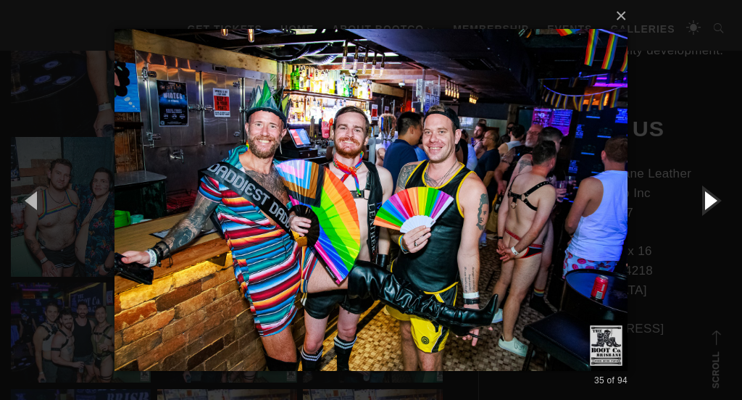
click at [711, 200] on button "button" at bounding box center [708, 200] width 65 height 80
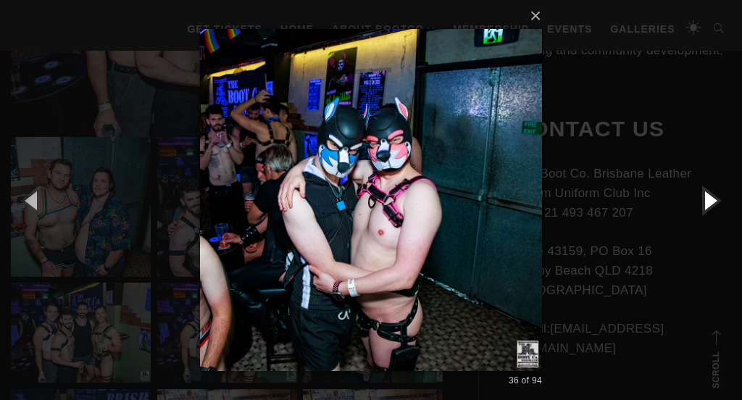
click at [711, 200] on button "button" at bounding box center [708, 200] width 65 height 80
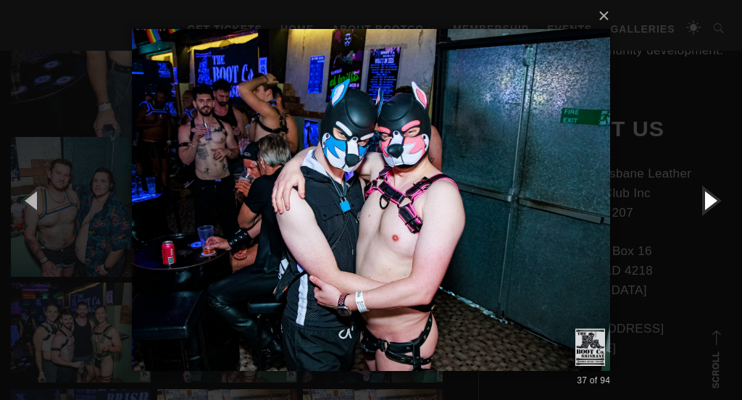
click at [711, 200] on button "button" at bounding box center [708, 200] width 65 height 80
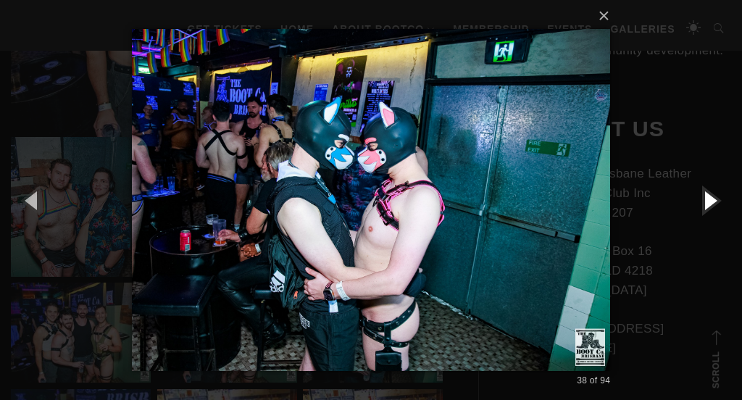
click at [711, 200] on button "button" at bounding box center [708, 200] width 65 height 80
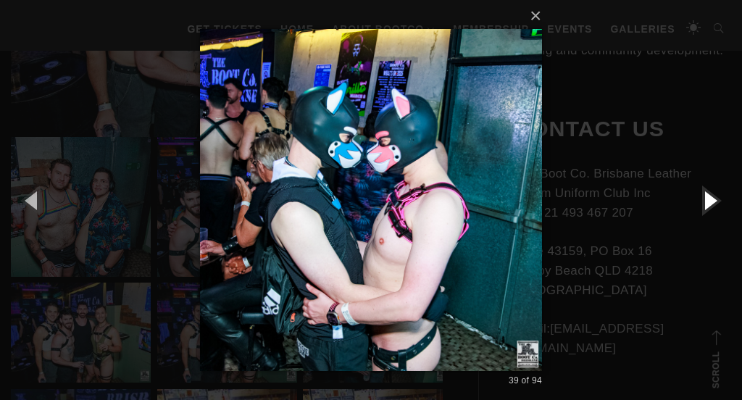
click at [711, 200] on button "button" at bounding box center [708, 200] width 65 height 80
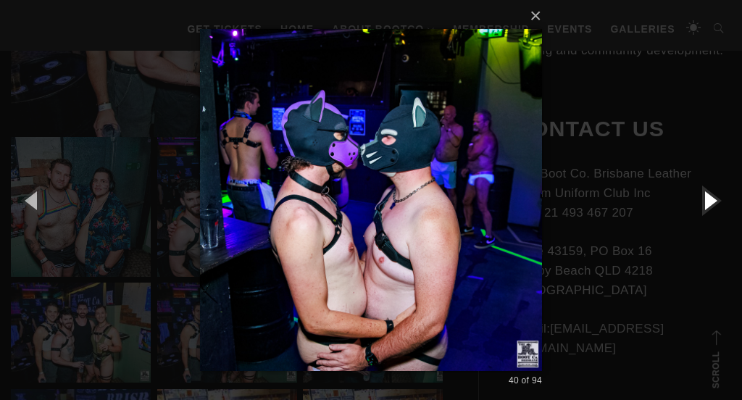
click at [711, 200] on button "button" at bounding box center [708, 200] width 65 height 80
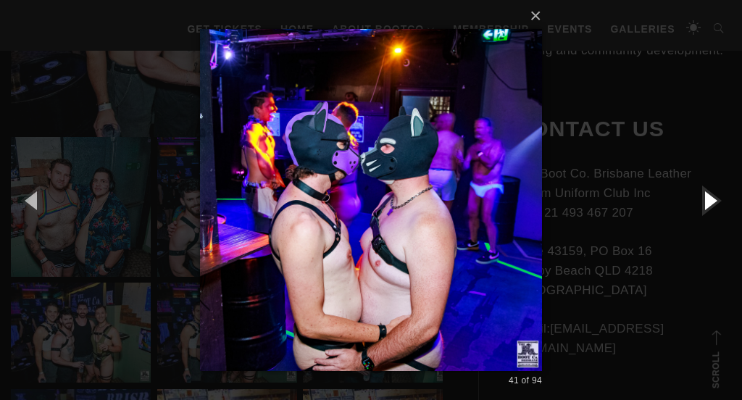
click at [711, 200] on button "button" at bounding box center [708, 200] width 65 height 80
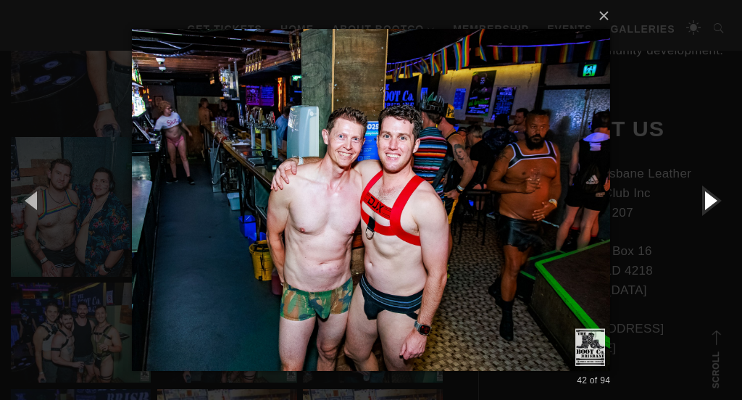
click at [711, 200] on button "button" at bounding box center [708, 200] width 65 height 80
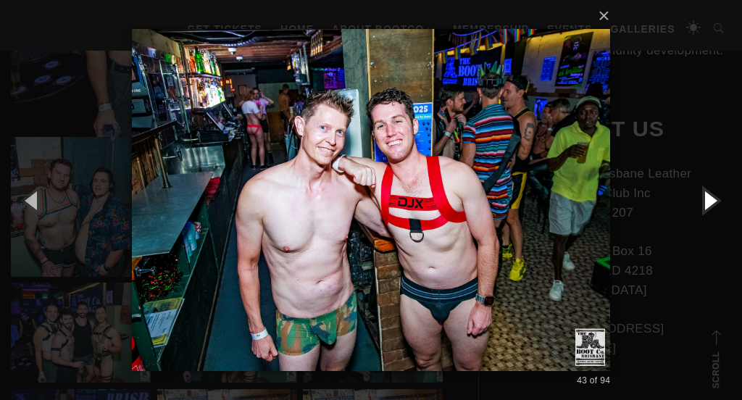
click at [711, 200] on button "button" at bounding box center [708, 200] width 65 height 80
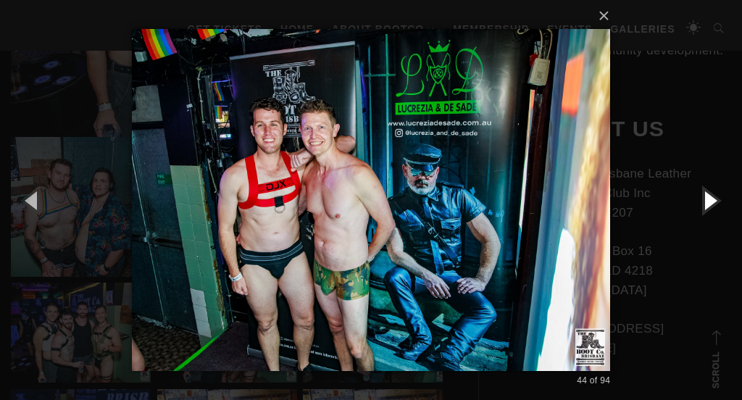
click at [711, 200] on button "button" at bounding box center [708, 200] width 65 height 80
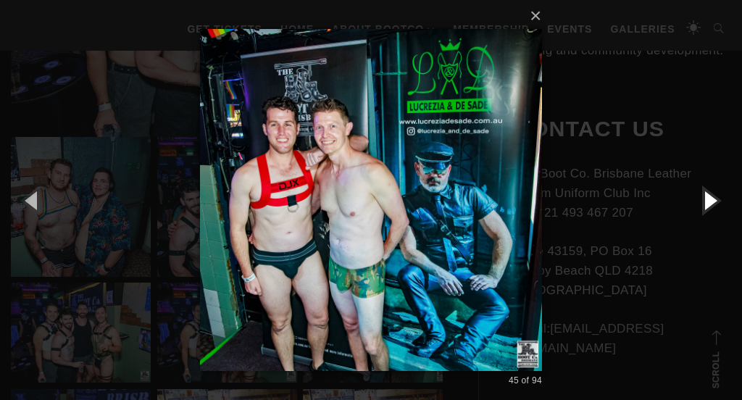
click at [711, 200] on button "button" at bounding box center [708, 200] width 65 height 80
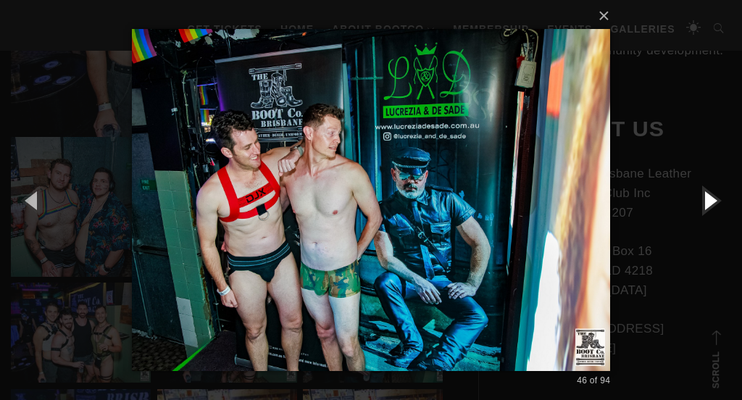
click at [711, 200] on button "button" at bounding box center [708, 200] width 65 height 80
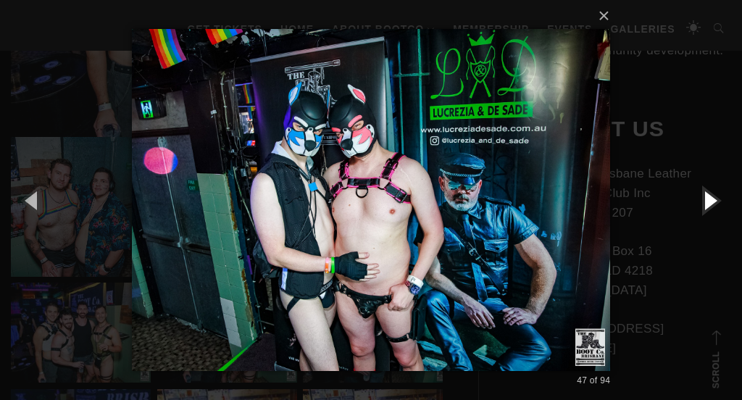
click at [711, 200] on button "button" at bounding box center [708, 200] width 65 height 80
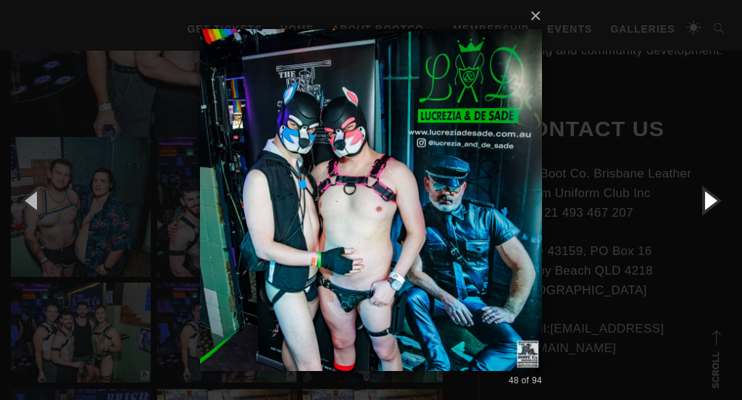
click at [711, 201] on button "button" at bounding box center [708, 200] width 65 height 80
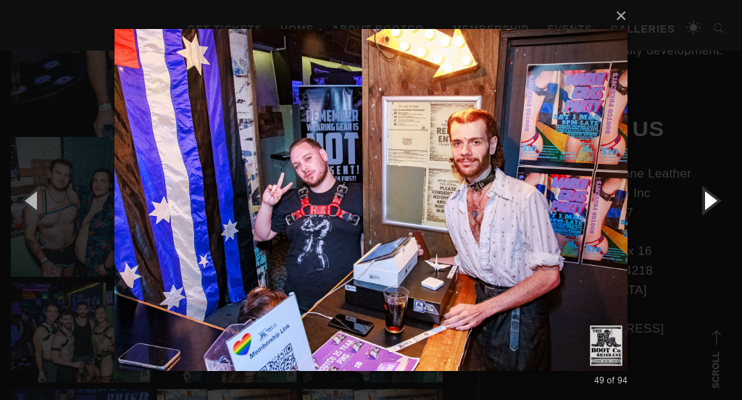
click at [711, 201] on button "button" at bounding box center [708, 200] width 65 height 80
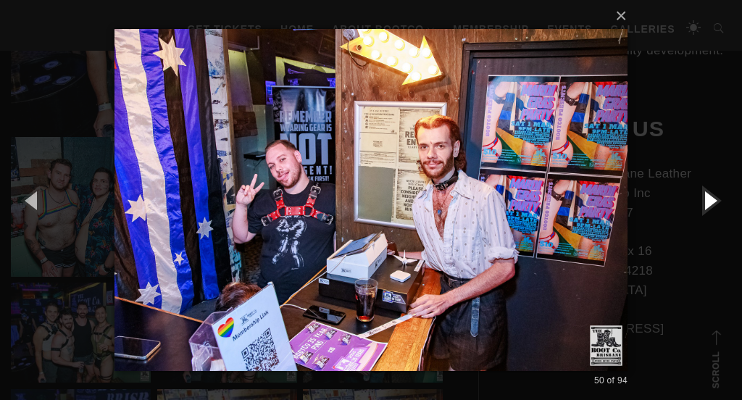
click at [711, 201] on button "button" at bounding box center [708, 200] width 65 height 80
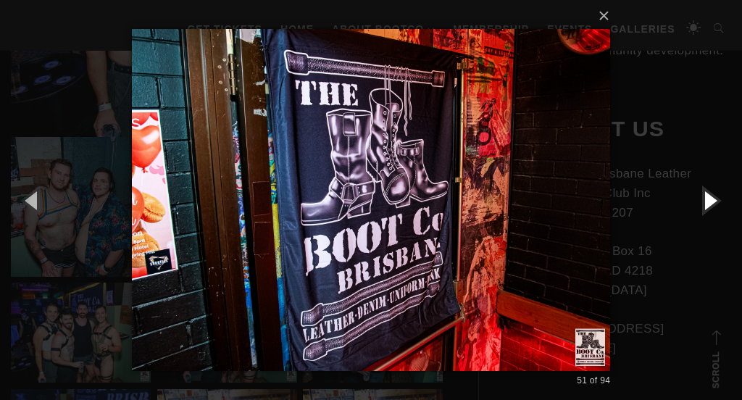
click at [711, 201] on button "button" at bounding box center [708, 200] width 65 height 80
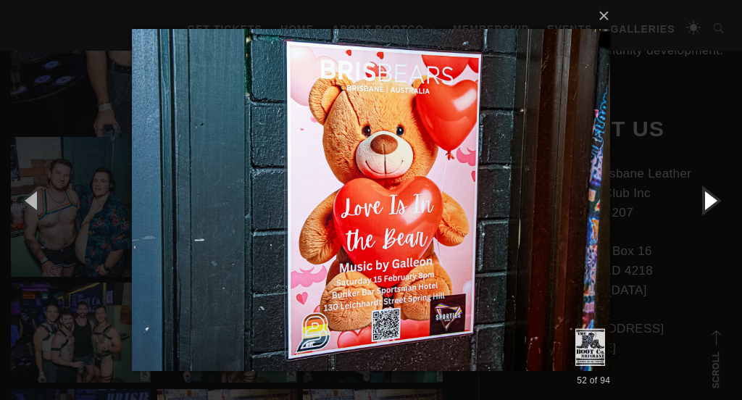
click at [711, 201] on button "button" at bounding box center [708, 200] width 65 height 80
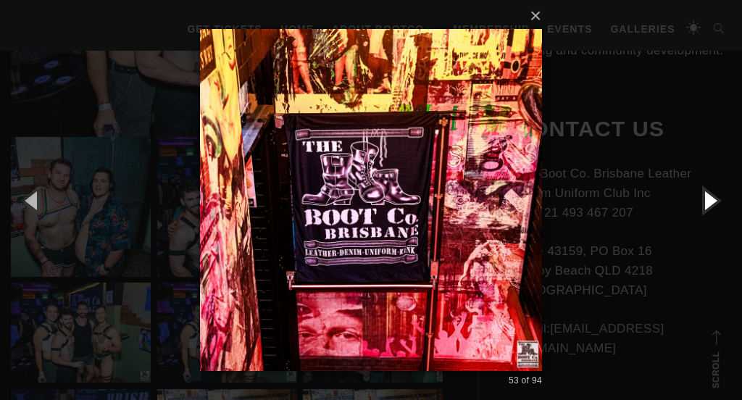
click at [711, 201] on button "button" at bounding box center [708, 200] width 65 height 80
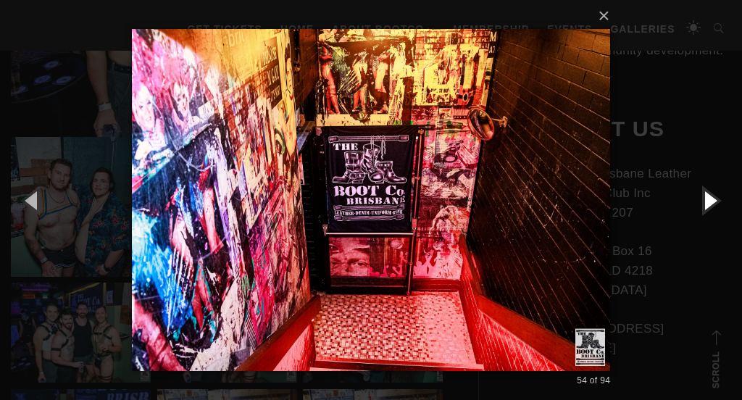
click at [711, 201] on button "button" at bounding box center [708, 200] width 65 height 80
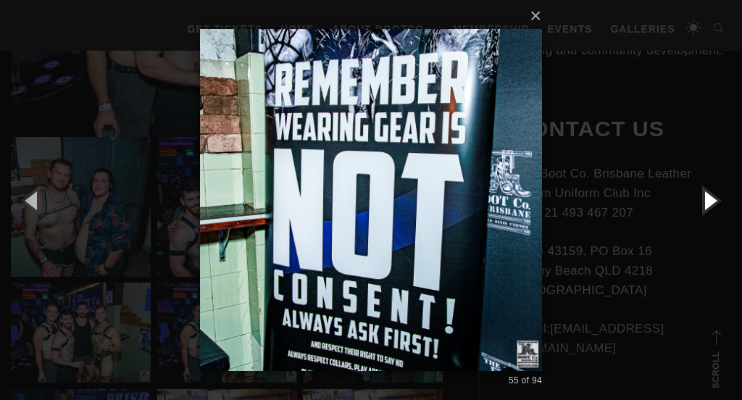
click at [711, 201] on button "button" at bounding box center [708, 200] width 65 height 80
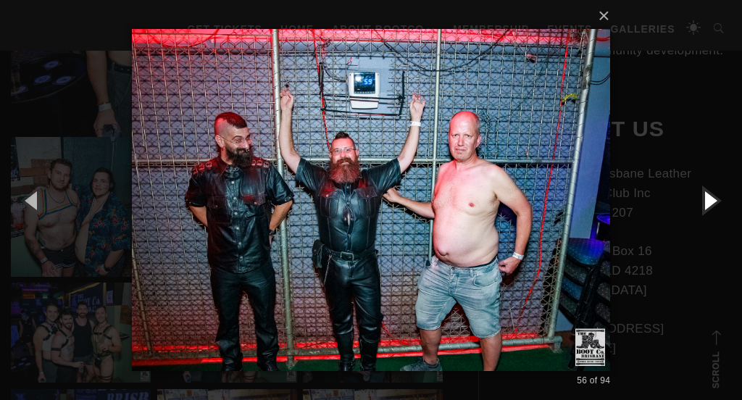
click at [711, 201] on button "button" at bounding box center [708, 200] width 65 height 80
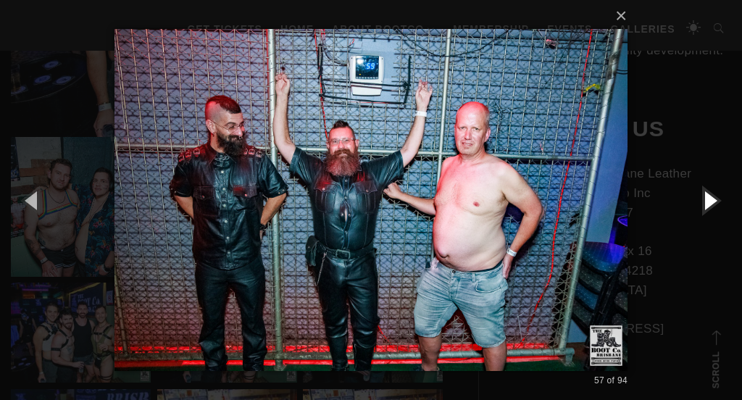
click at [711, 201] on button "button" at bounding box center [708, 200] width 65 height 80
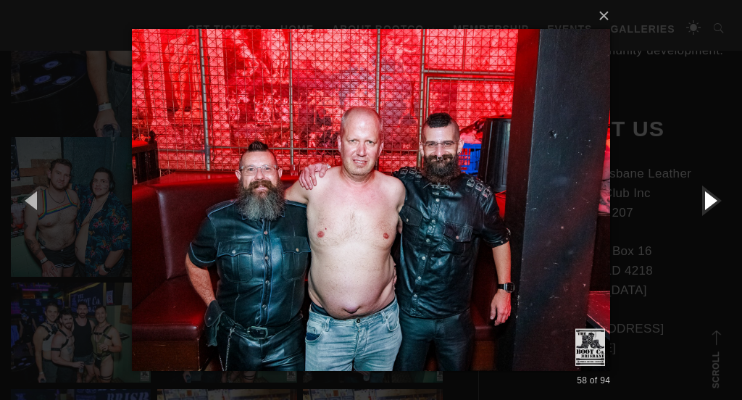
click at [711, 201] on button "button" at bounding box center [708, 200] width 65 height 80
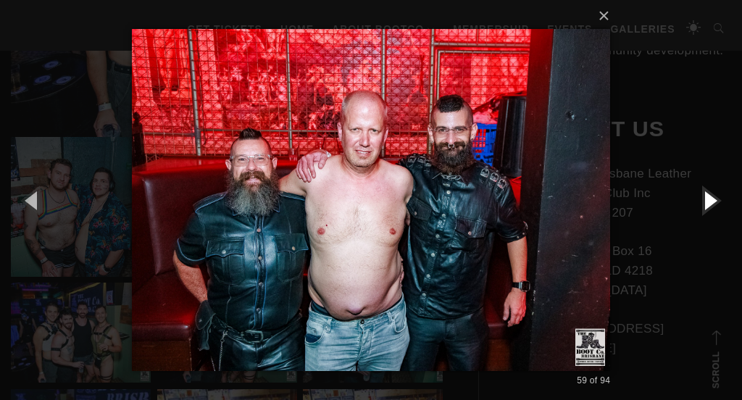
click at [711, 201] on button "button" at bounding box center [708, 200] width 65 height 80
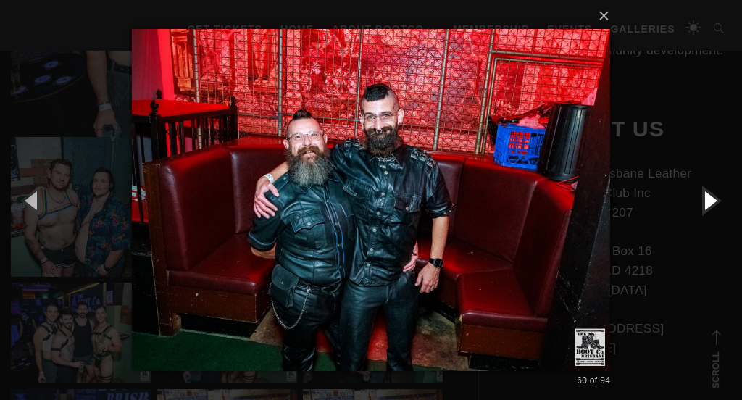
click at [711, 201] on button "button" at bounding box center [708, 200] width 65 height 80
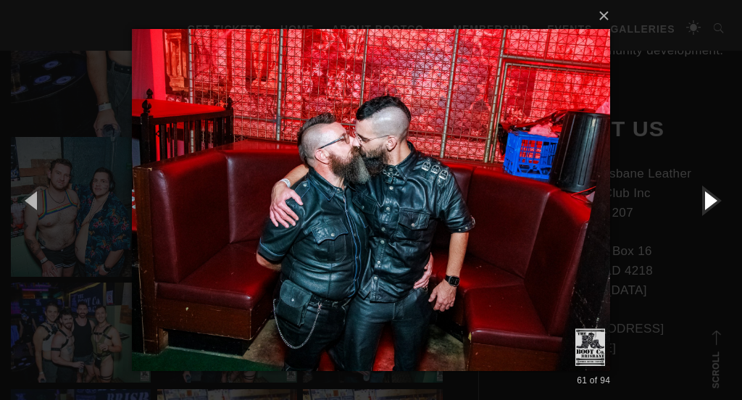
click at [711, 201] on button "button" at bounding box center [708, 200] width 65 height 80
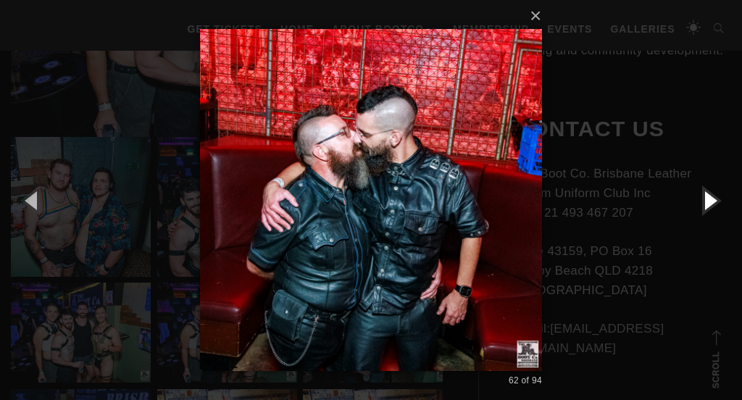
click at [711, 202] on button "button" at bounding box center [708, 200] width 65 height 80
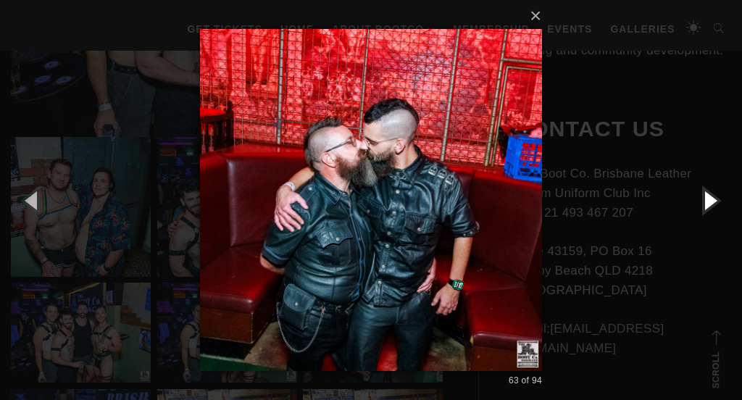
click at [711, 202] on button "button" at bounding box center [708, 200] width 65 height 80
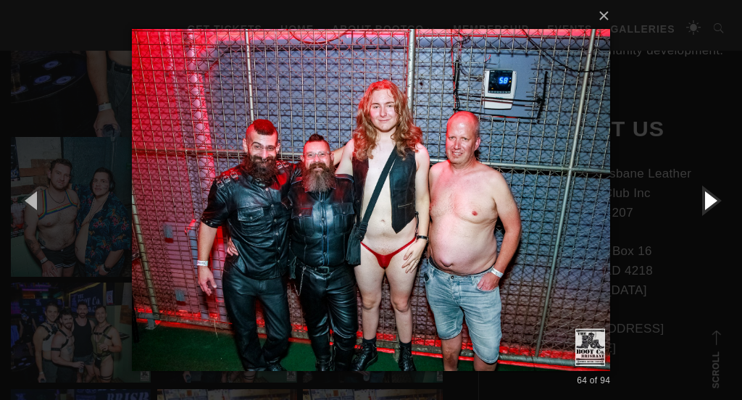
click at [711, 202] on button "button" at bounding box center [708, 200] width 65 height 80
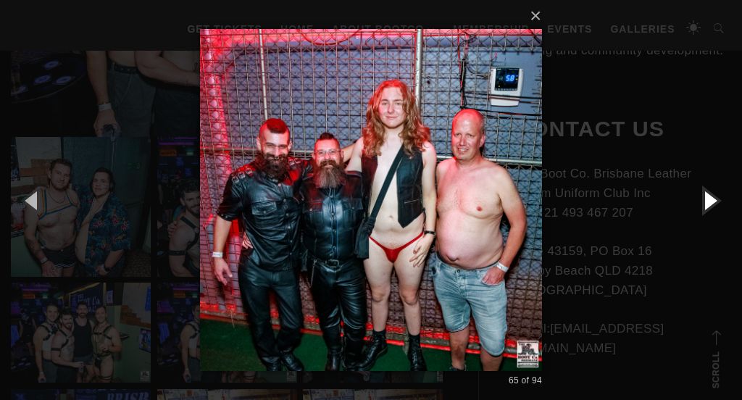
click at [711, 202] on button "button" at bounding box center [708, 200] width 65 height 80
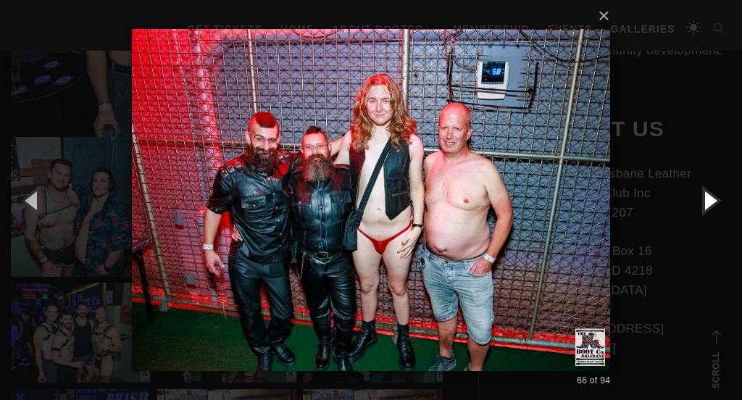
click at [711, 202] on button "button" at bounding box center [708, 200] width 65 height 80
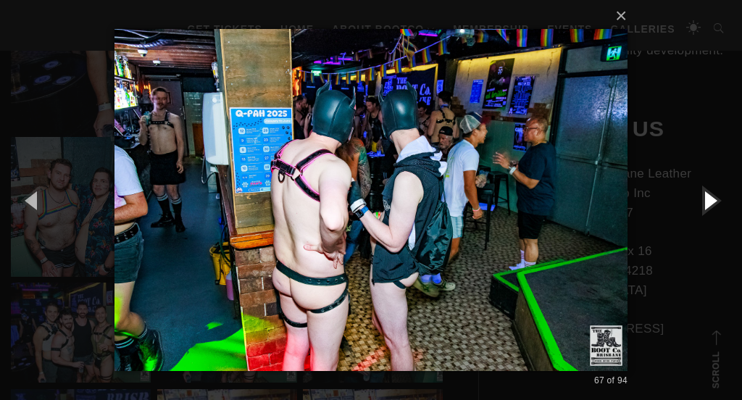
click at [711, 202] on button "button" at bounding box center [708, 200] width 65 height 80
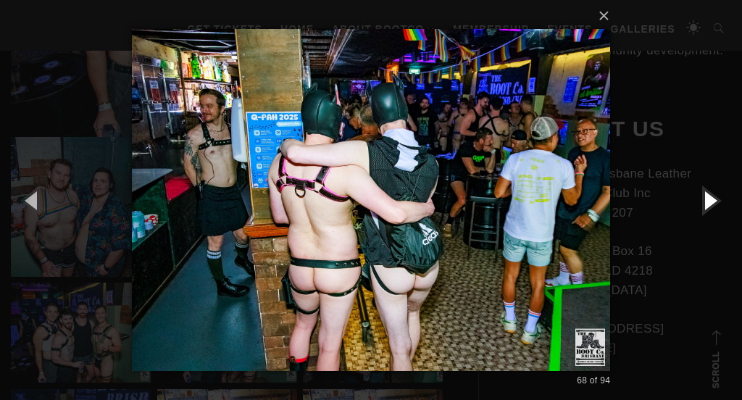
click at [711, 202] on button "button" at bounding box center [708, 200] width 65 height 80
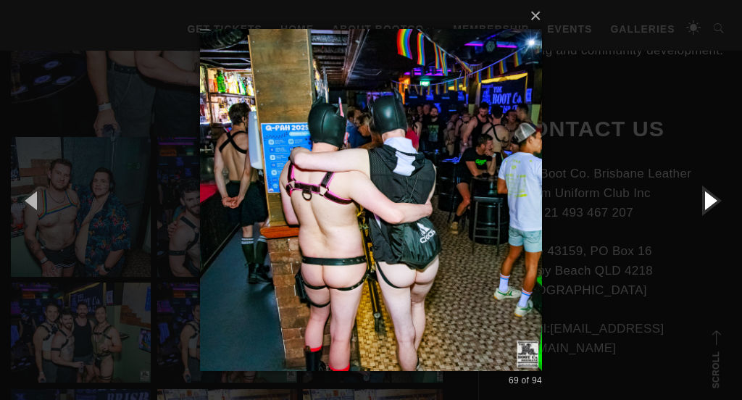
click at [711, 202] on button "button" at bounding box center [708, 200] width 65 height 80
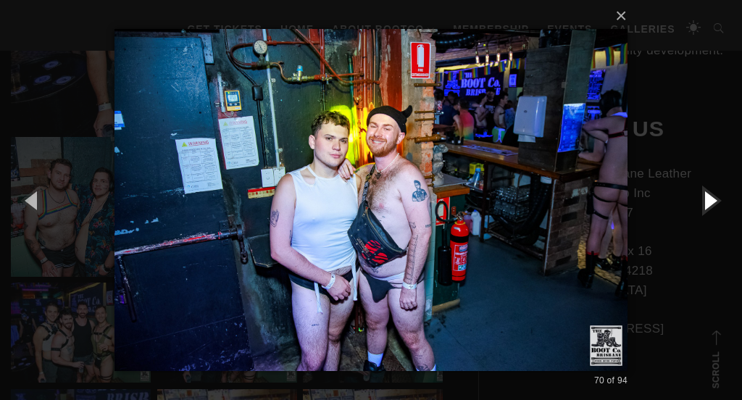
click at [711, 202] on button "button" at bounding box center [708, 200] width 65 height 80
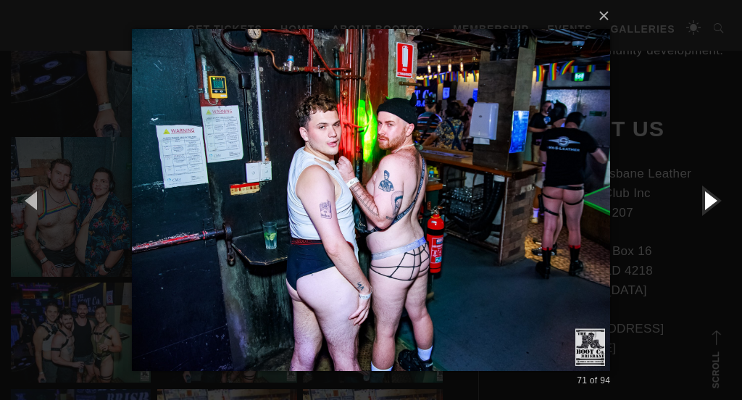
click at [711, 202] on button "button" at bounding box center [708, 200] width 65 height 80
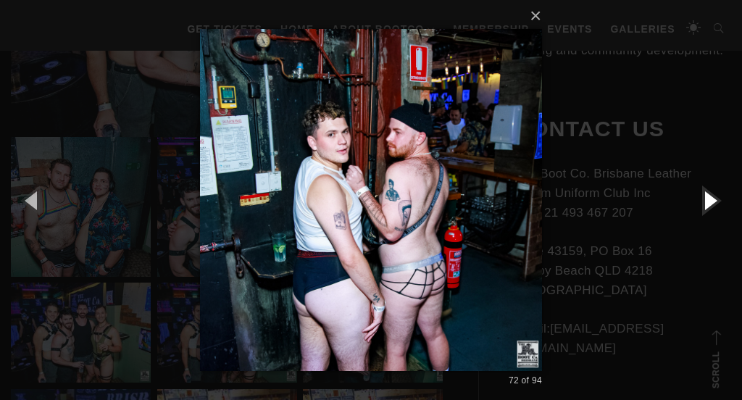
click at [711, 202] on button "button" at bounding box center [708, 200] width 65 height 80
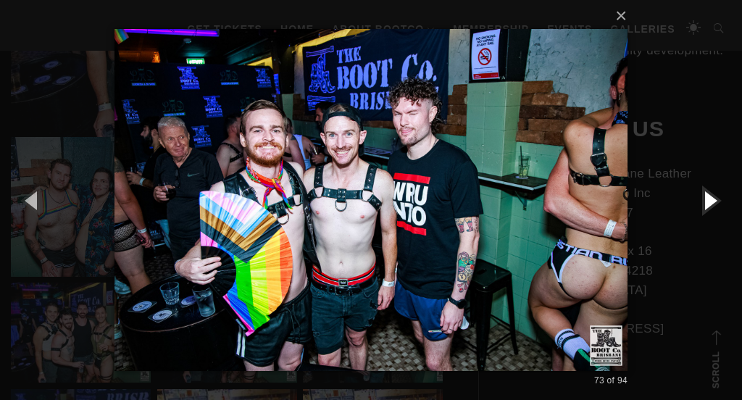
click at [711, 203] on button "button" at bounding box center [708, 200] width 65 height 80
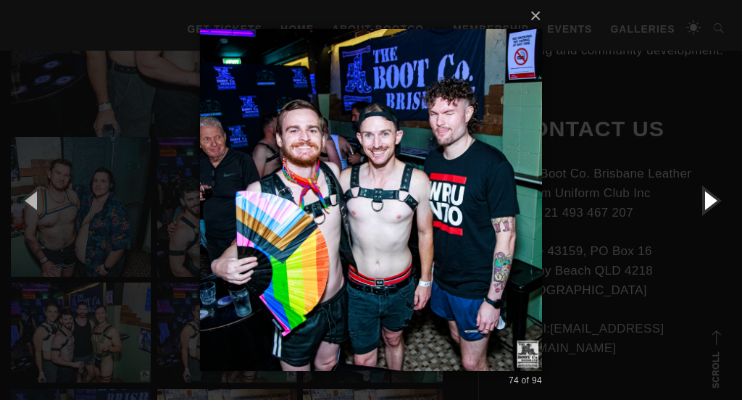
click at [711, 203] on button "button" at bounding box center [708, 200] width 65 height 80
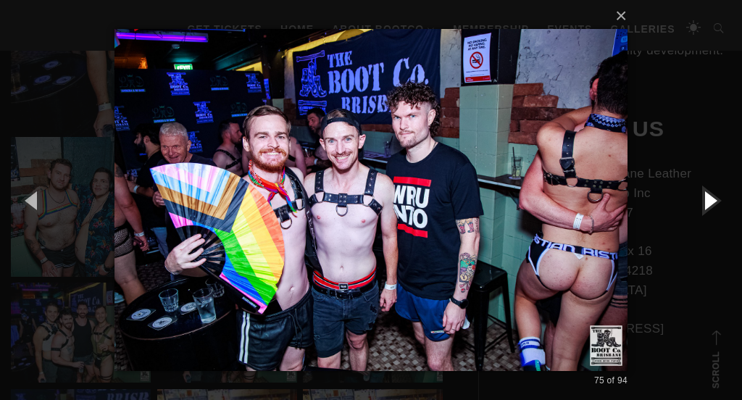
click at [711, 204] on button "button" at bounding box center [708, 200] width 65 height 80
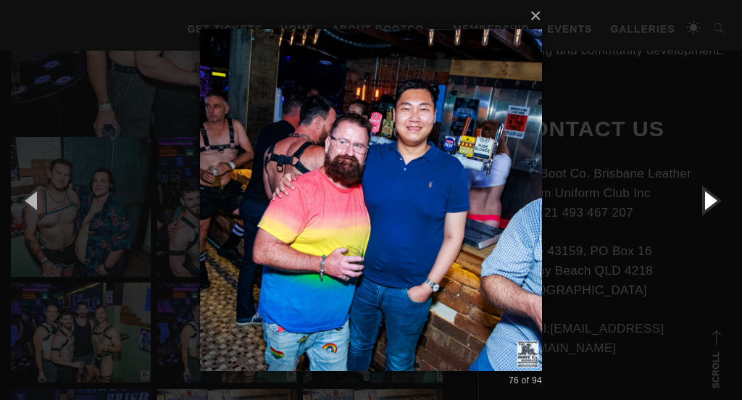
click at [711, 204] on button "button" at bounding box center [708, 200] width 65 height 80
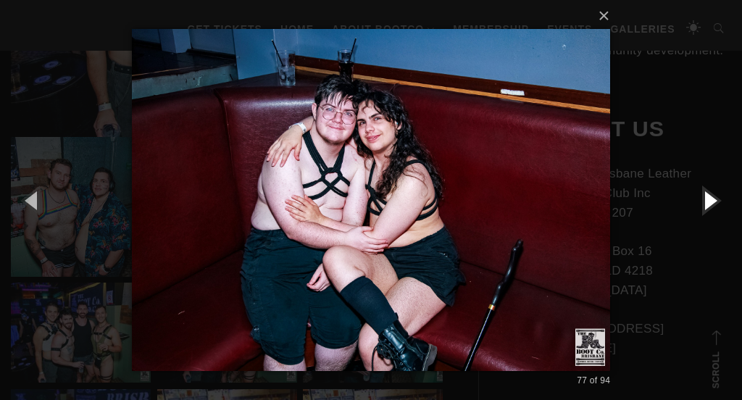
click at [711, 204] on button "button" at bounding box center [708, 200] width 65 height 80
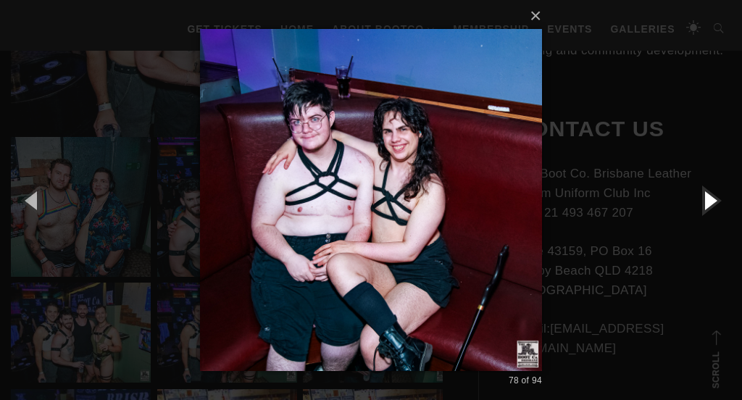
click at [711, 204] on button "button" at bounding box center [708, 200] width 65 height 80
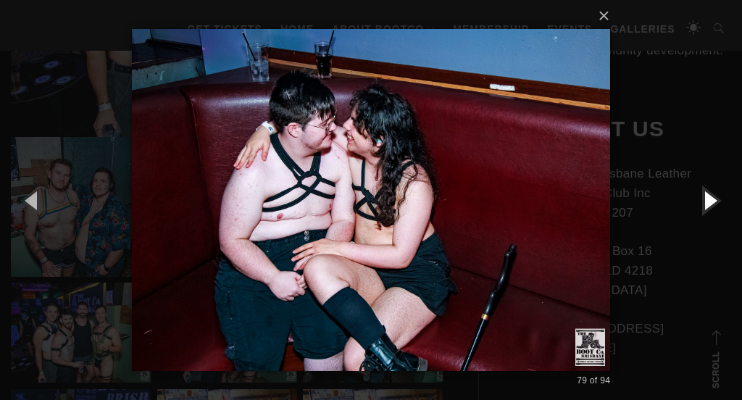
click at [711, 204] on button "button" at bounding box center [708, 200] width 65 height 80
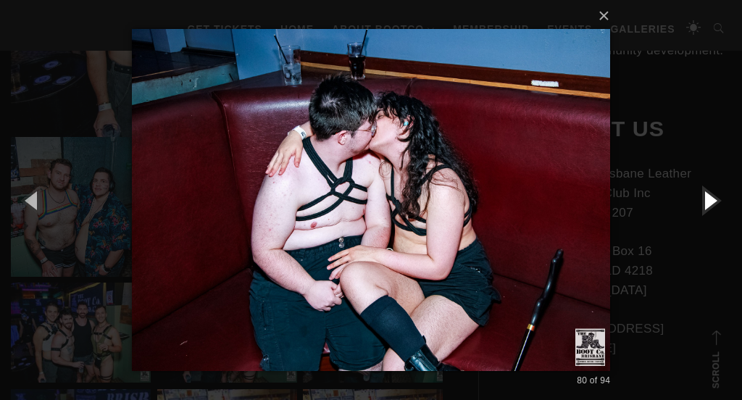
click at [711, 204] on button "button" at bounding box center [708, 200] width 65 height 80
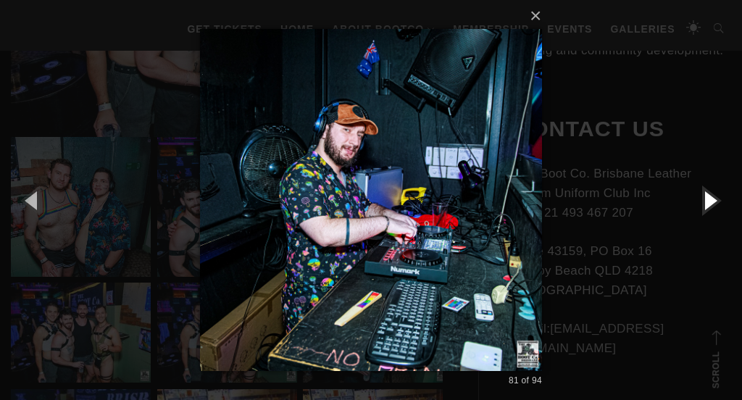
click at [711, 204] on button "button" at bounding box center [708, 200] width 65 height 80
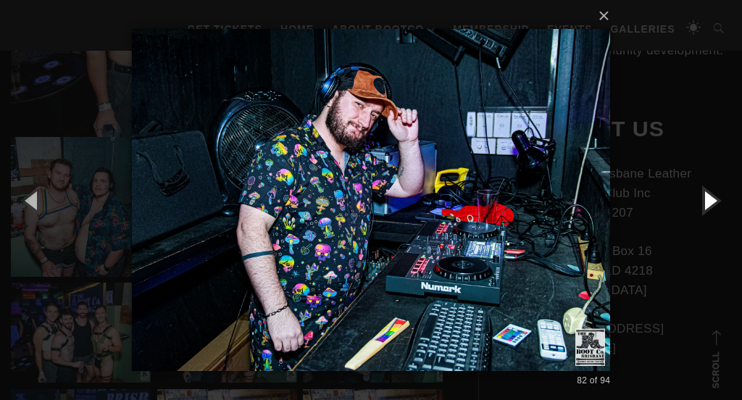
click at [711, 204] on button "button" at bounding box center [708, 200] width 65 height 80
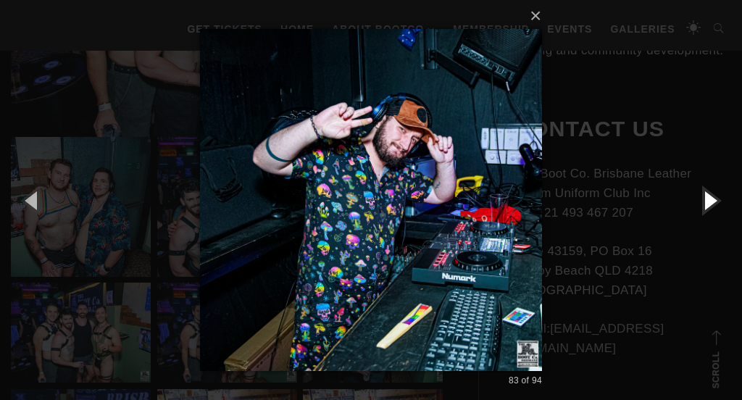
click at [711, 204] on button "button" at bounding box center [708, 200] width 65 height 80
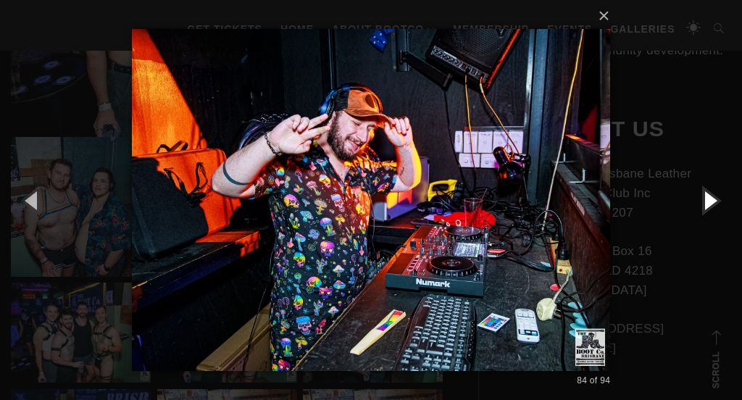
click at [711, 204] on button "button" at bounding box center [708, 200] width 65 height 80
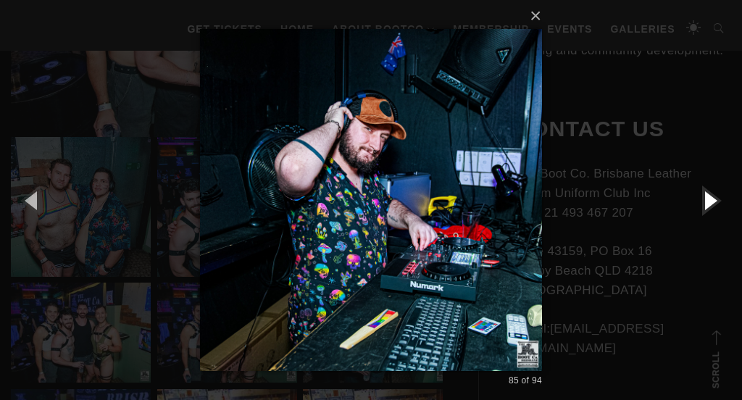
click at [711, 204] on button "button" at bounding box center [708, 200] width 65 height 80
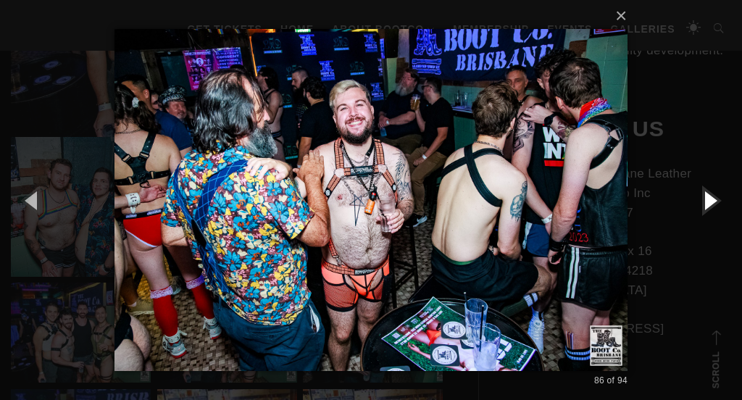
click at [711, 204] on button "button" at bounding box center [708, 200] width 65 height 80
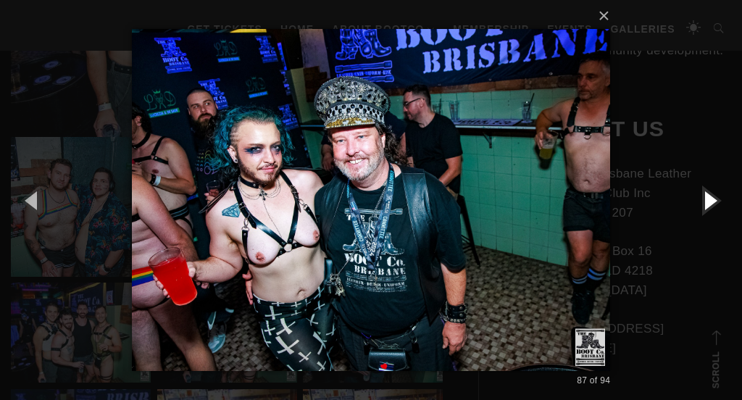
click at [711, 204] on button "button" at bounding box center [708, 200] width 65 height 80
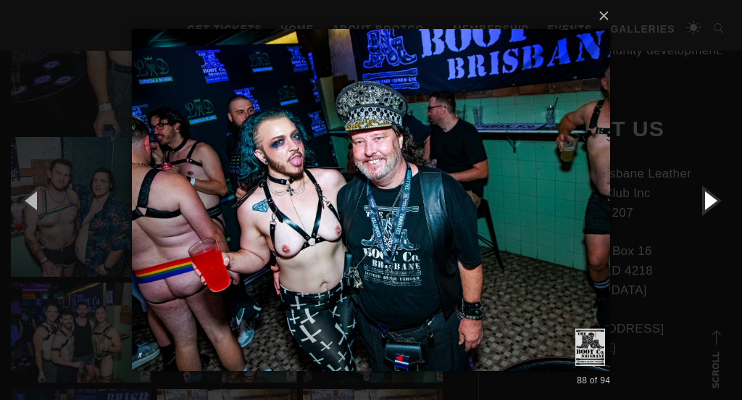
click at [711, 204] on button "button" at bounding box center [708, 200] width 65 height 80
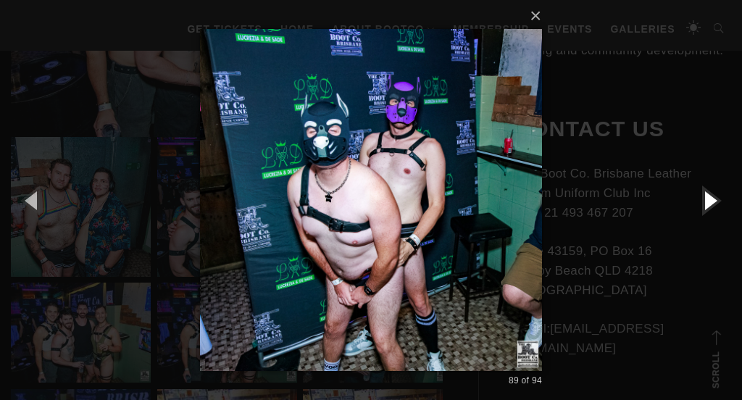
click at [711, 204] on button "button" at bounding box center [708, 200] width 65 height 80
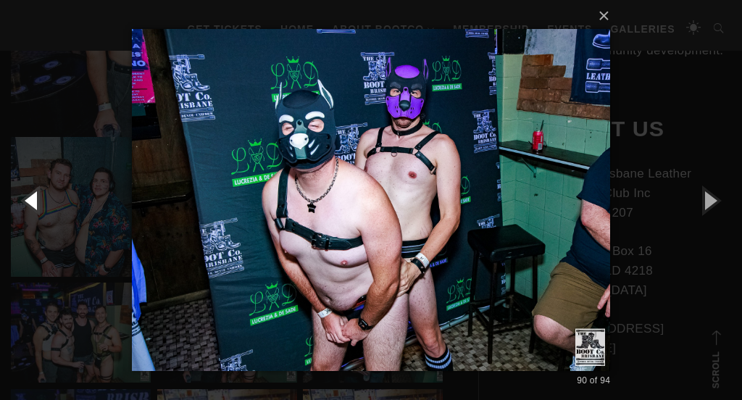
click at [29, 209] on button "button" at bounding box center [32, 200] width 65 height 80
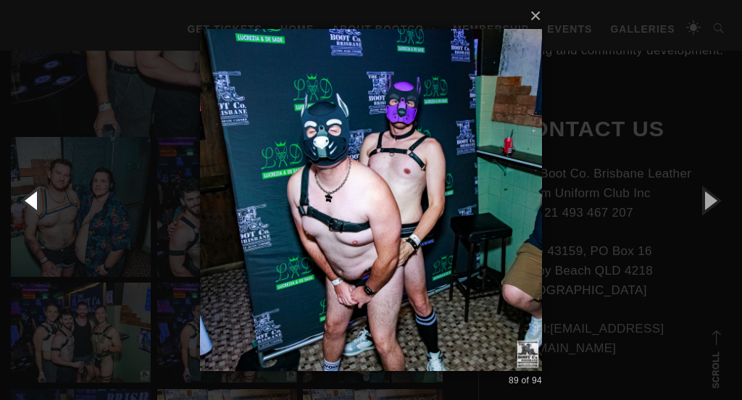
click at [36, 198] on button "button" at bounding box center [32, 200] width 65 height 80
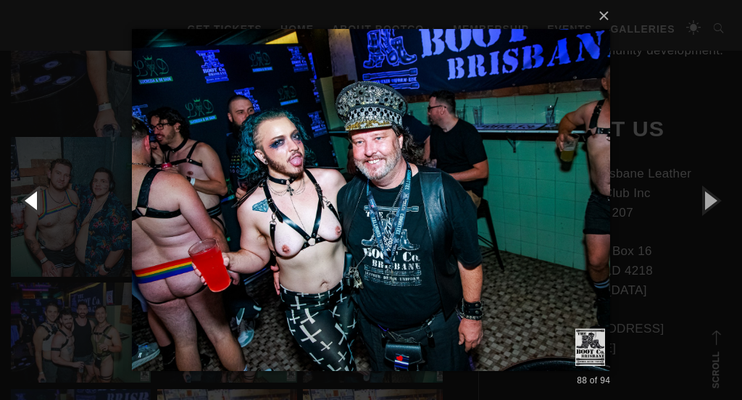
click at [36, 198] on button "button" at bounding box center [32, 200] width 65 height 80
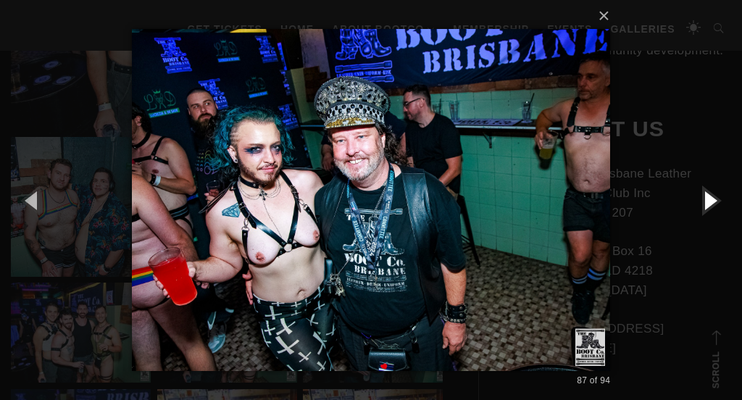
click at [707, 196] on button "button" at bounding box center [708, 200] width 65 height 80
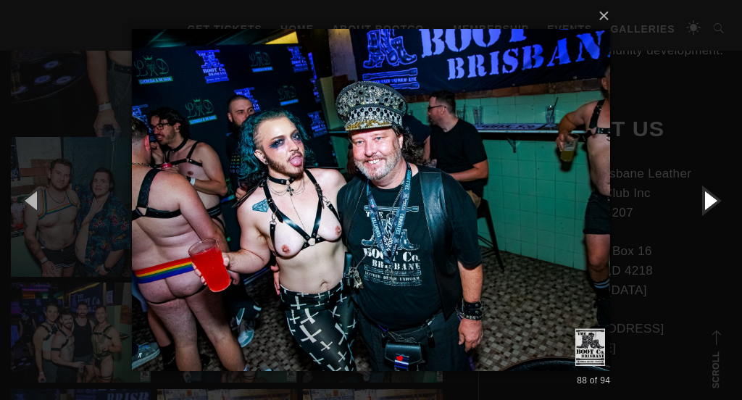
click at [707, 196] on button "button" at bounding box center [708, 200] width 65 height 80
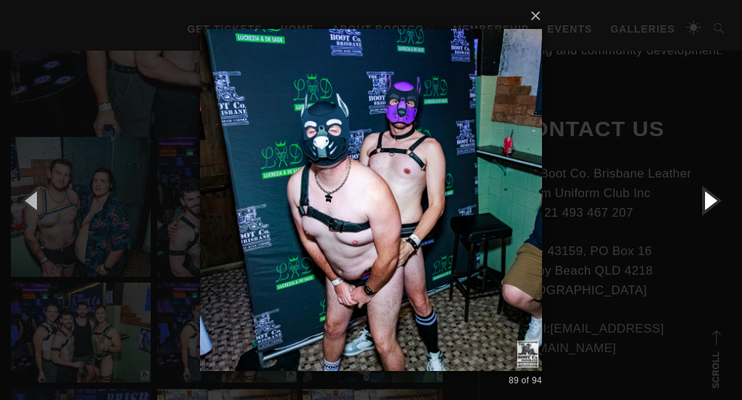
click at [707, 196] on button "button" at bounding box center [708, 200] width 65 height 80
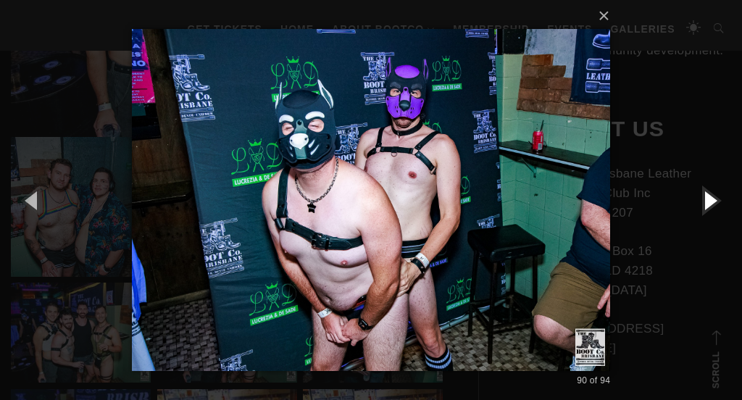
click at [707, 196] on button "button" at bounding box center [708, 200] width 65 height 80
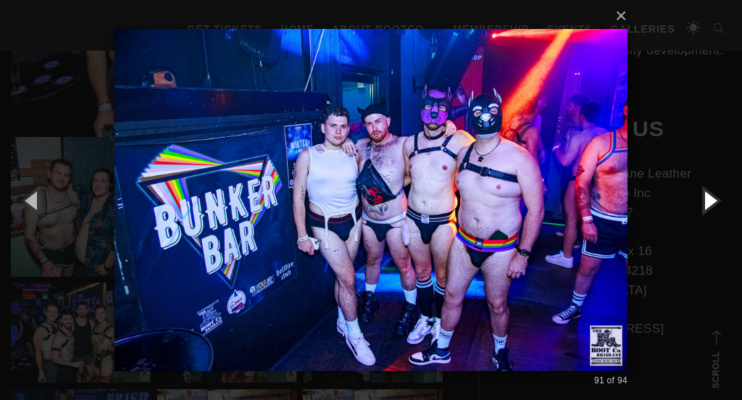
click at [707, 196] on button "button" at bounding box center [708, 200] width 65 height 80
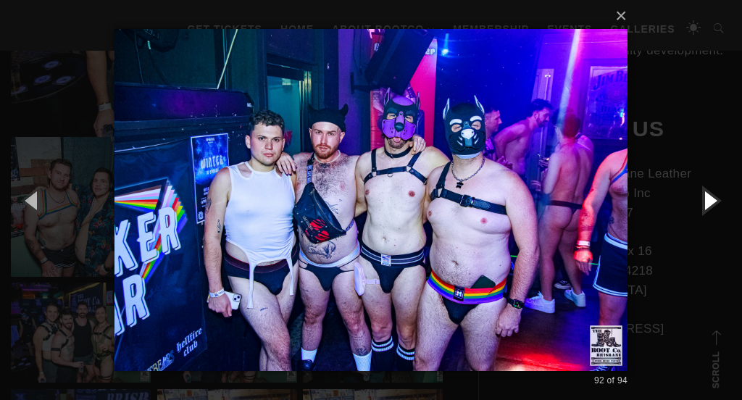
click at [707, 196] on button "button" at bounding box center [708, 200] width 65 height 80
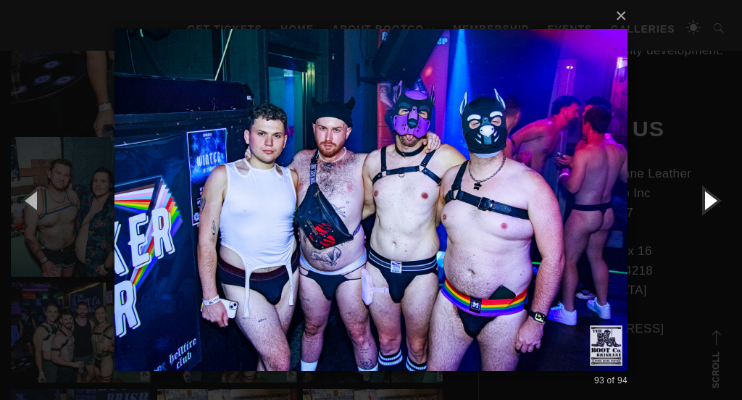
click at [707, 196] on button "button" at bounding box center [708, 200] width 65 height 80
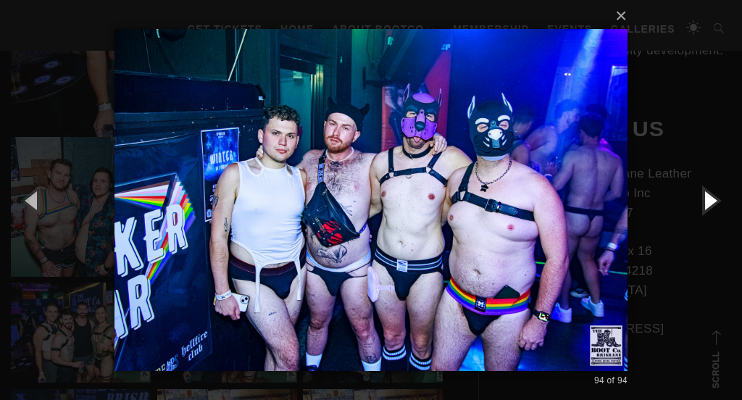
click at [707, 196] on button "button" at bounding box center [708, 200] width 65 height 80
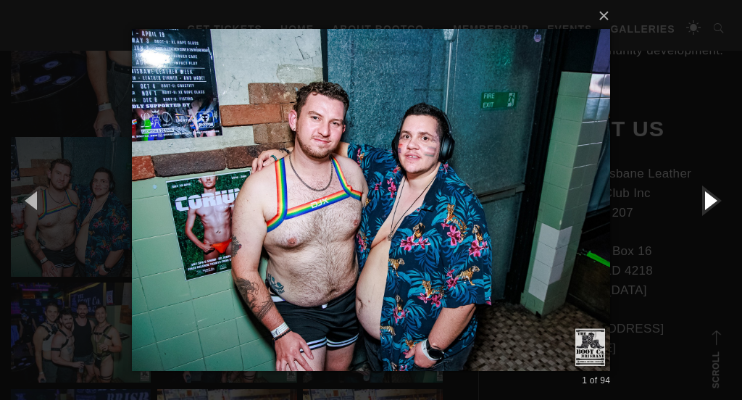
click at [707, 196] on button "button" at bounding box center [708, 200] width 65 height 80
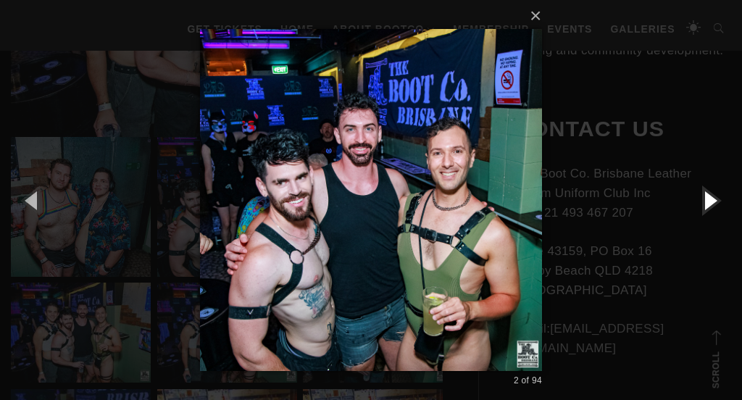
click at [707, 196] on button "button" at bounding box center [708, 200] width 65 height 80
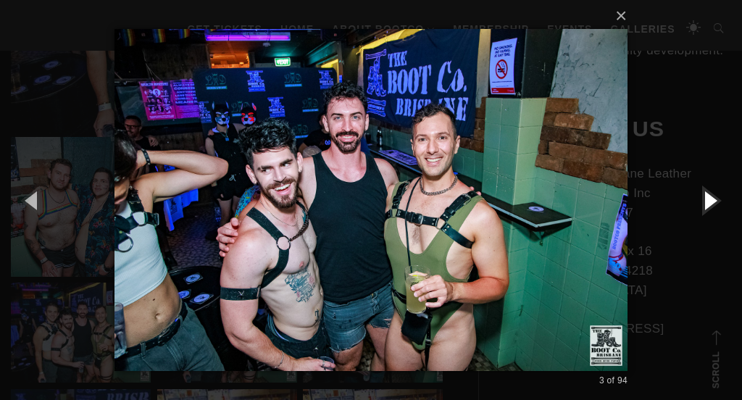
click at [707, 196] on button "button" at bounding box center [708, 200] width 65 height 80
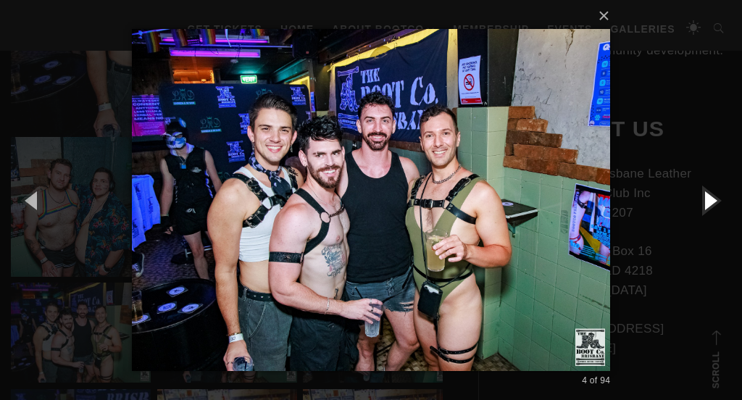
click at [707, 196] on button "button" at bounding box center [708, 200] width 65 height 80
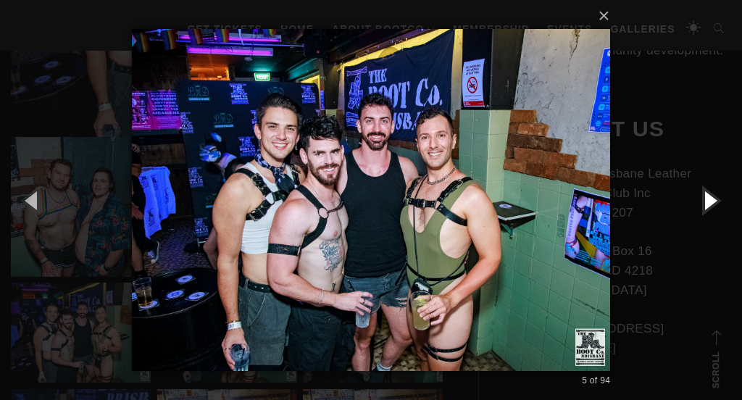
click at [707, 196] on button "button" at bounding box center [708, 200] width 65 height 80
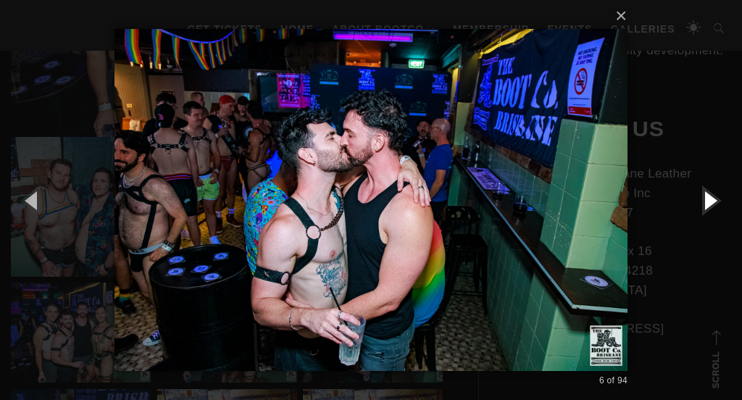
click at [707, 196] on button "button" at bounding box center [708, 200] width 65 height 80
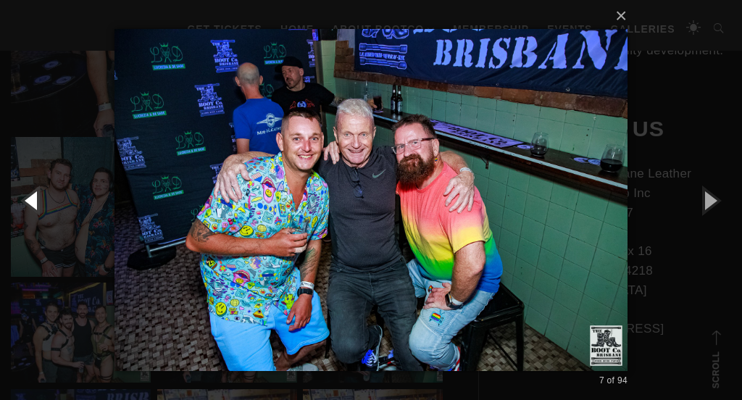
click at [33, 207] on button "button" at bounding box center [32, 200] width 65 height 80
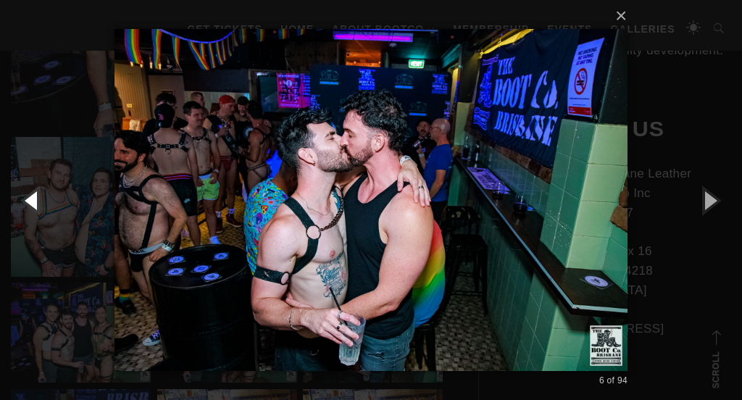
click at [33, 207] on button "button" at bounding box center [32, 200] width 65 height 80
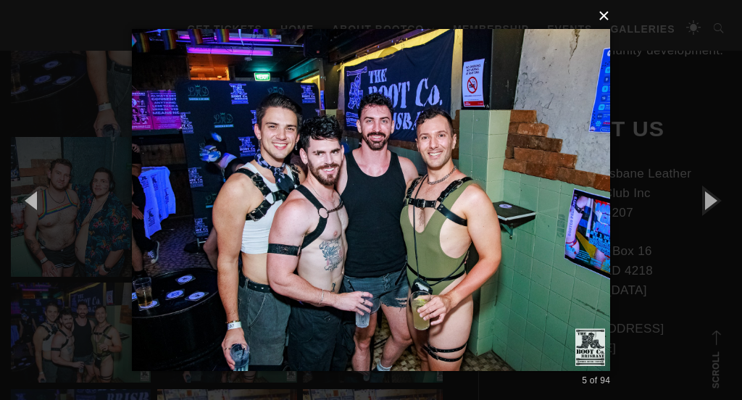
click at [607, 21] on button "×" at bounding box center [375, 16] width 479 height 32
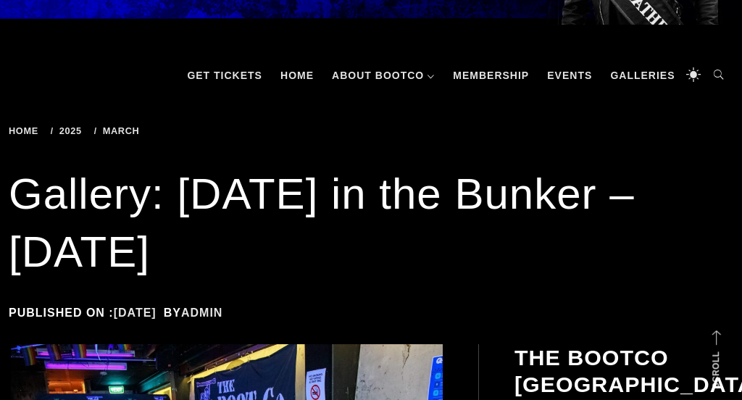
scroll to position [90, 0]
